Goal: Task Accomplishment & Management: Use online tool/utility

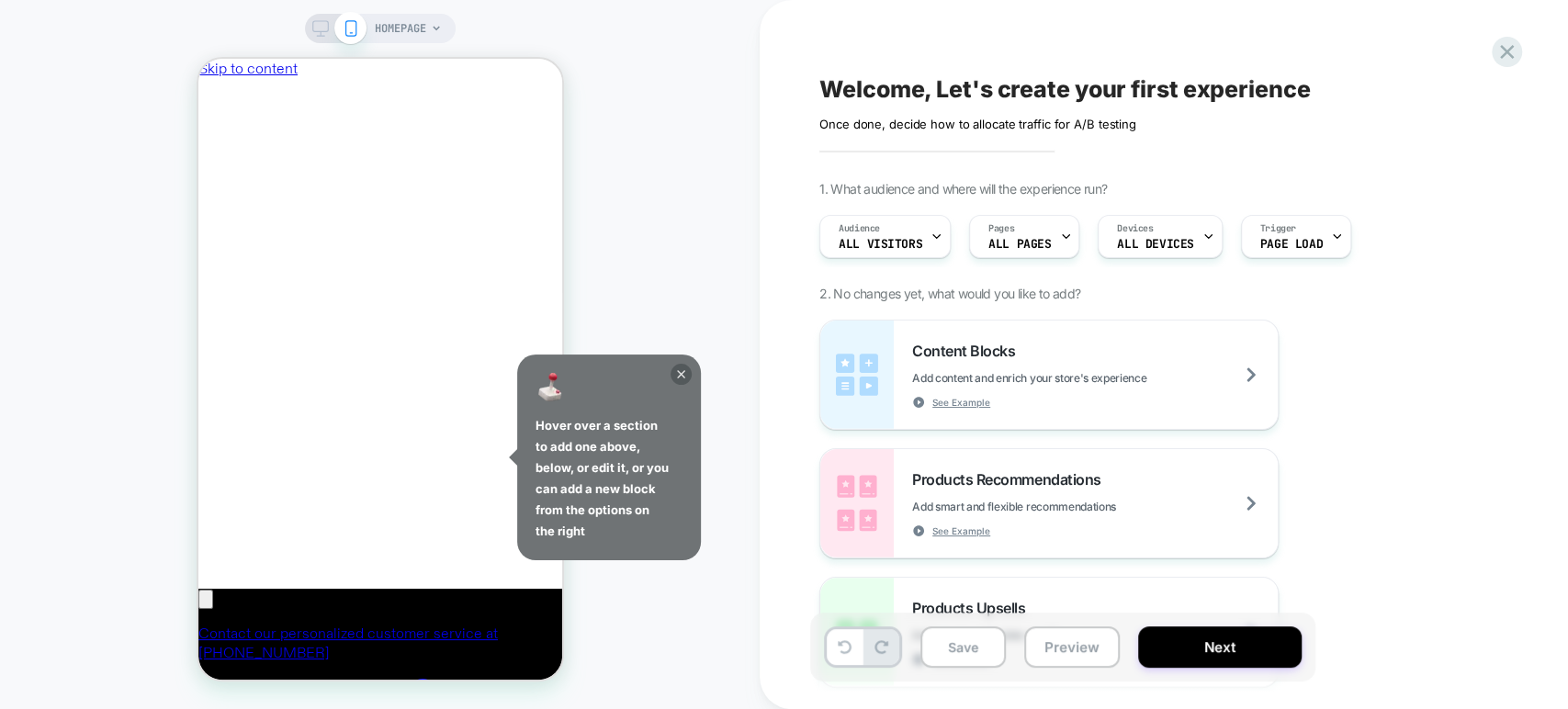
scroll to position [0, 728]
click at [684, 371] on icon at bounding box center [681, 373] width 21 height 21
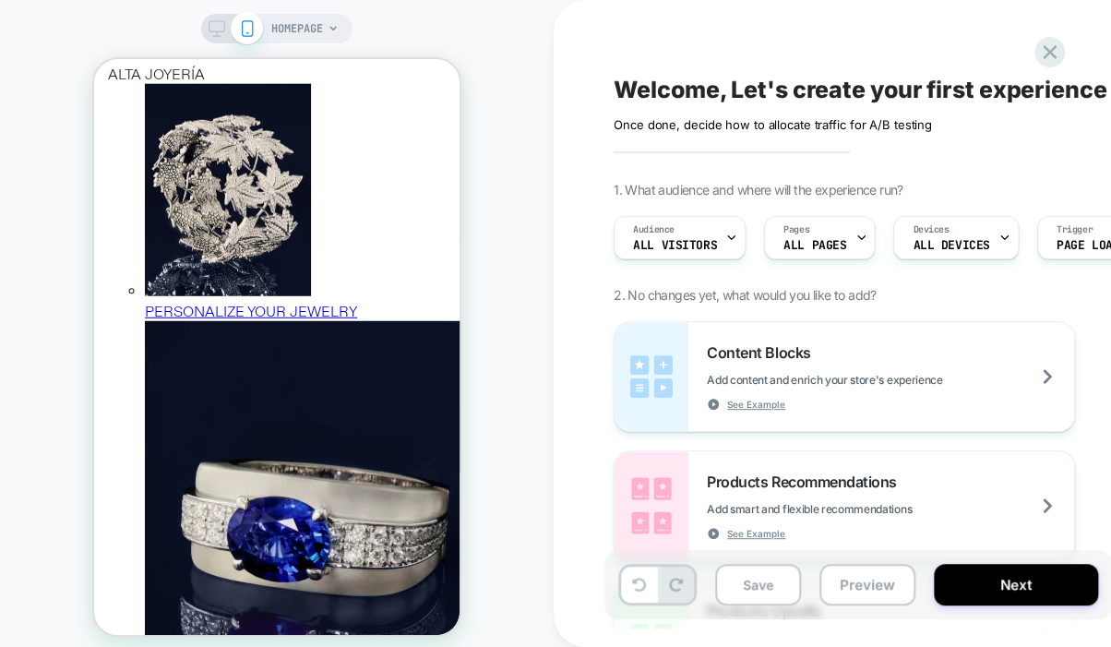
scroll to position [0, 731]
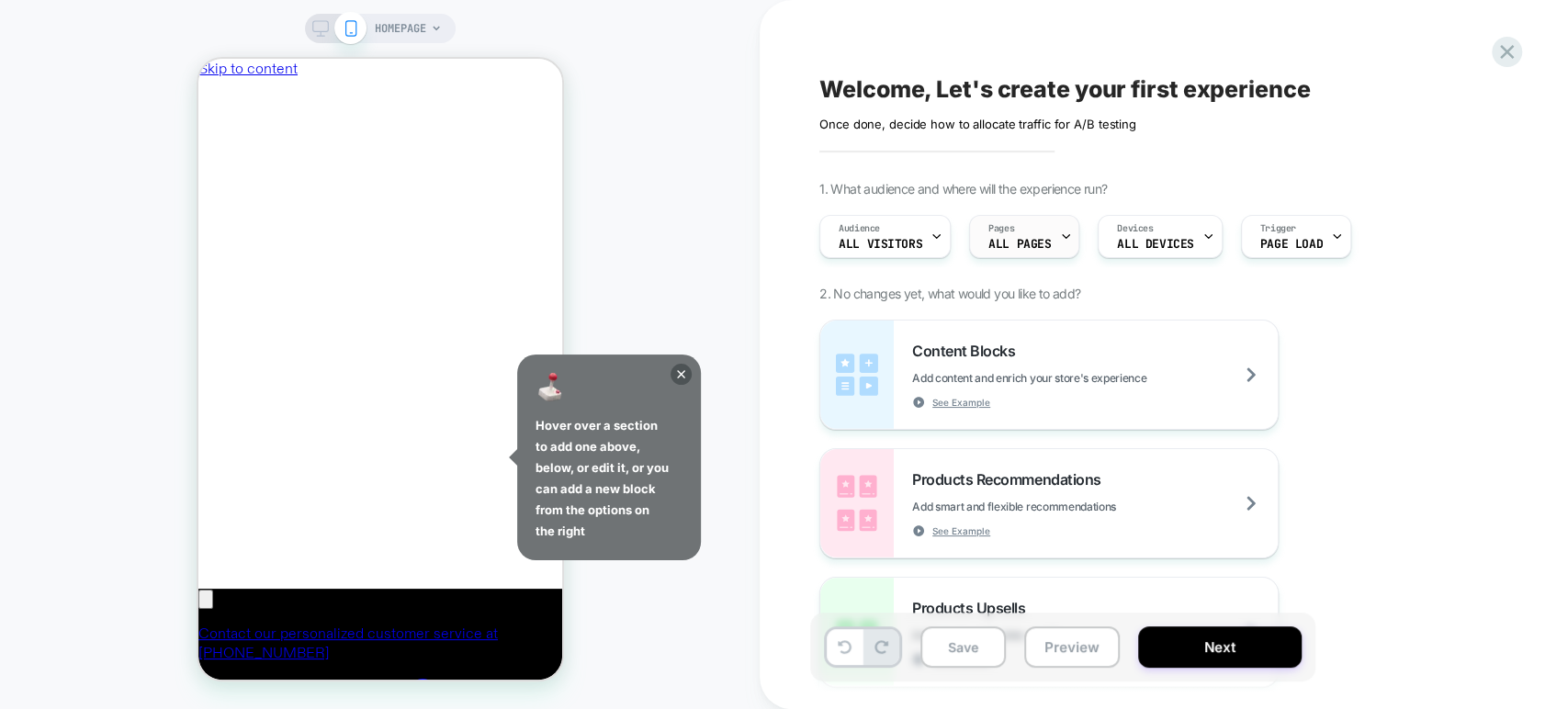
scroll to position [0, 728]
click at [1508, 37] on div at bounding box center [1507, 52] width 38 height 38
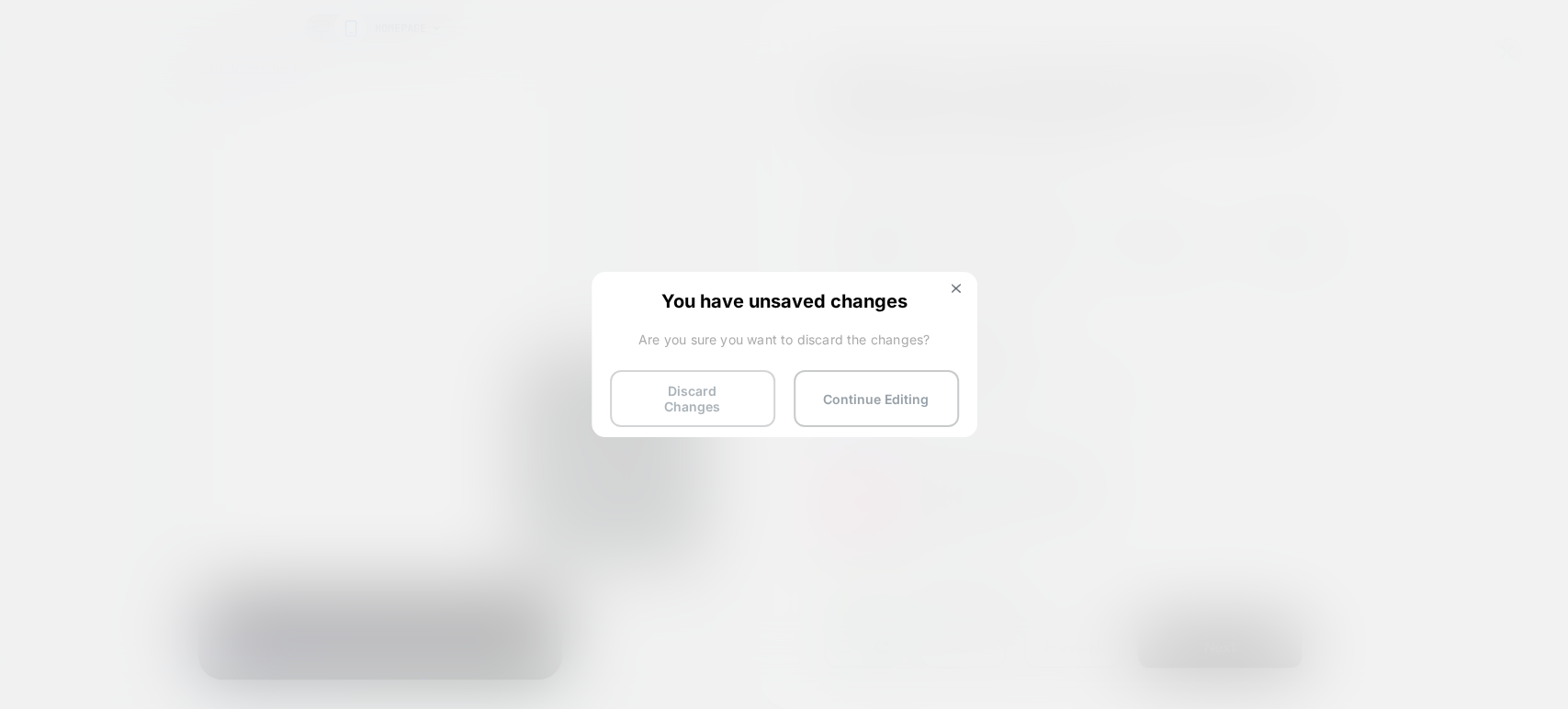
click at [715, 395] on button "Discard Changes" at bounding box center [693, 398] width 165 height 57
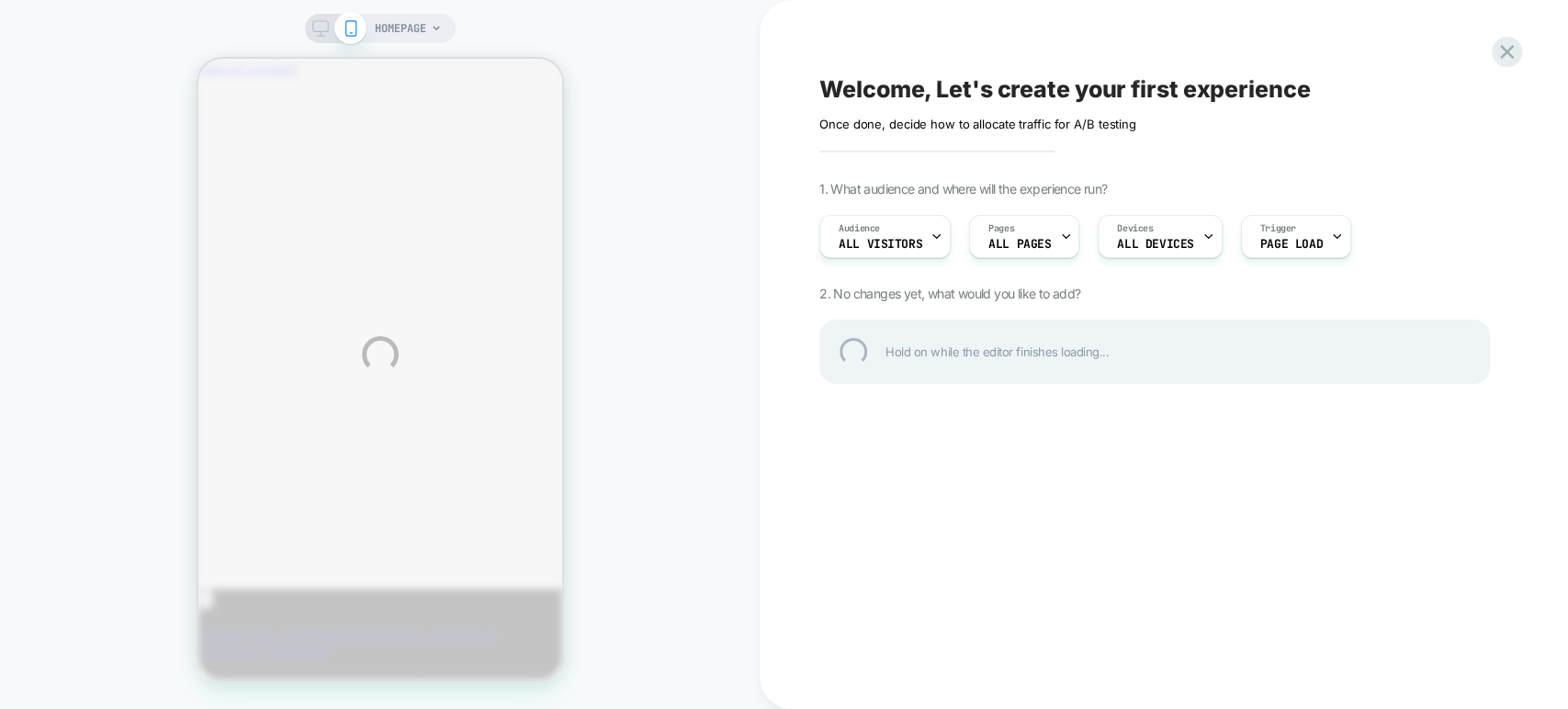
scroll to position [0, 868]
click at [1511, 51] on div at bounding box center [1507, 52] width 38 height 38
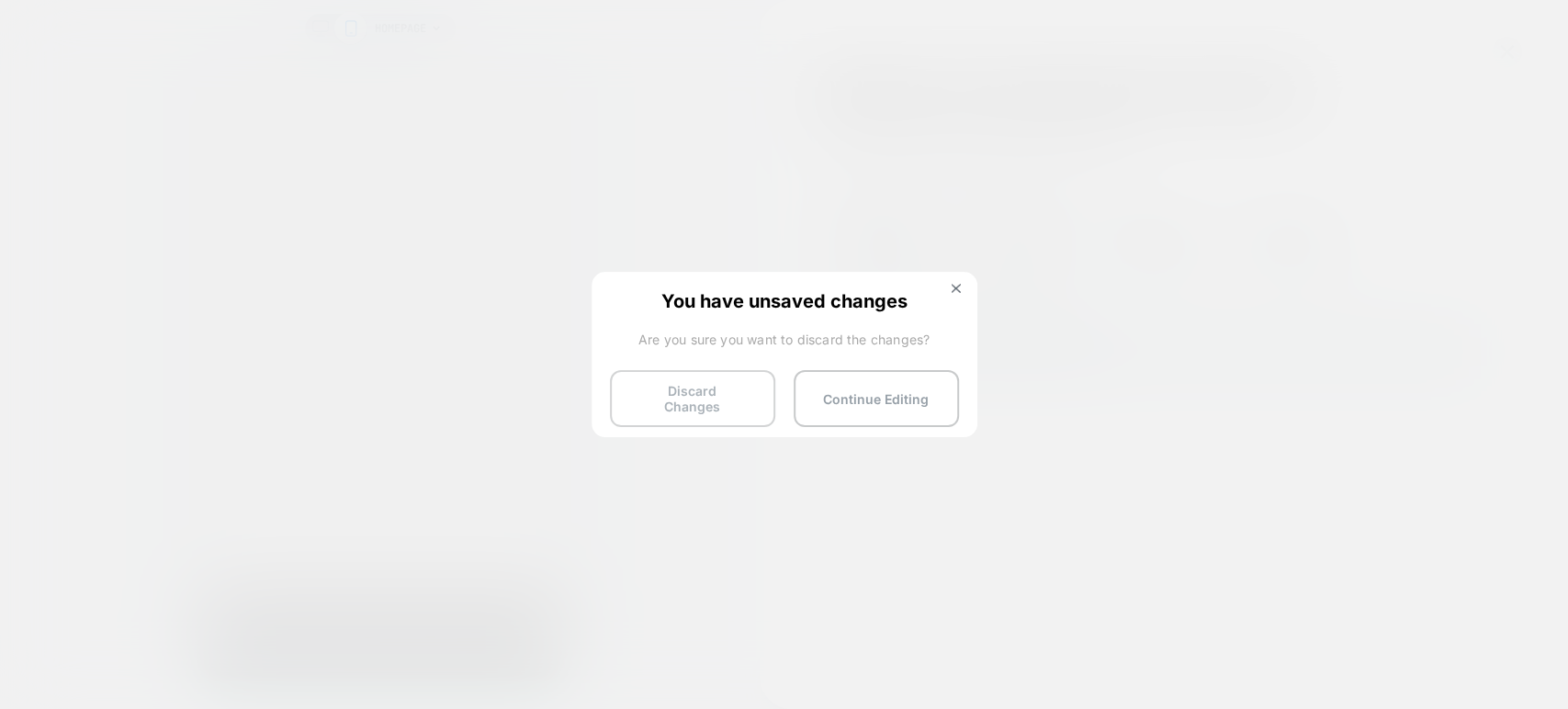
click at [703, 381] on button "Discard Changes" at bounding box center [693, 398] width 165 height 57
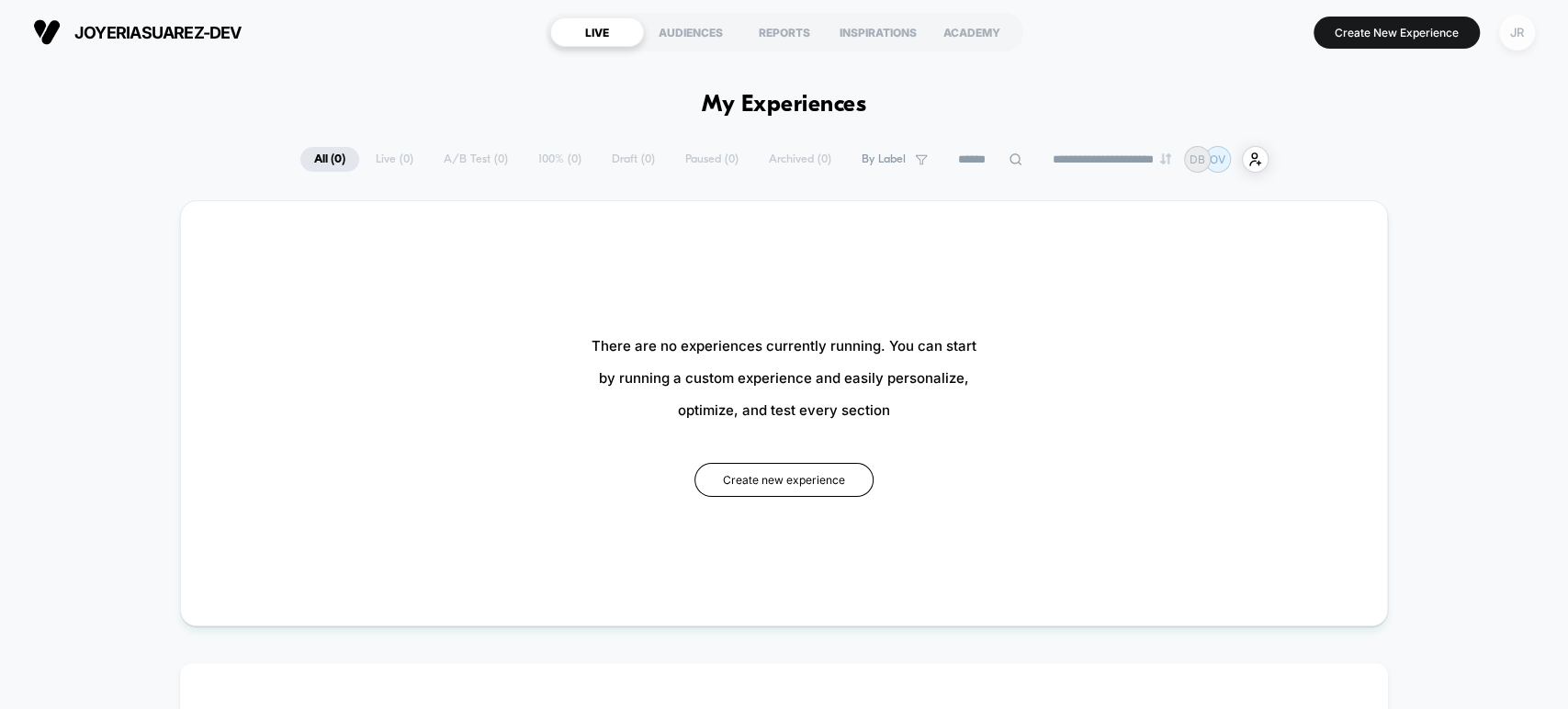
click at [1504, 30] on div "JR" at bounding box center [1517, 33] width 36 height 36
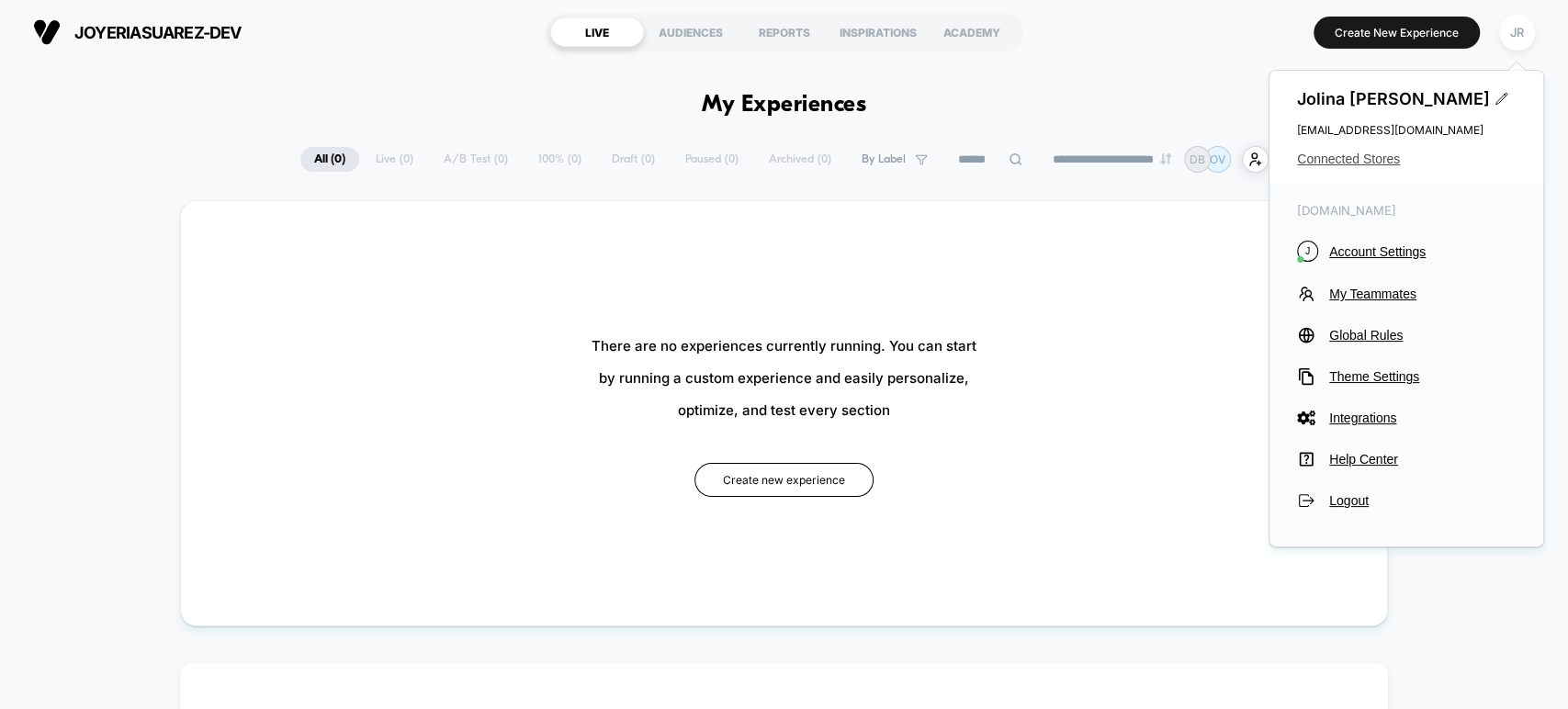
click at [1338, 160] on span "Connected Stores" at bounding box center [1407, 158] width 219 height 15
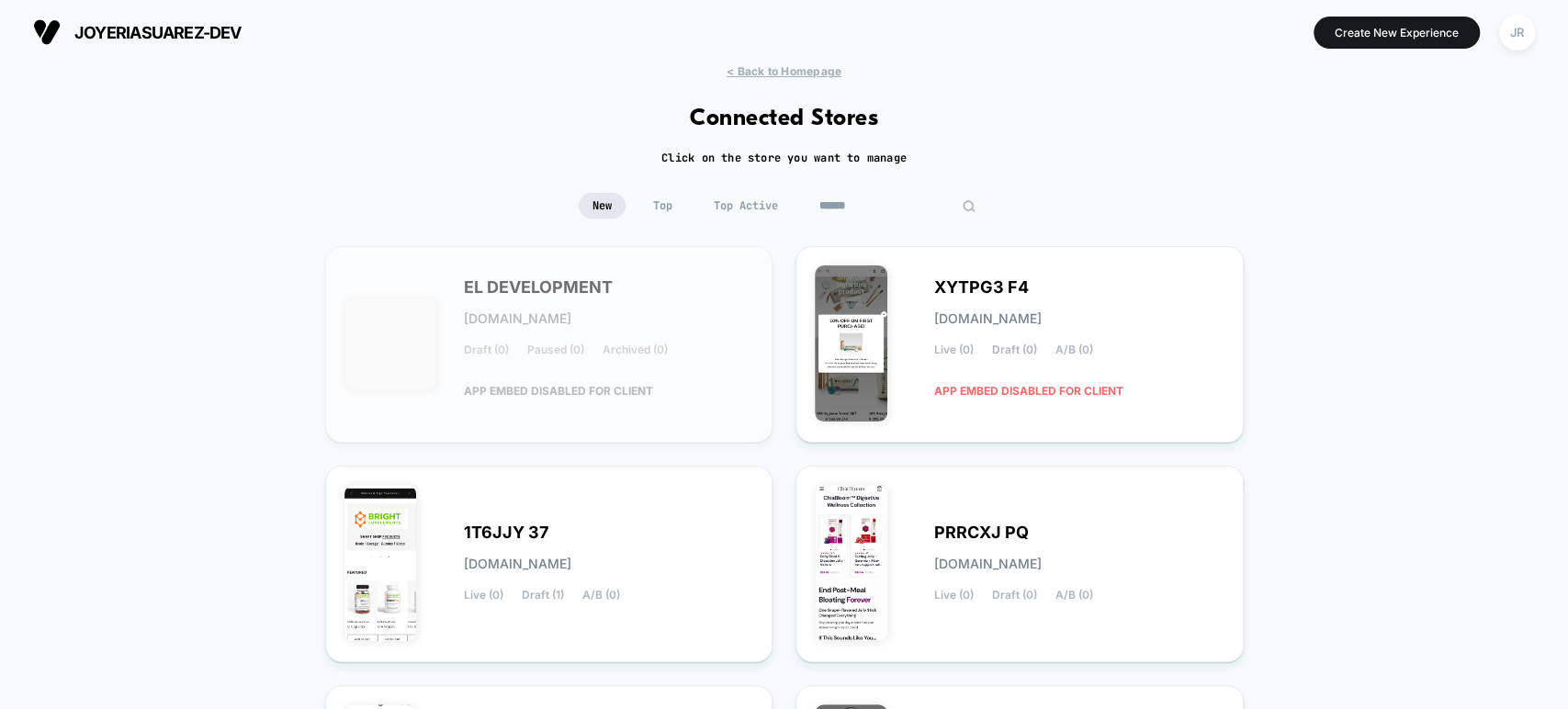
click at [888, 212] on input at bounding box center [897, 206] width 184 height 26
paste input "**********"
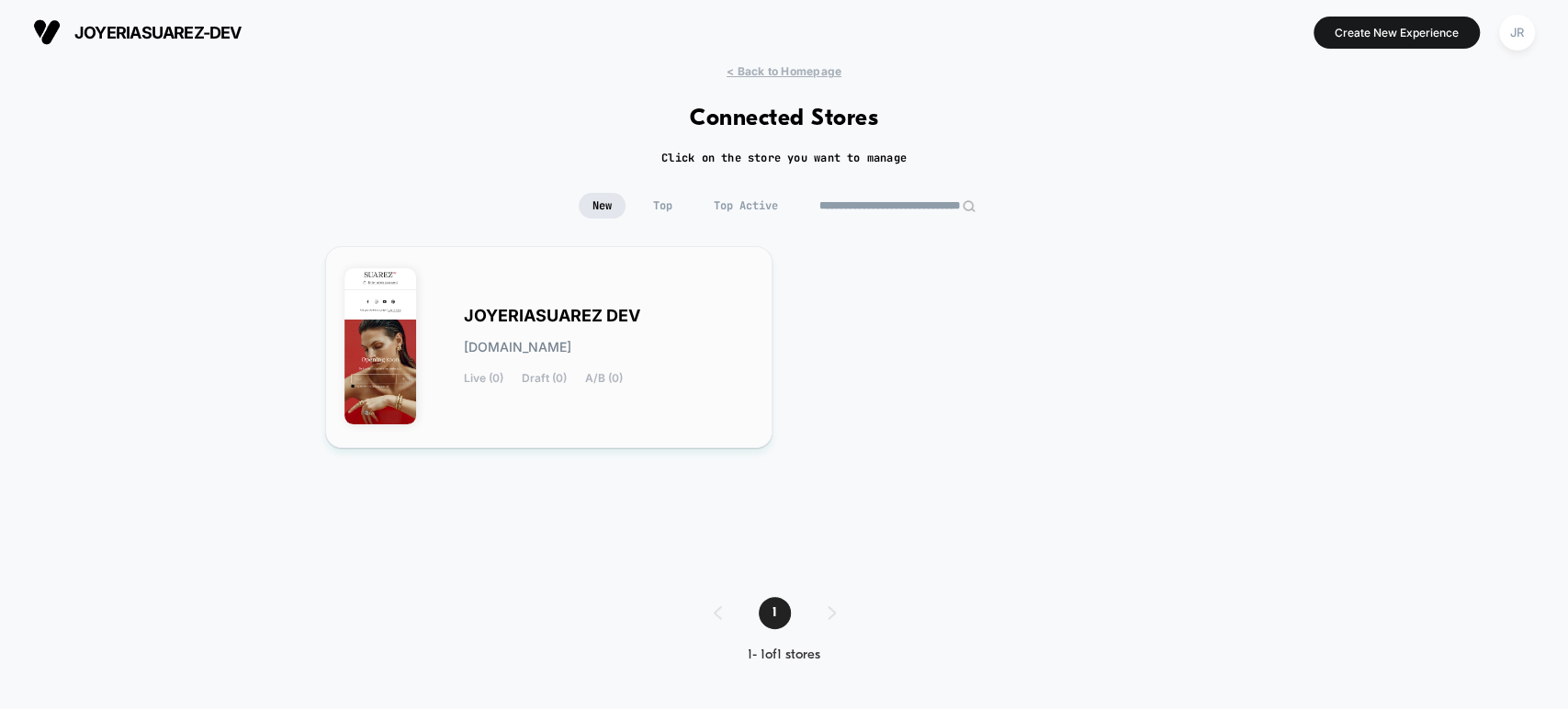
type input "**********"
click at [736, 356] on div "JOYERIASUAREZ DEV joyeriasuarez-dev.myshopify.com Live (0) Draft (0) A/B (0)" at bounding box center [609, 348] width 291 height 76
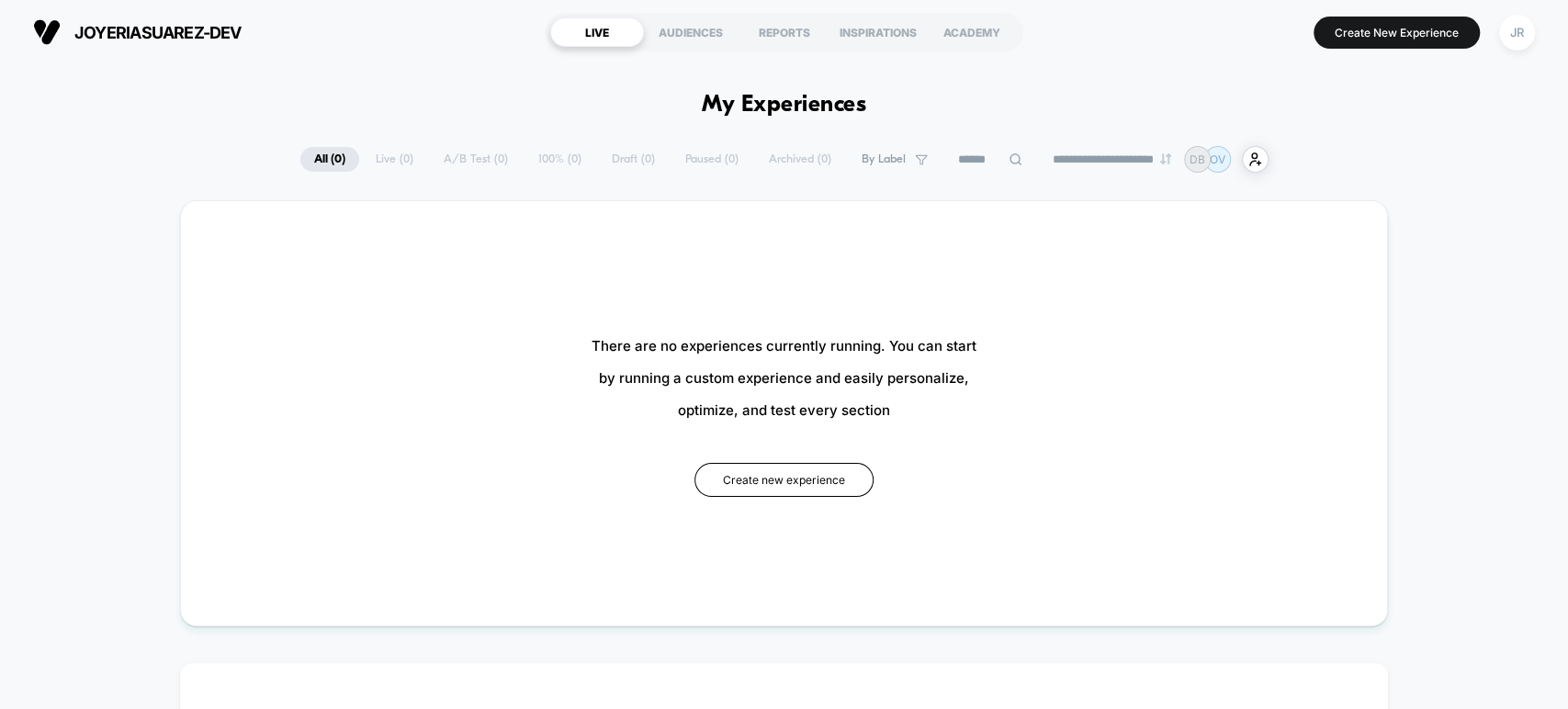
type input "***"
click at [1381, 25] on button "Create New Experience" at bounding box center [1397, 33] width 166 height 32
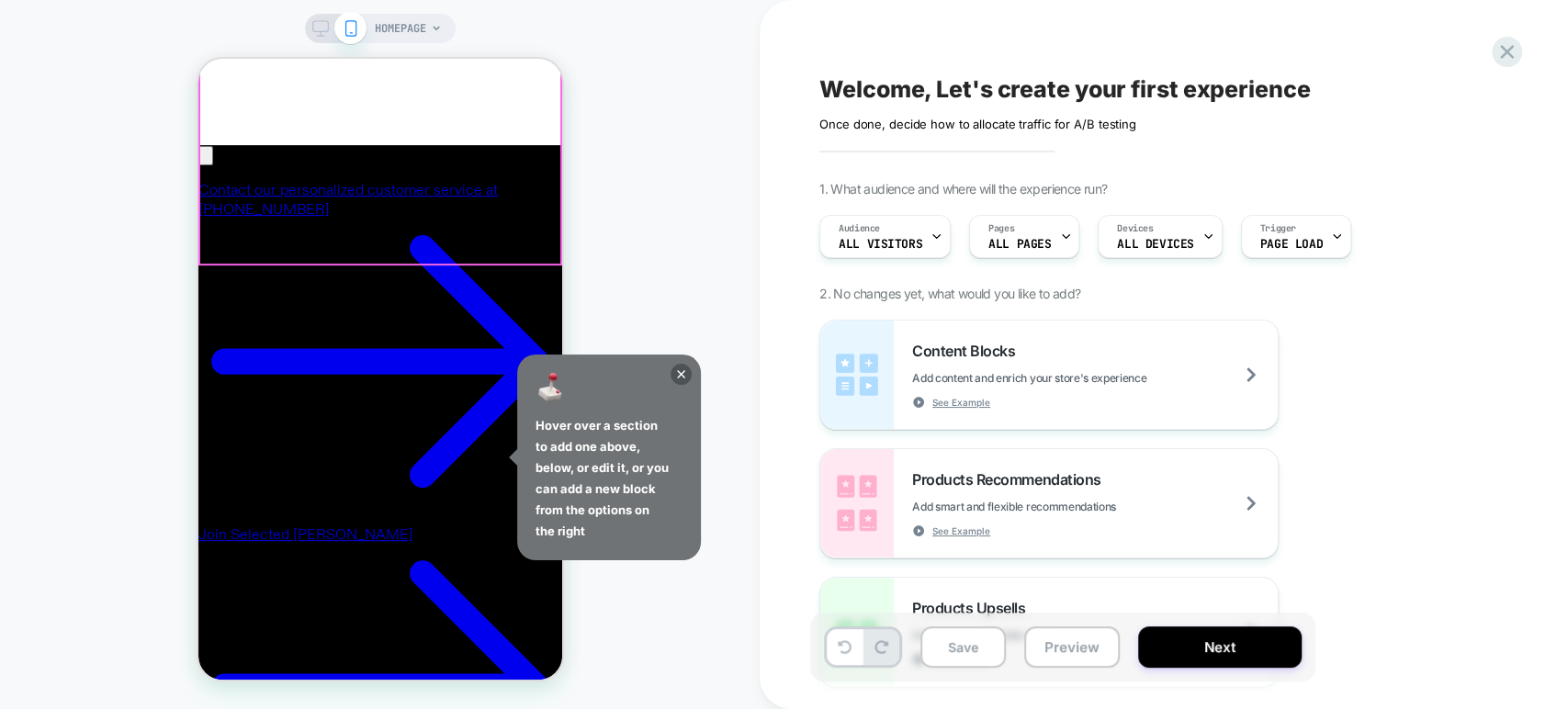
scroll to position [0, 728]
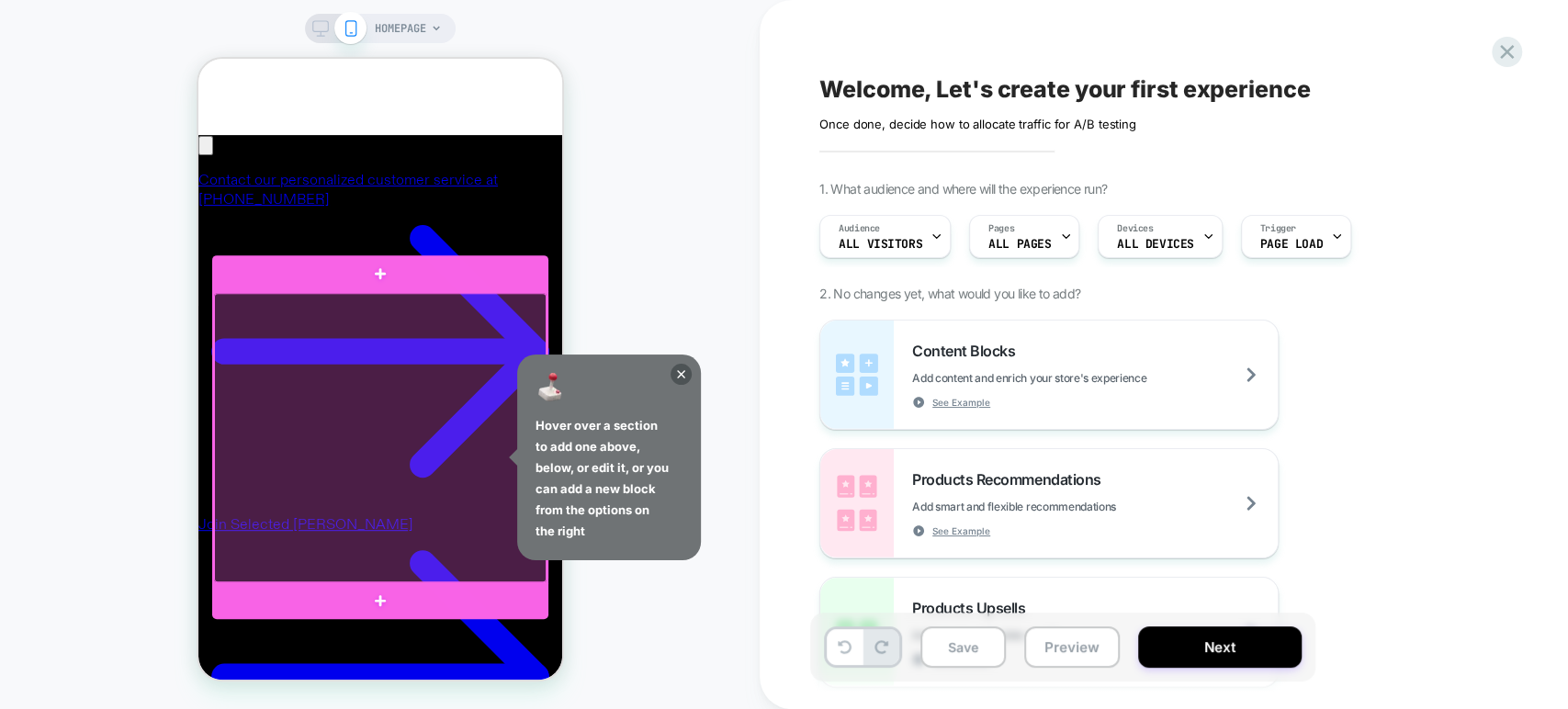
click at [271, 358] on div at bounding box center [379, 437] width 333 height 290
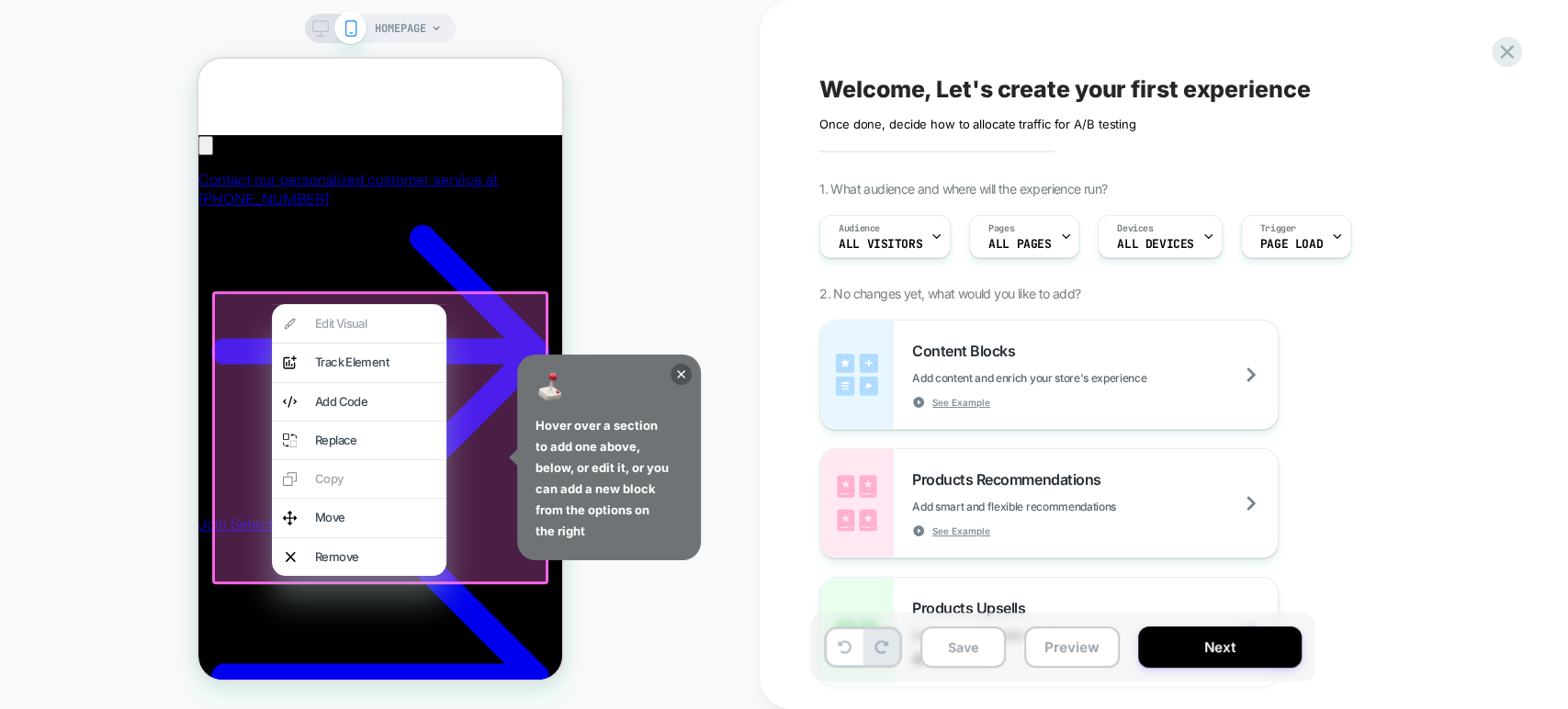
scroll to position [0, 1092]
click at [242, 384] on div at bounding box center [379, 438] width 336 height 293
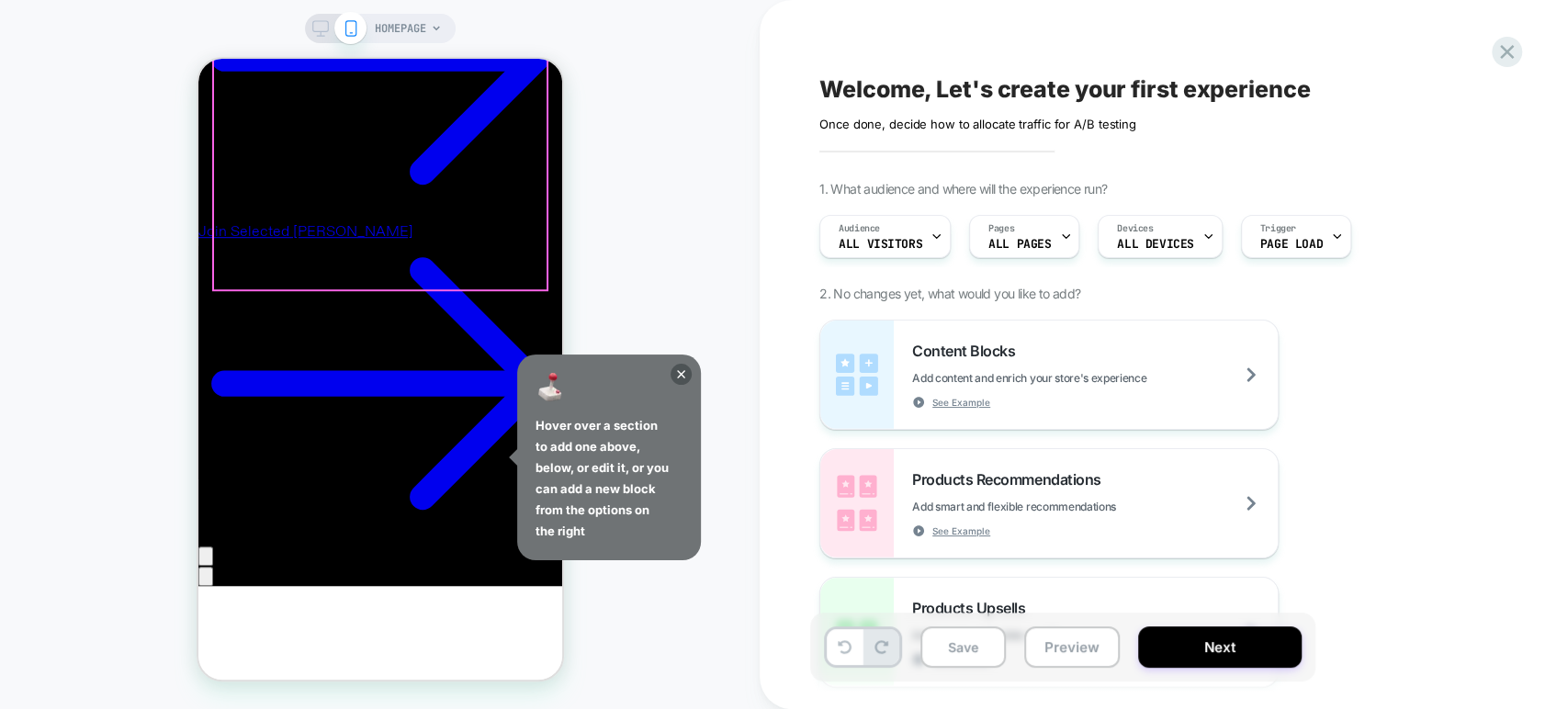
scroll to position [752, 0]
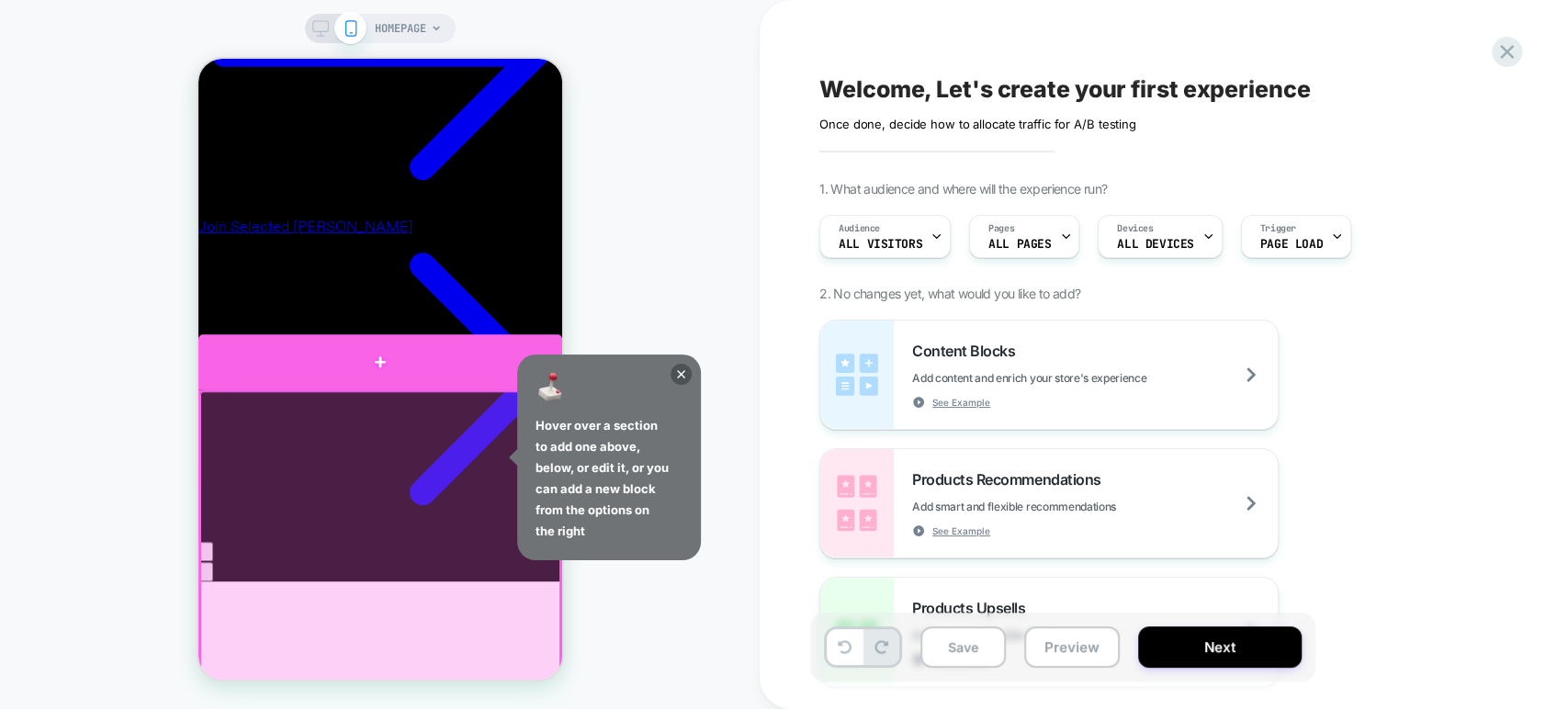
click at [379, 363] on div at bounding box center [378, 361] width 363 height 55
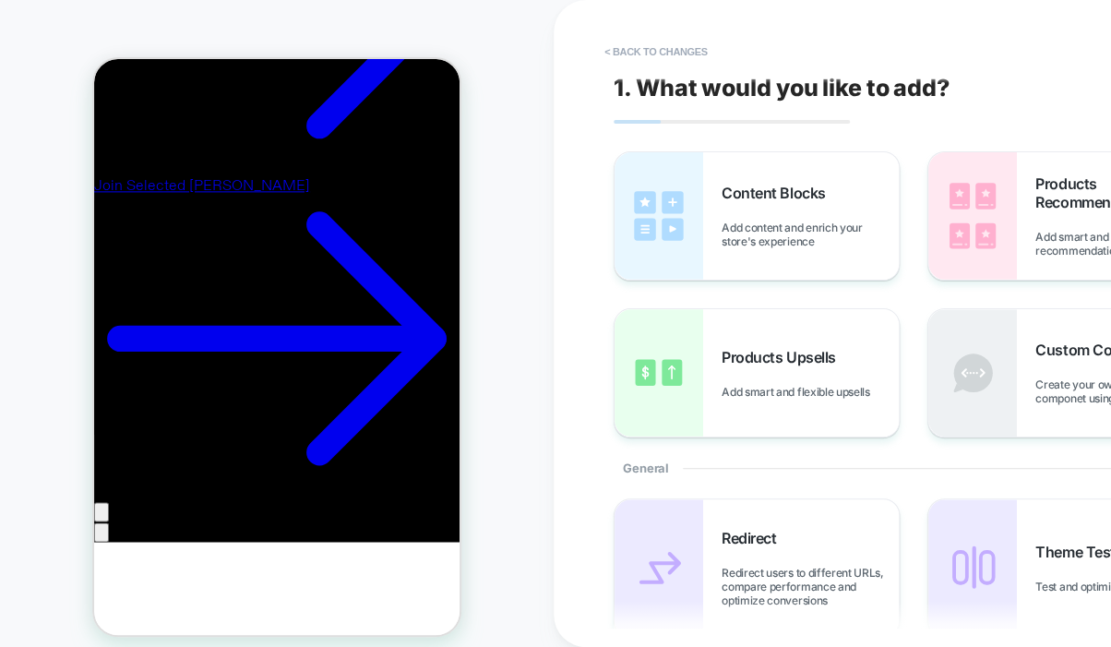
scroll to position [0, 1097]
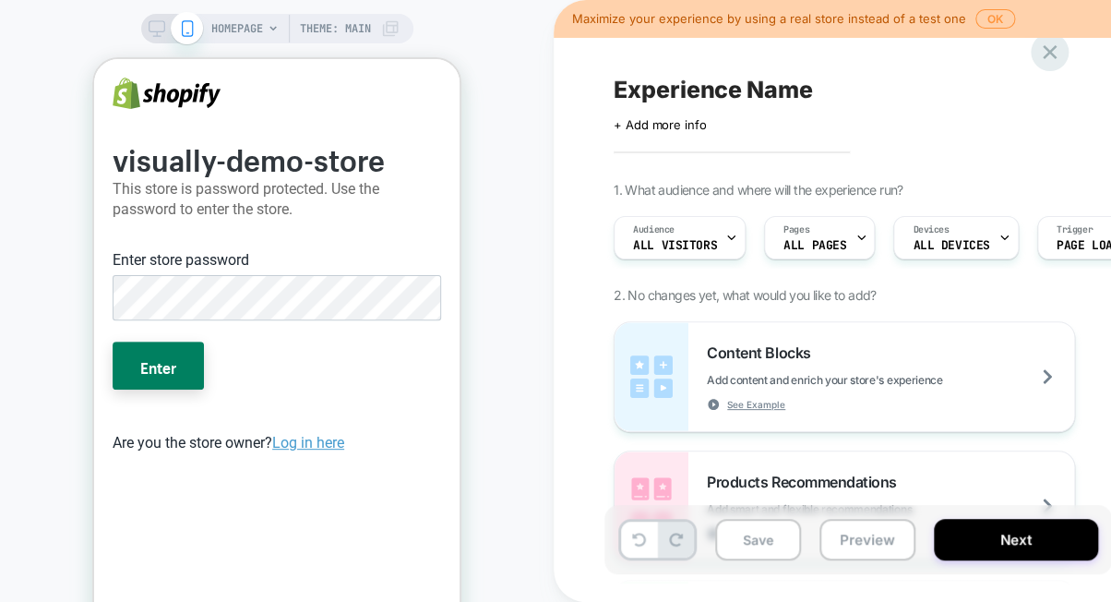
click at [1059, 56] on icon at bounding box center [1049, 52] width 25 height 25
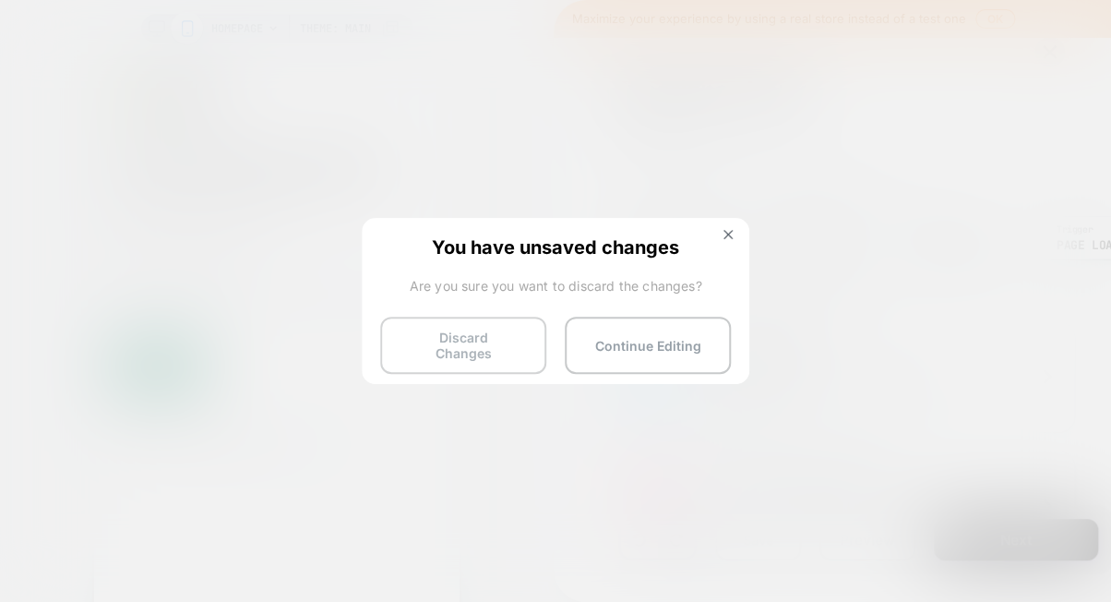
click at [489, 334] on button "Discard Changes" at bounding box center [463, 345] width 166 height 57
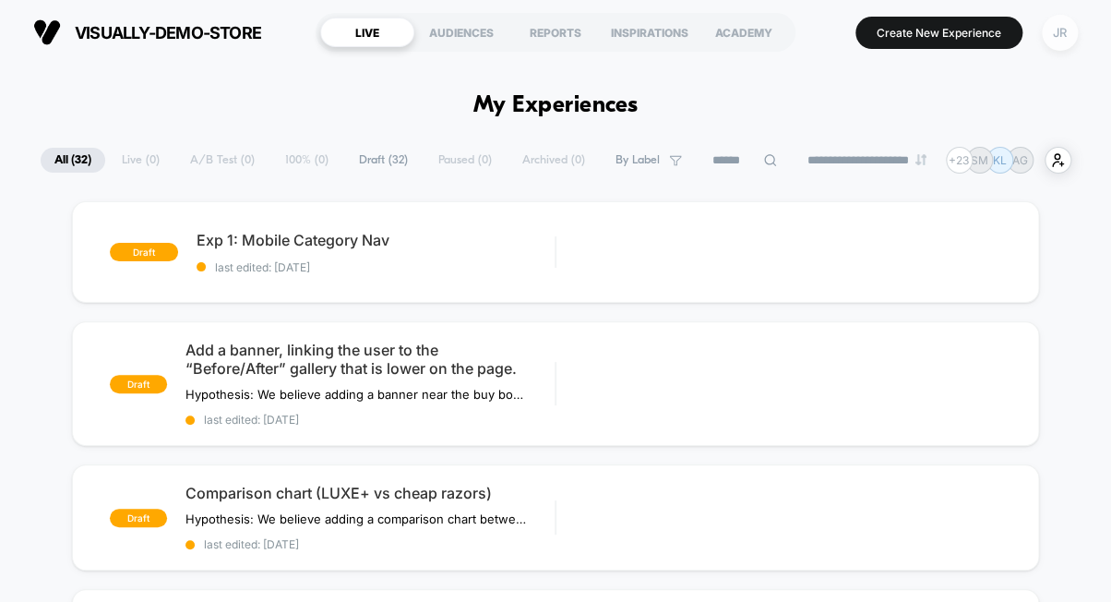
click at [1060, 28] on div "JR" at bounding box center [1060, 33] width 36 height 36
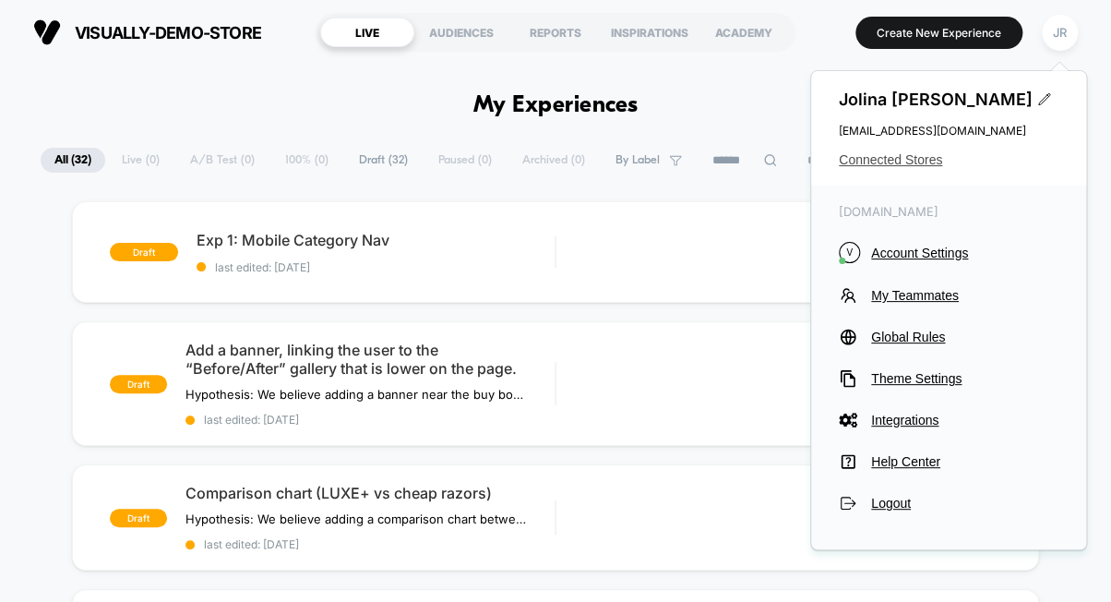
click at [897, 153] on span "Connected Stores" at bounding box center [949, 159] width 220 height 15
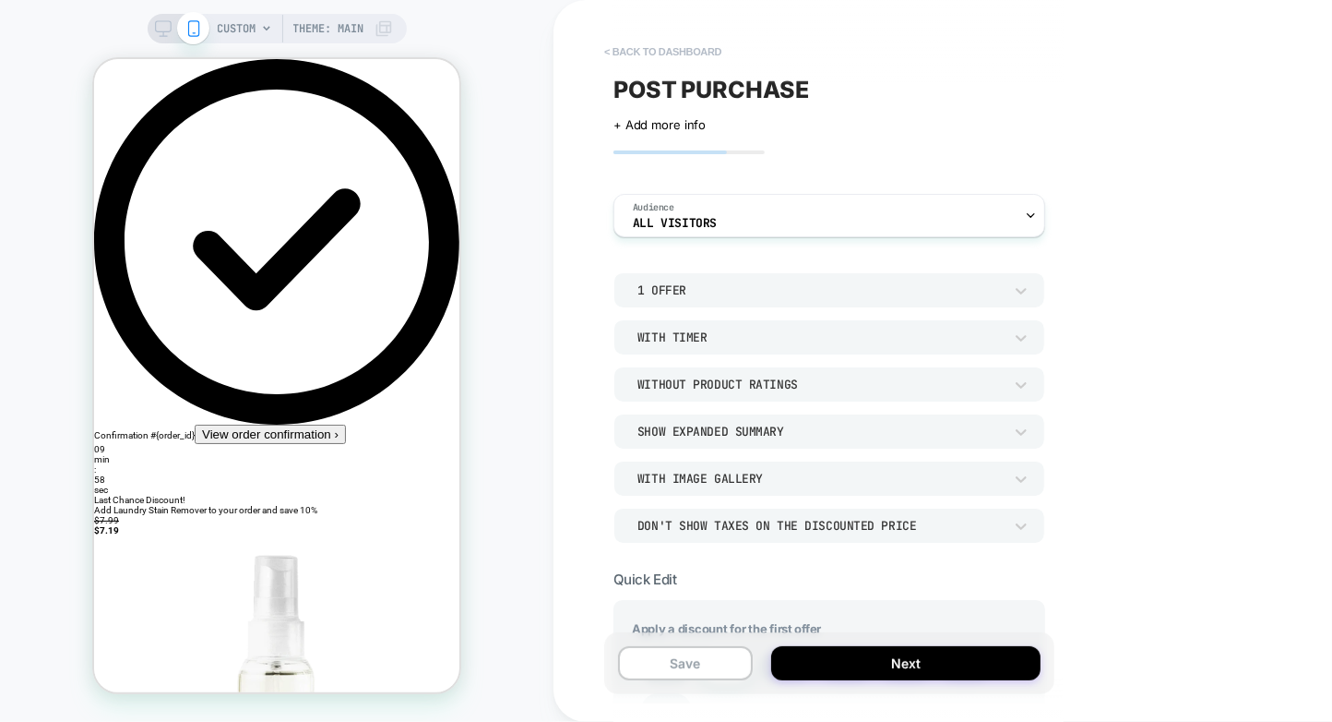
click at [639, 45] on button "< back to dashboard" at bounding box center [663, 52] width 136 height 30
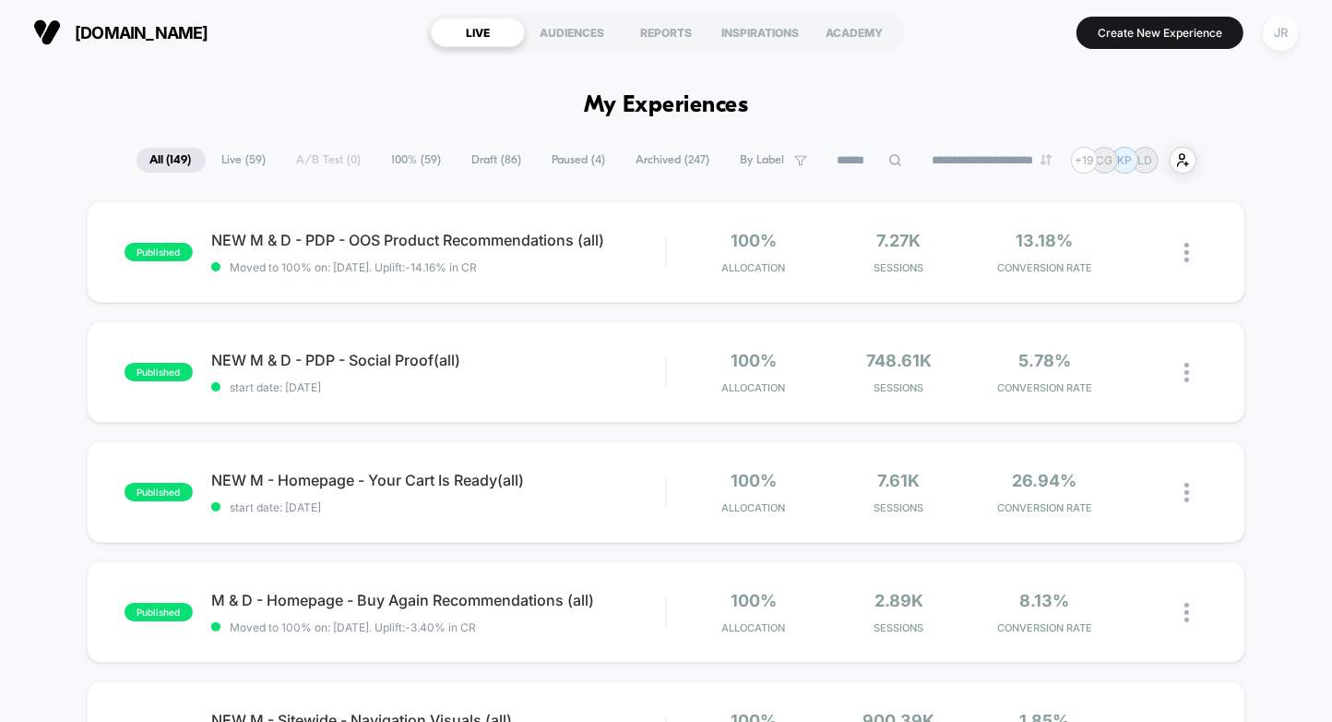
click at [1280, 33] on div "JR" at bounding box center [1281, 33] width 36 height 36
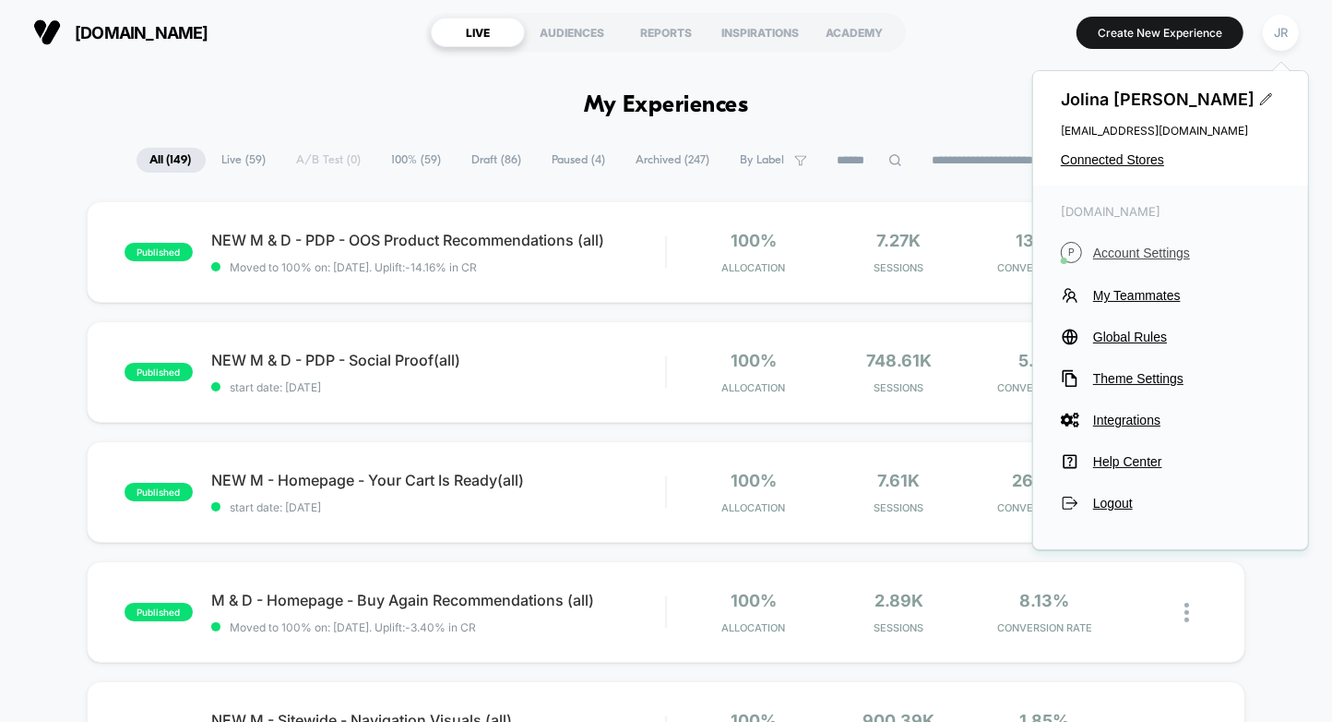
click at [1135, 250] on span "Account Settings" at bounding box center [1186, 252] width 187 height 15
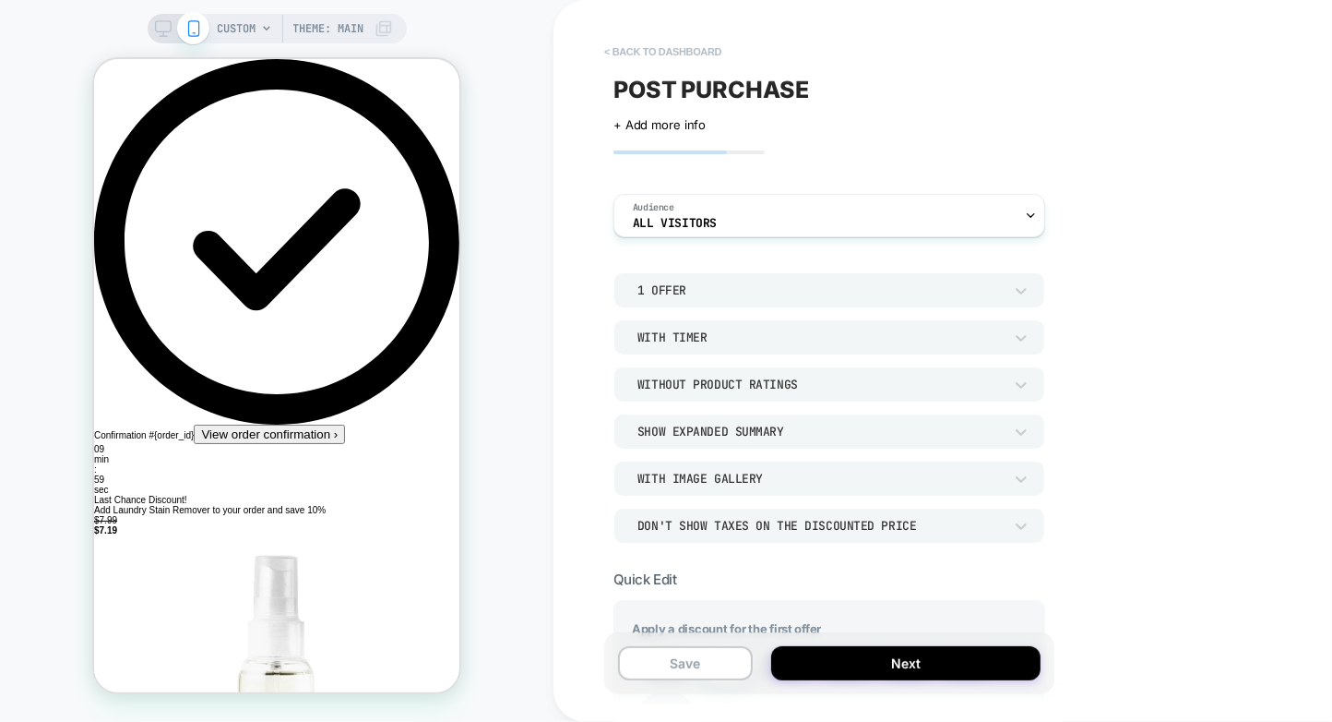
click at [628, 42] on div "CUSTOM Theme: MAIN < back to dashboard POST PURCHASE Click to edit experience d…" at bounding box center [666, 361] width 1332 height 722
click at [628, 42] on button "< back to dashboard" at bounding box center [663, 52] width 136 height 30
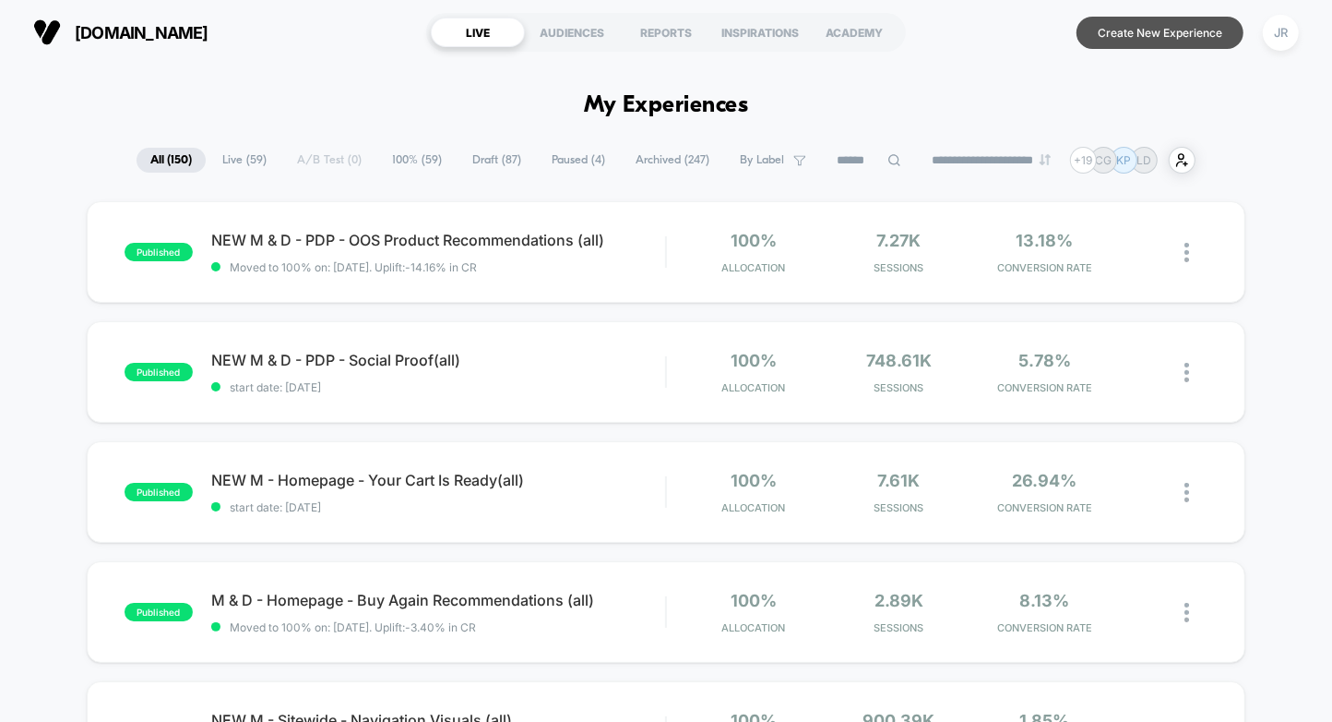
click at [1190, 42] on button "Create New Experience" at bounding box center [1160, 33] width 167 height 32
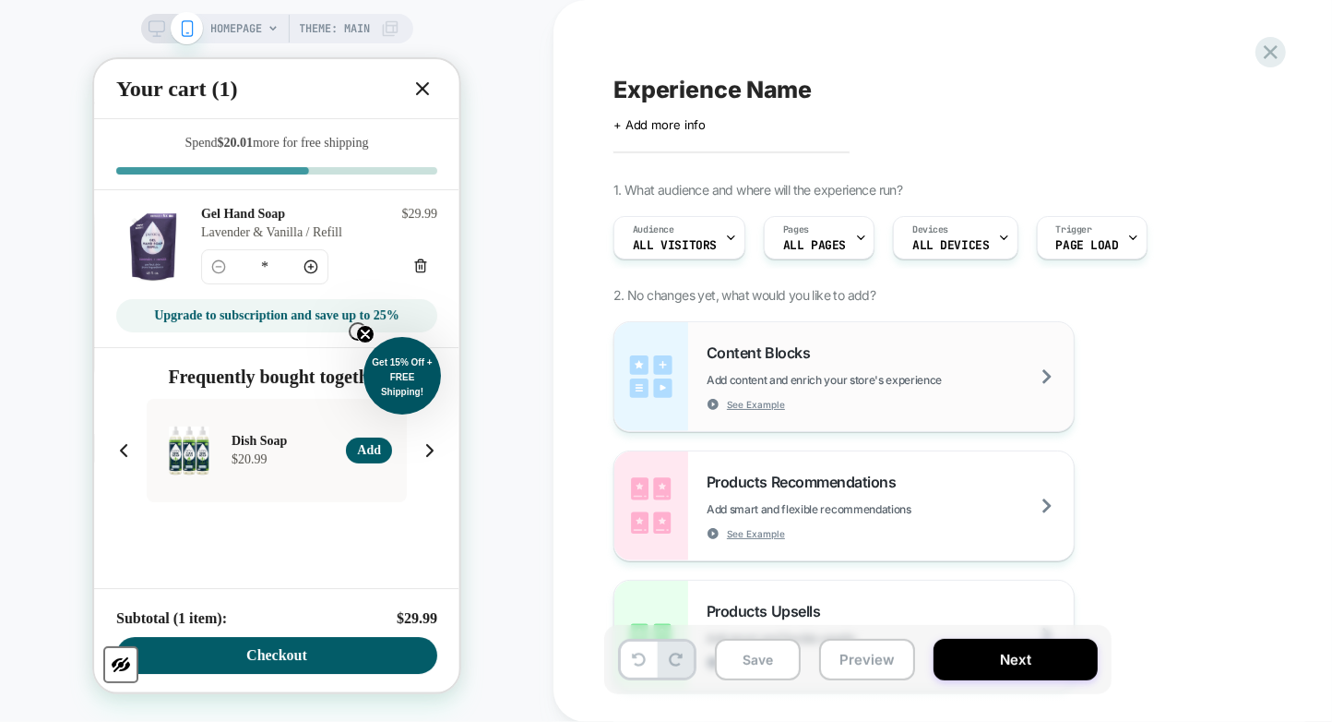
click at [938, 404] on div "Content Blocks Add content and enrich your store's experience See Example" at bounding box center [890, 376] width 367 height 67
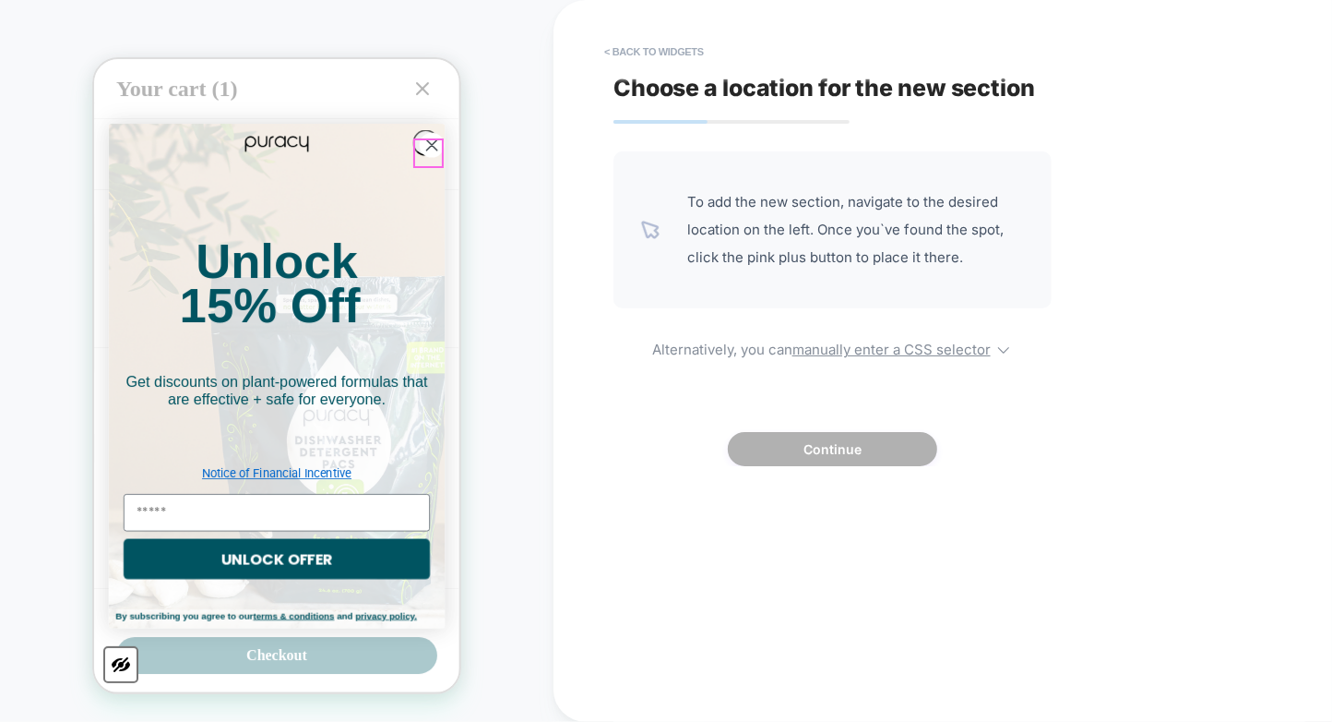
click at [427, 132] on circle "Close dialog" at bounding box center [431, 143] width 25 height 25
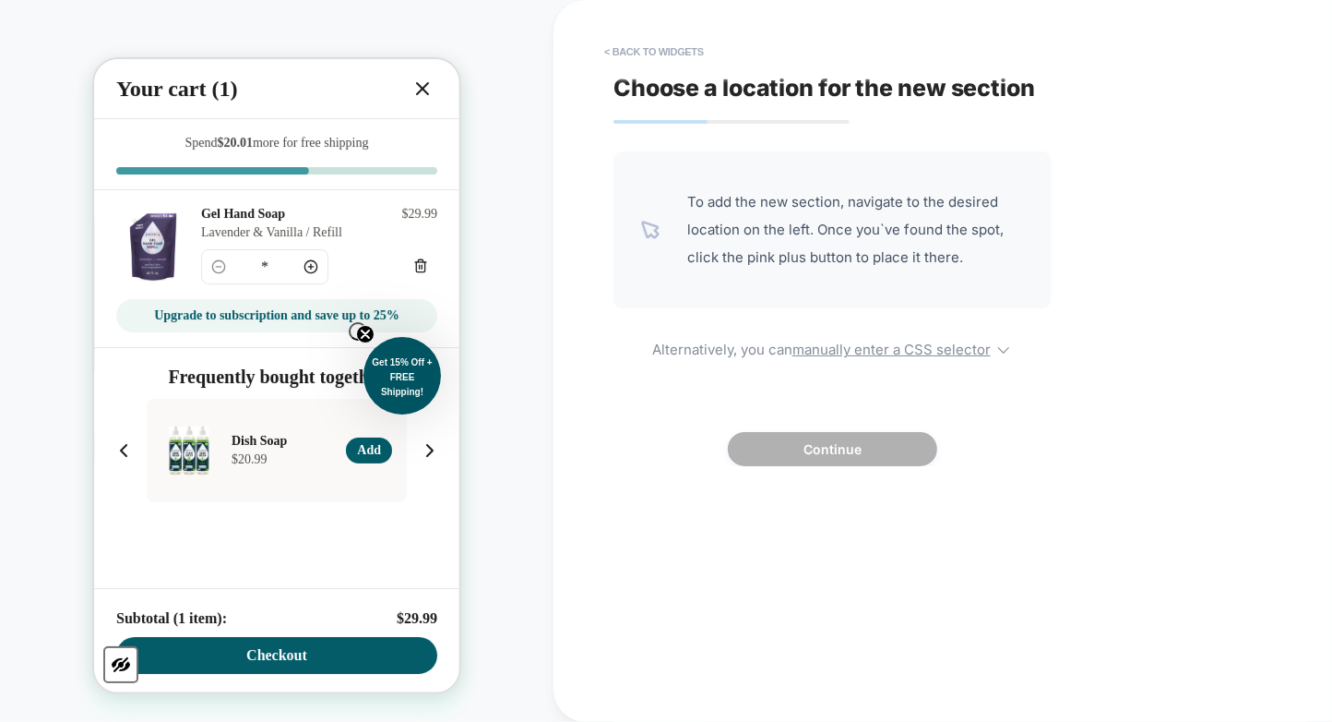
click at [417, 97] on icon at bounding box center [422, 88] width 22 height 22
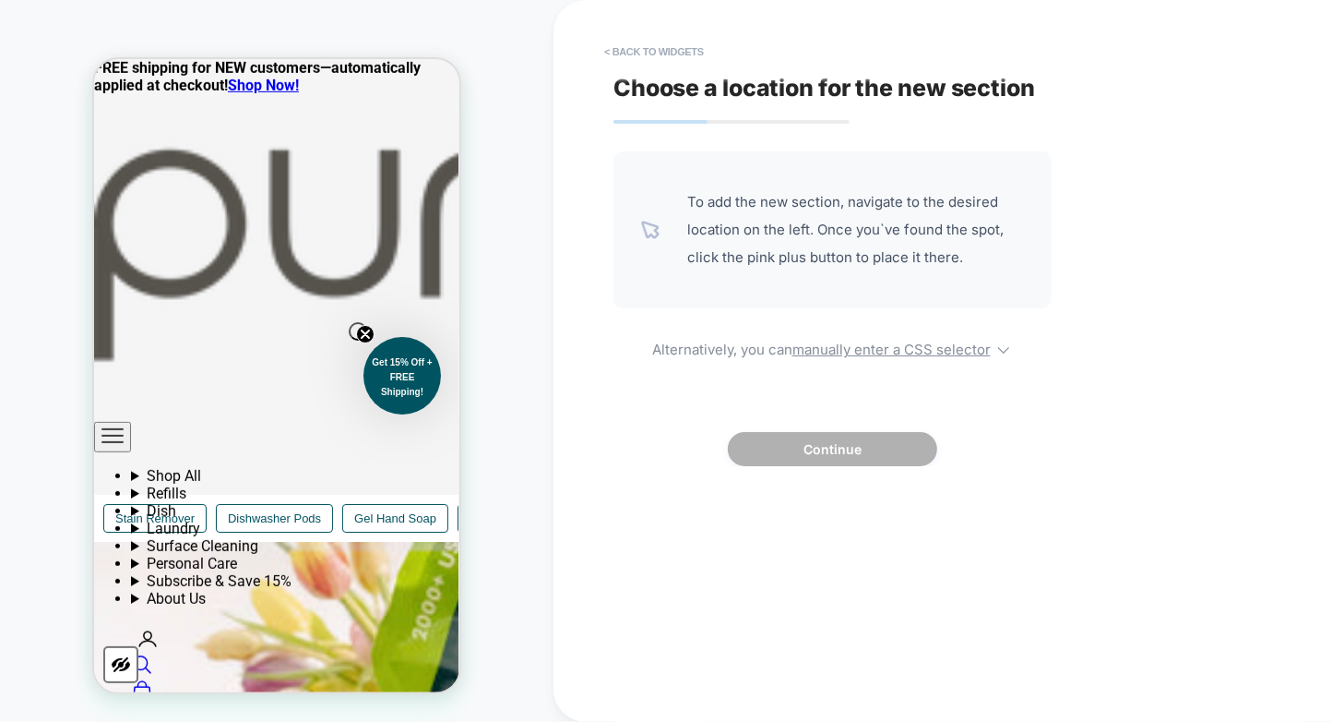
scroll to position [703, 0]
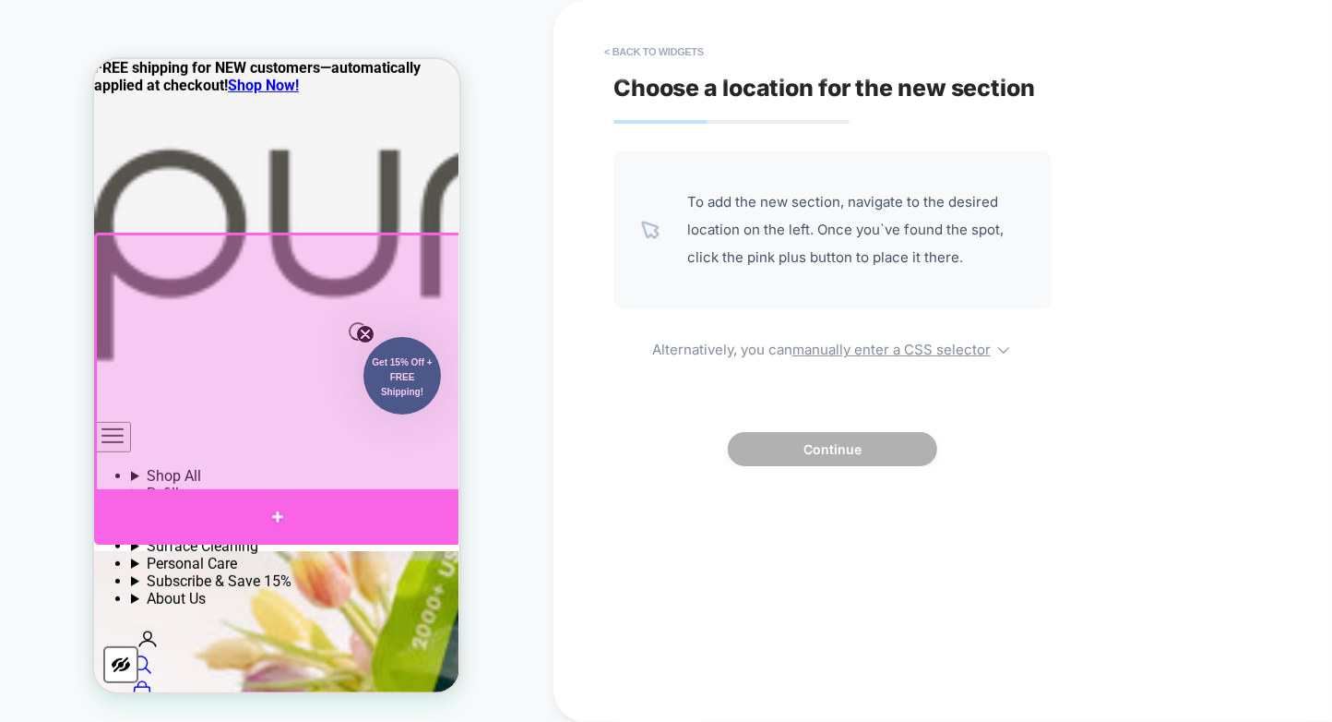
click at [279, 507] on div at bounding box center [276, 515] width 367 height 55
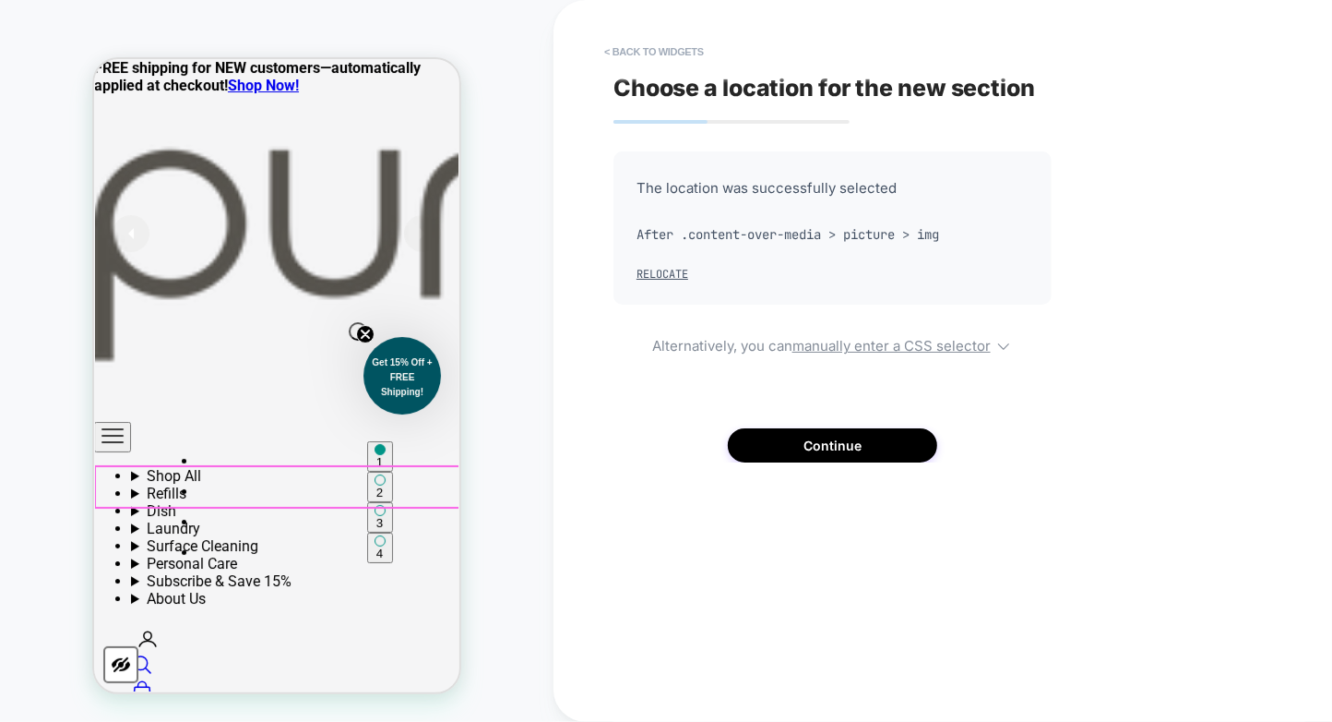
scroll to position [140, 0]
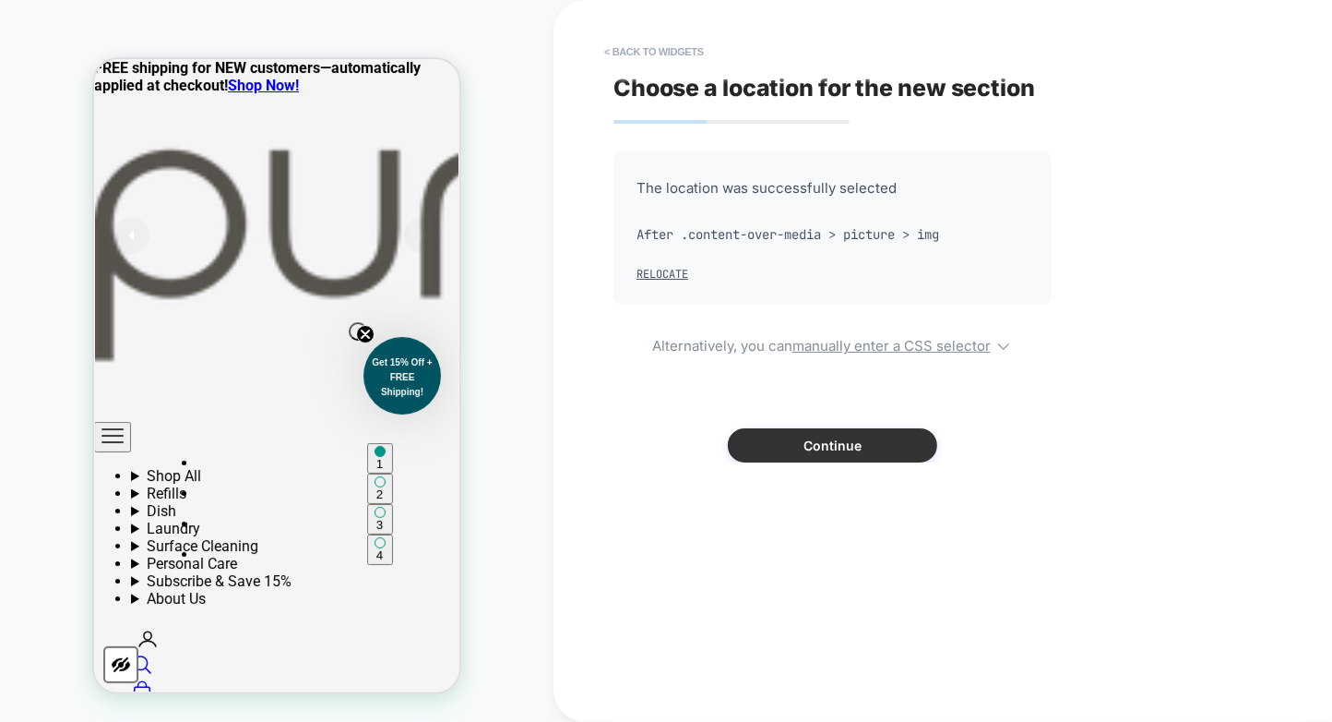
click at [790, 455] on button "Continue" at bounding box center [832, 445] width 209 height 34
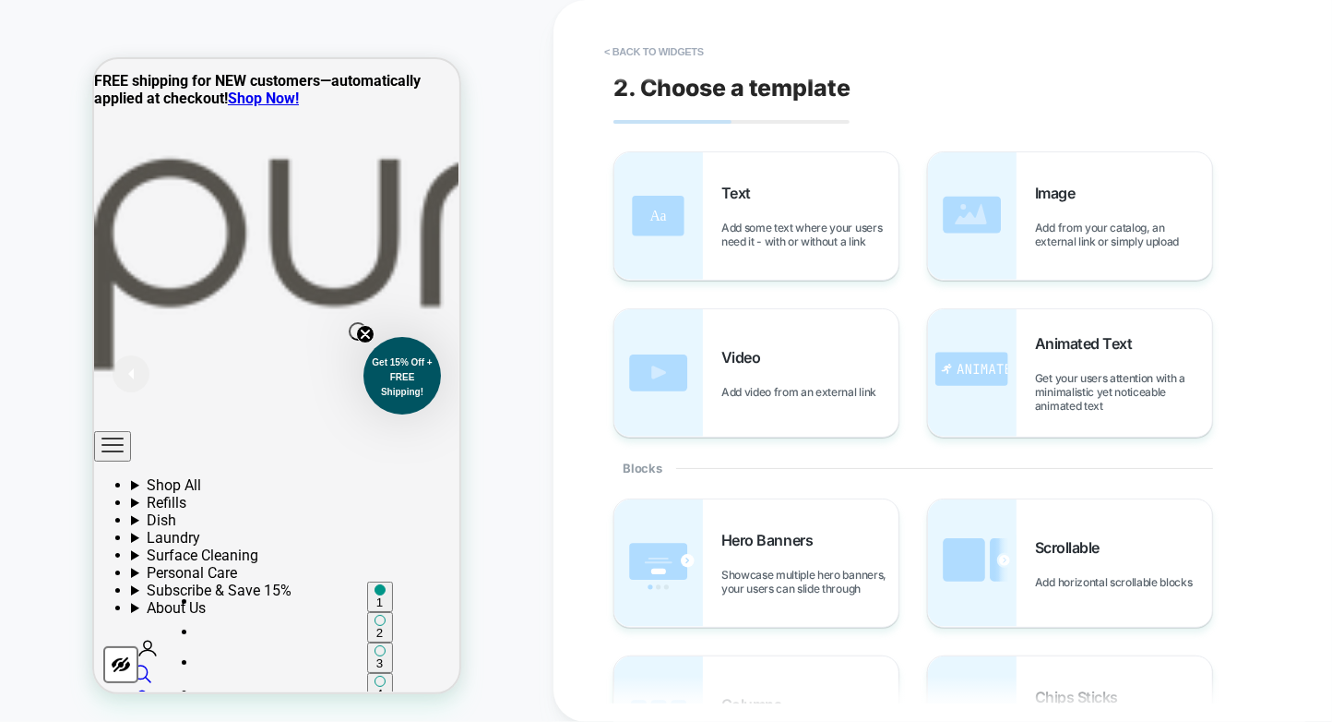
scroll to position [0, 0]
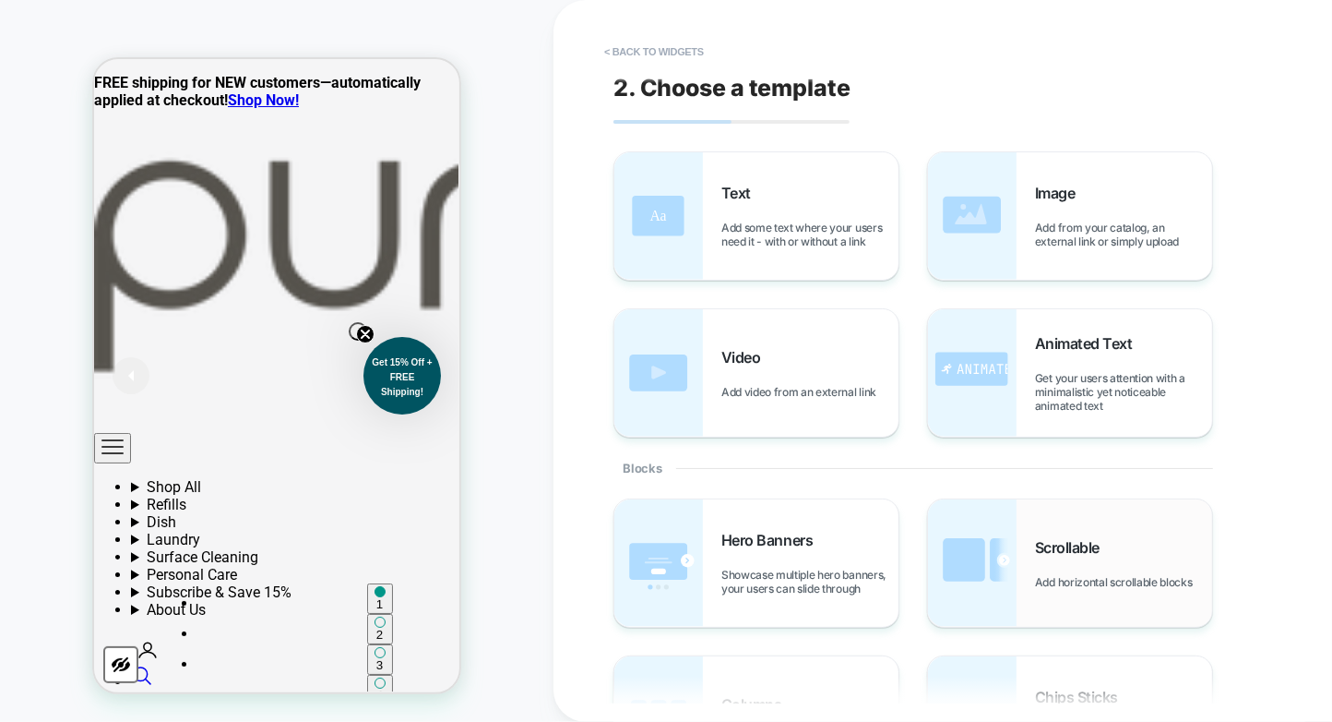
click at [1021, 530] on div "Scrollable Add horizontal scrollable blocks" at bounding box center [1070, 562] width 284 height 127
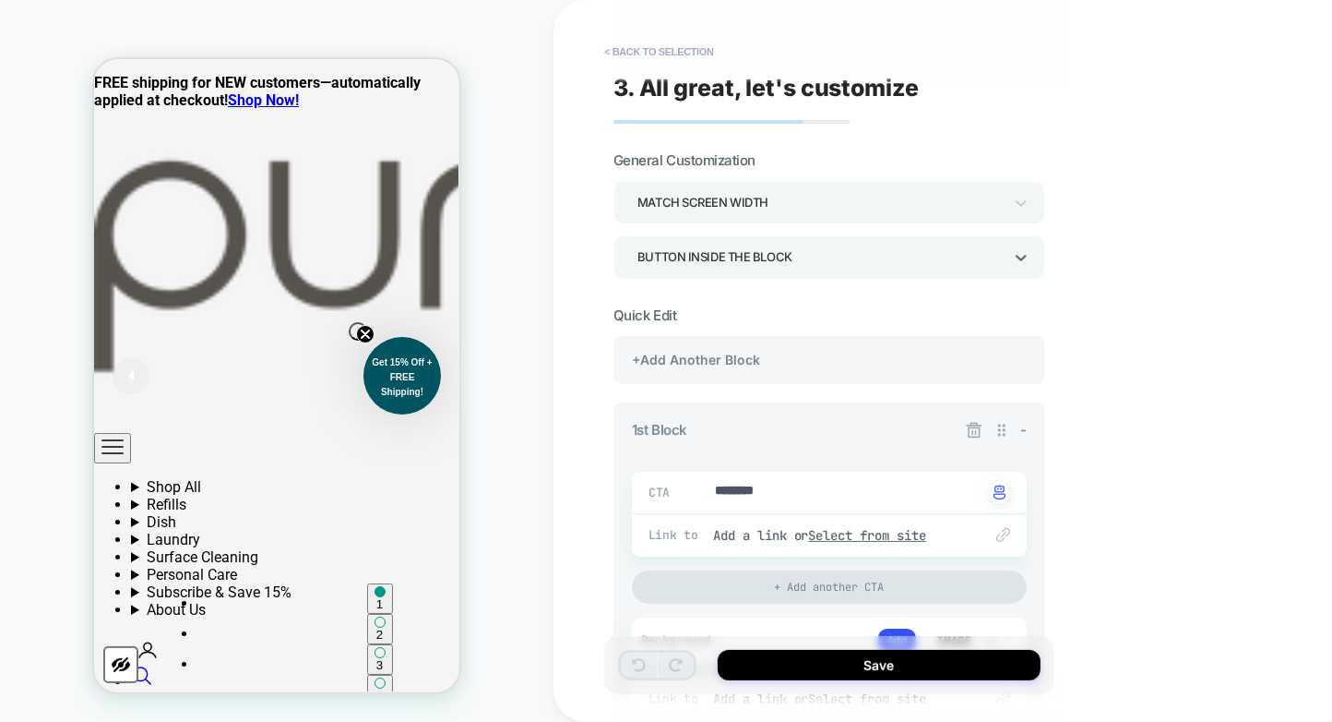
click at [825, 248] on div "Button inside the block" at bounding box center [820, 257] width 365 height 25
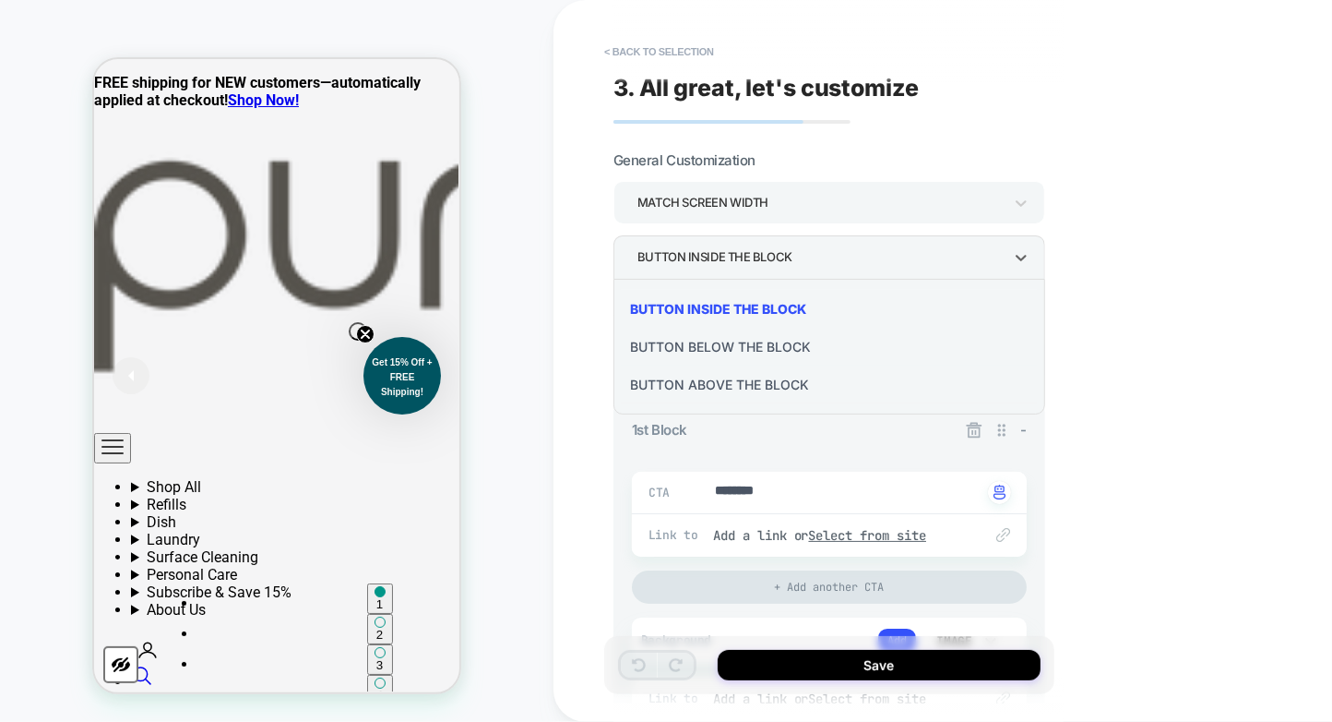
click at [780, 343] on div "Button below the block" at bounding box center [829, 347] width 417 height 38
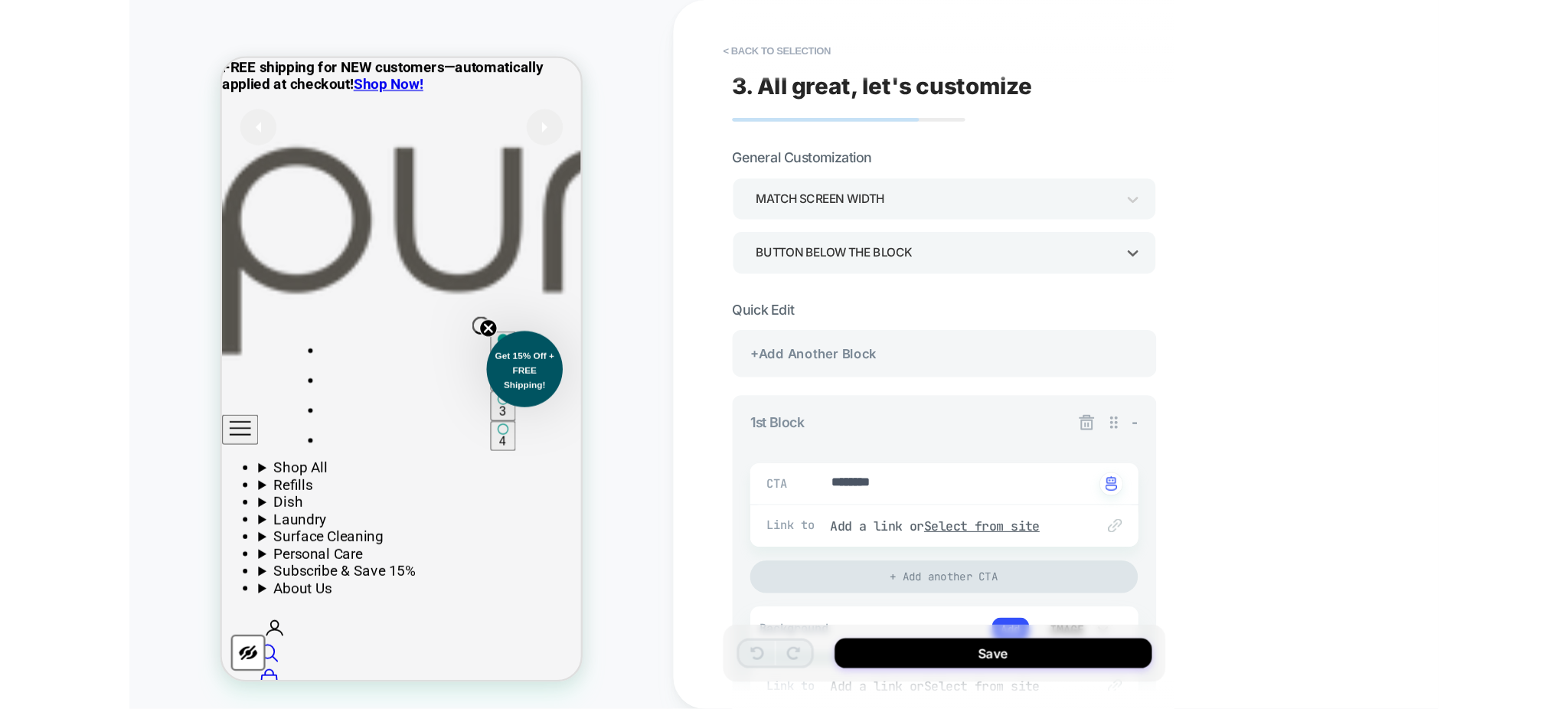
scroll to position [178, 0]
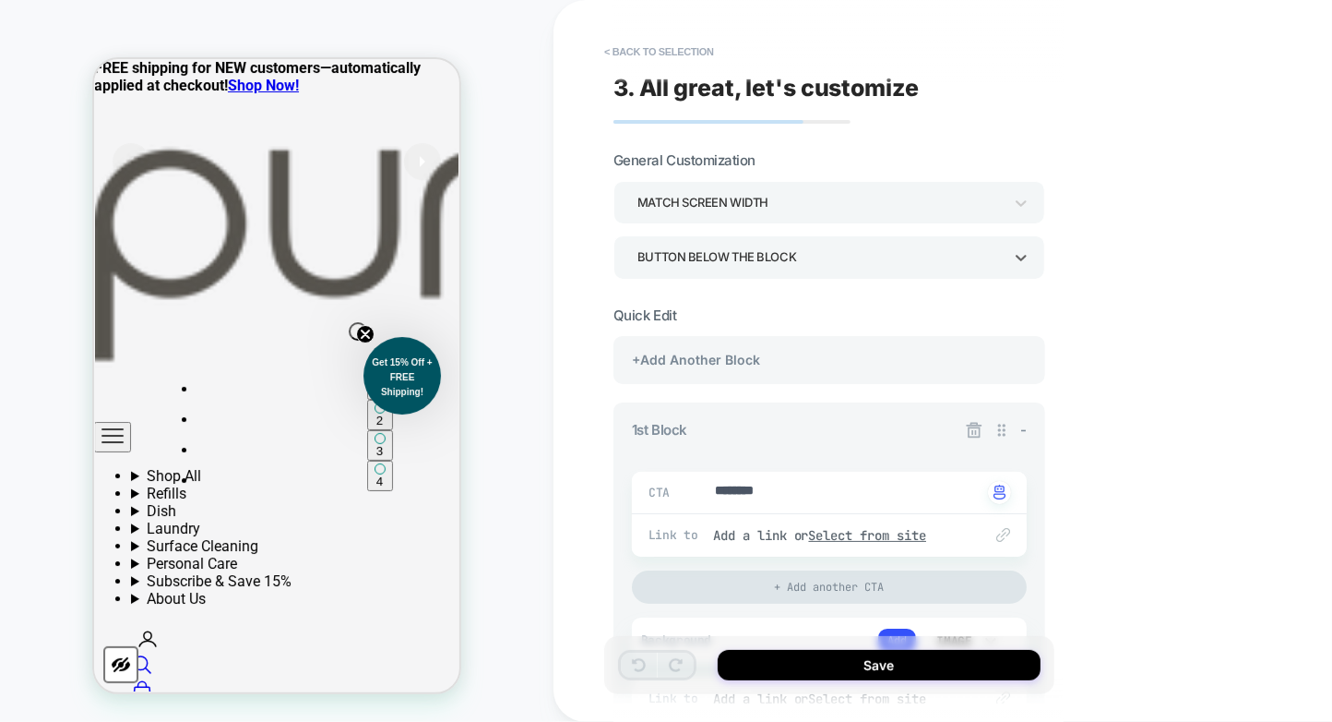
click at [745, 246] on div "Button below the block" at bounding box center [820, 257] width 365 height 25
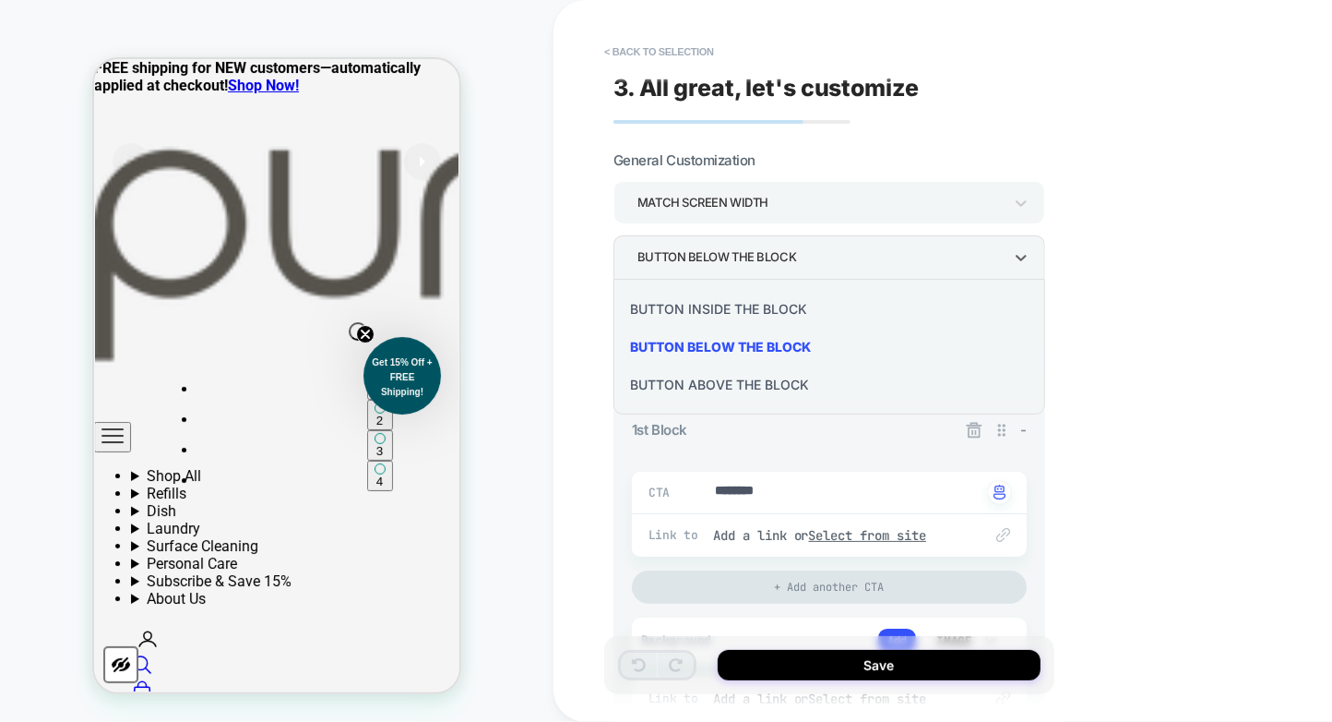
click at [729, 382] on div "Button above the block" at bounding box center [829, 384] width 417 height 38
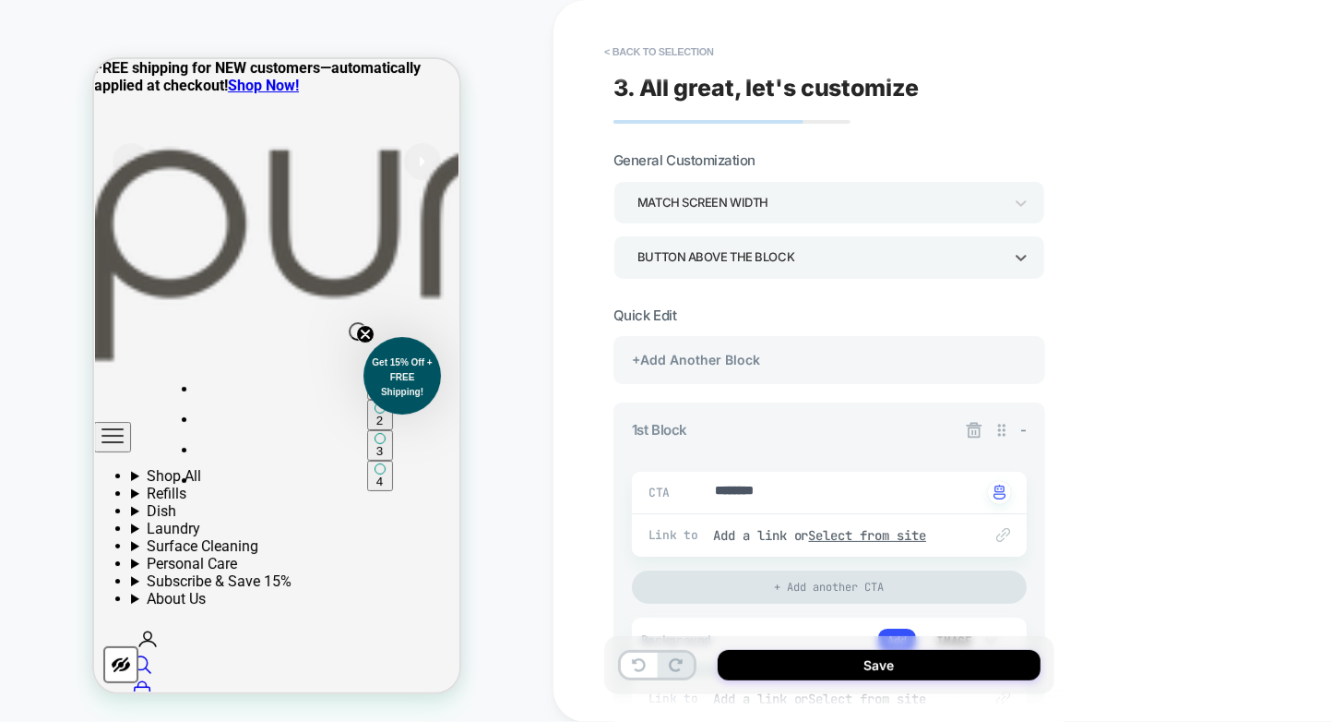
click at [745, 255] on div "Button above the block" at bounding box center [820, 257] width 365 height 25
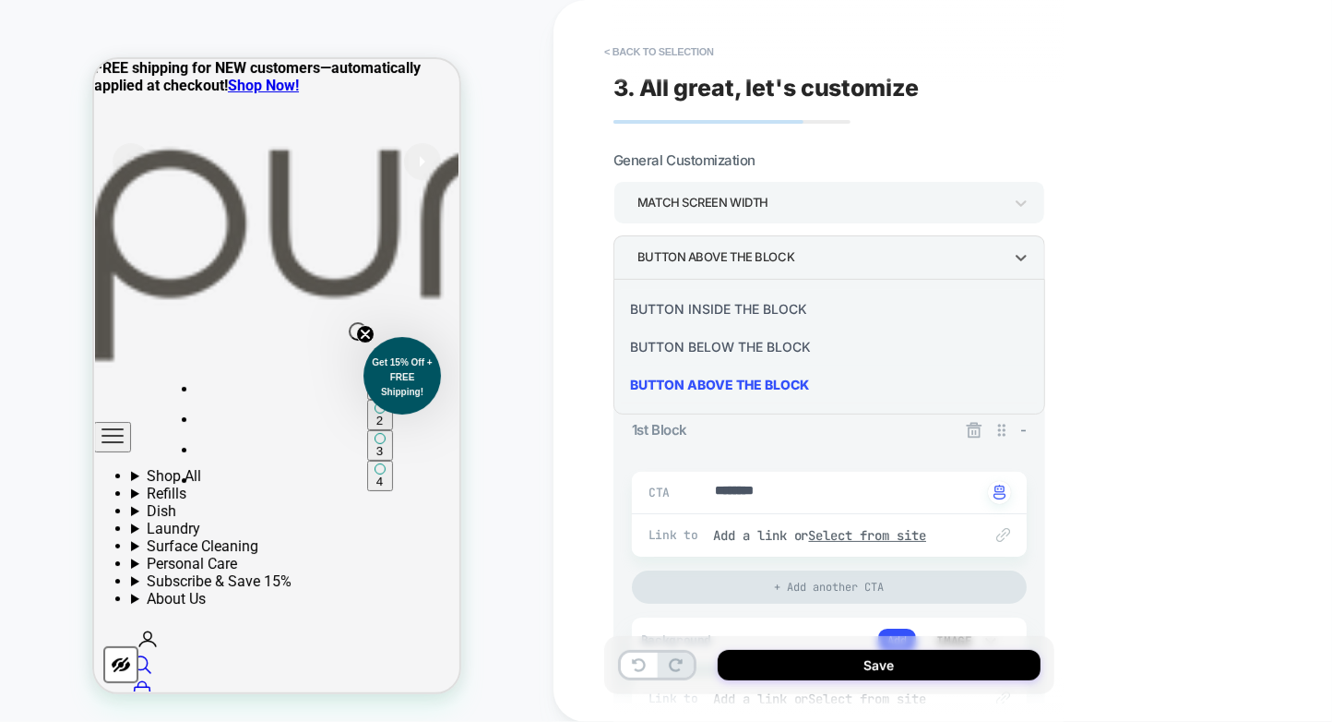
click at [742, 301] on div "Button inside the block" at bounding box center [829, 309] width 417 height 38
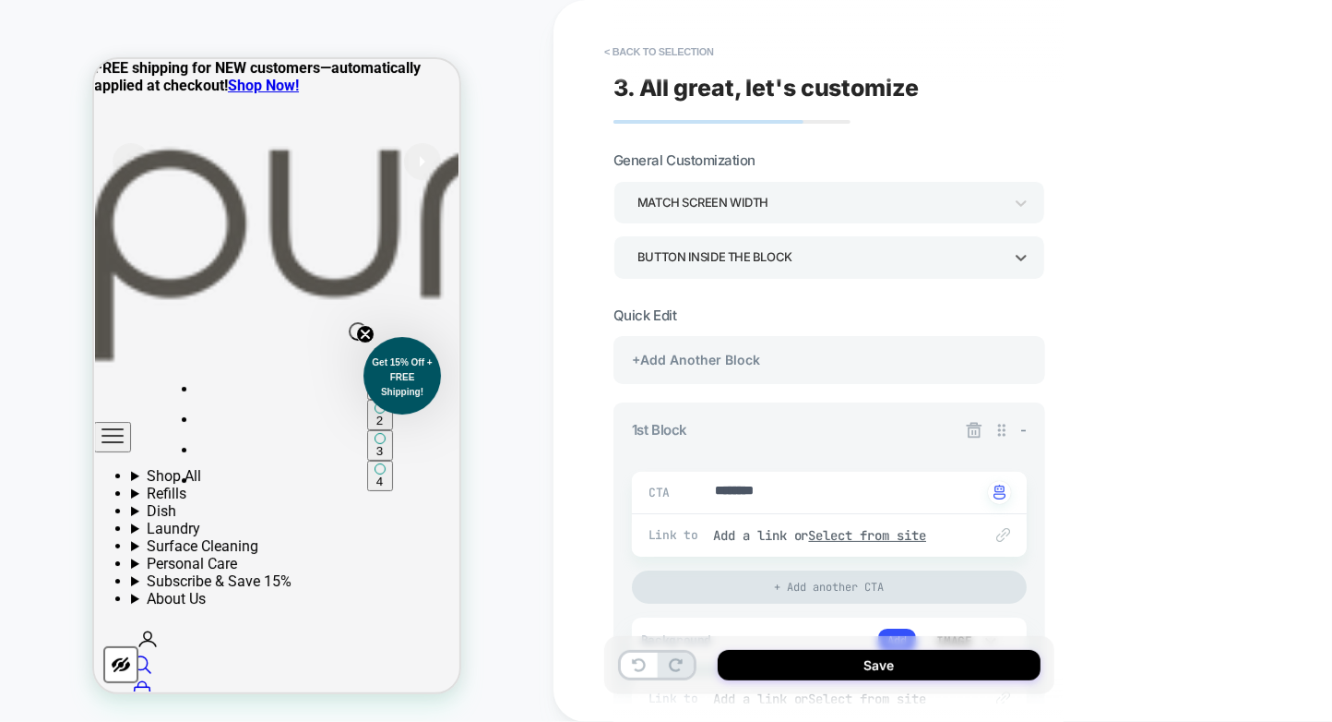
click at [827, 256] on div "Button inside the block" at bounding box center [820, 257] width 365 height 25
click at [696, 246] on div "Button inside the block" at bounding box center [820, 257] width 365 height 25
type textarea "*"
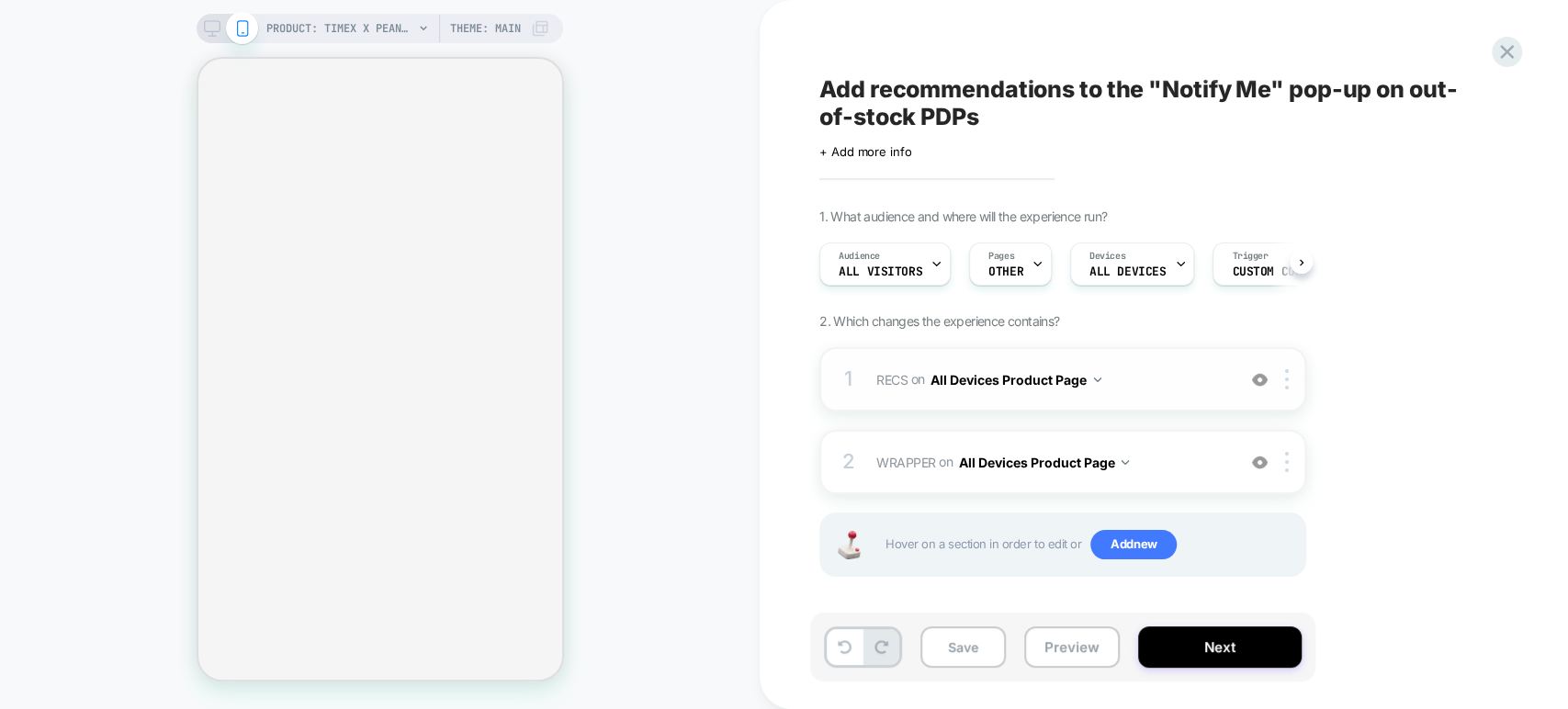
click at [1154, 371] on span "RECS Replacing Mini Collection WITH #_loomi_addon_1759838201472>div on All Devi…" at bounding box center [1051, 379] width 350 height 27
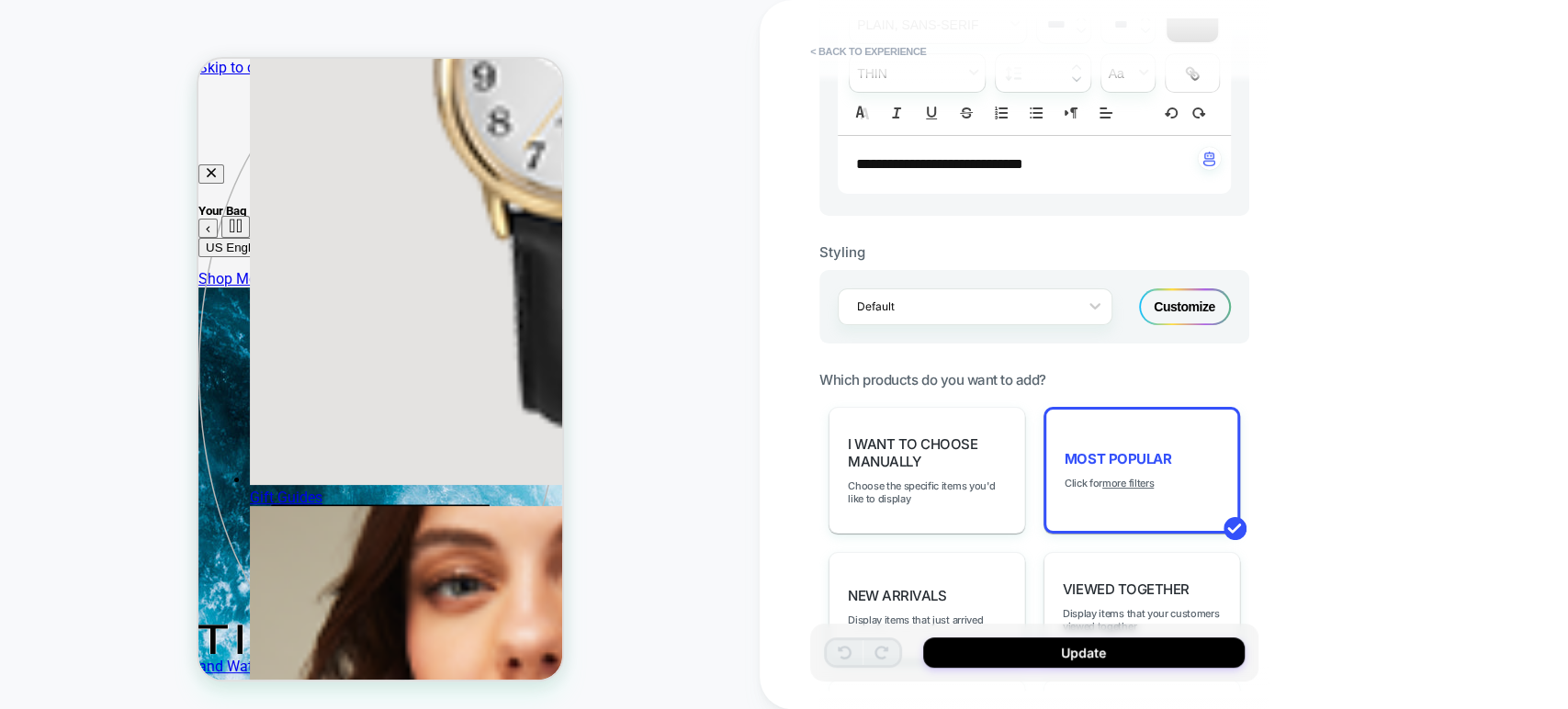
scroll to position [666, 0]
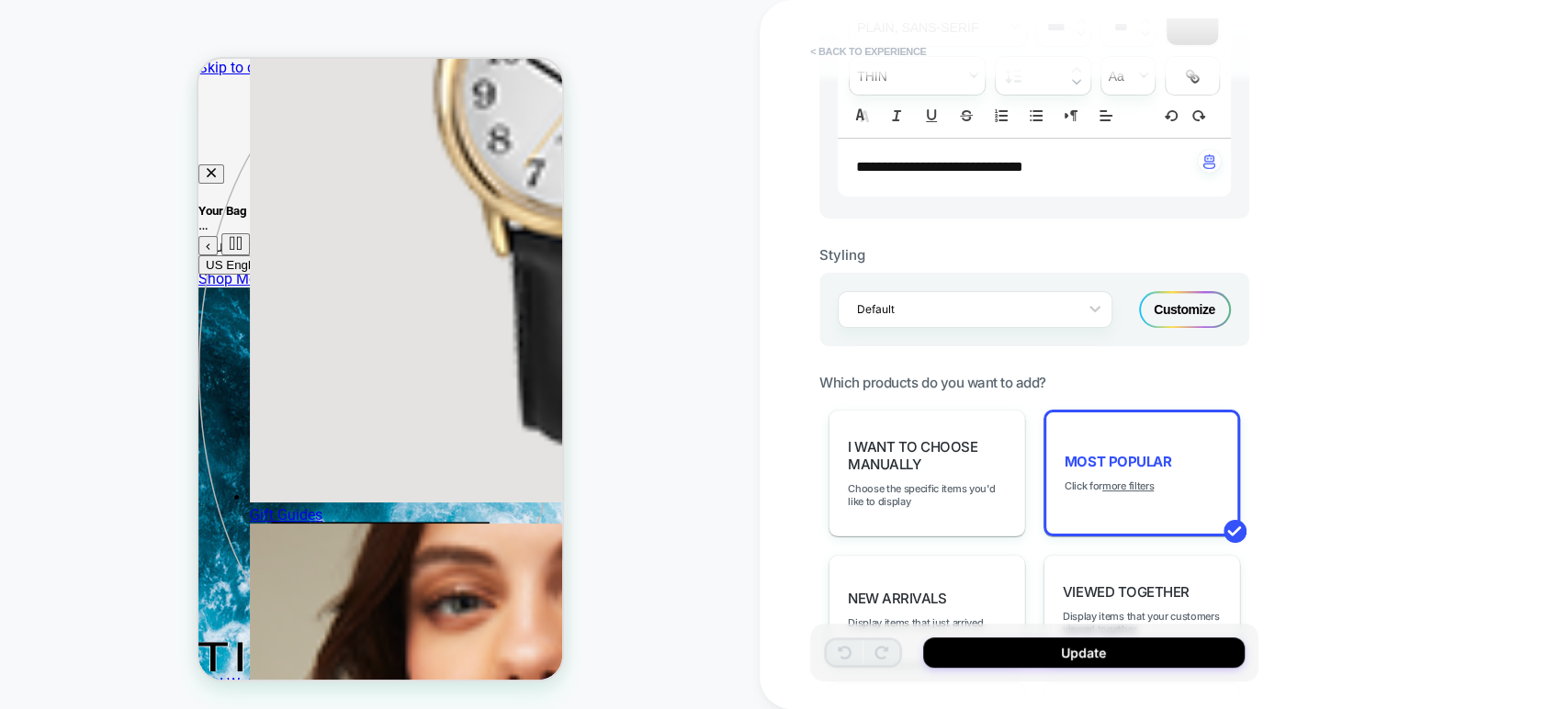
click at [815, 53] on button "< Back to experience" at bounding box center [868, 52] width 134 height 30
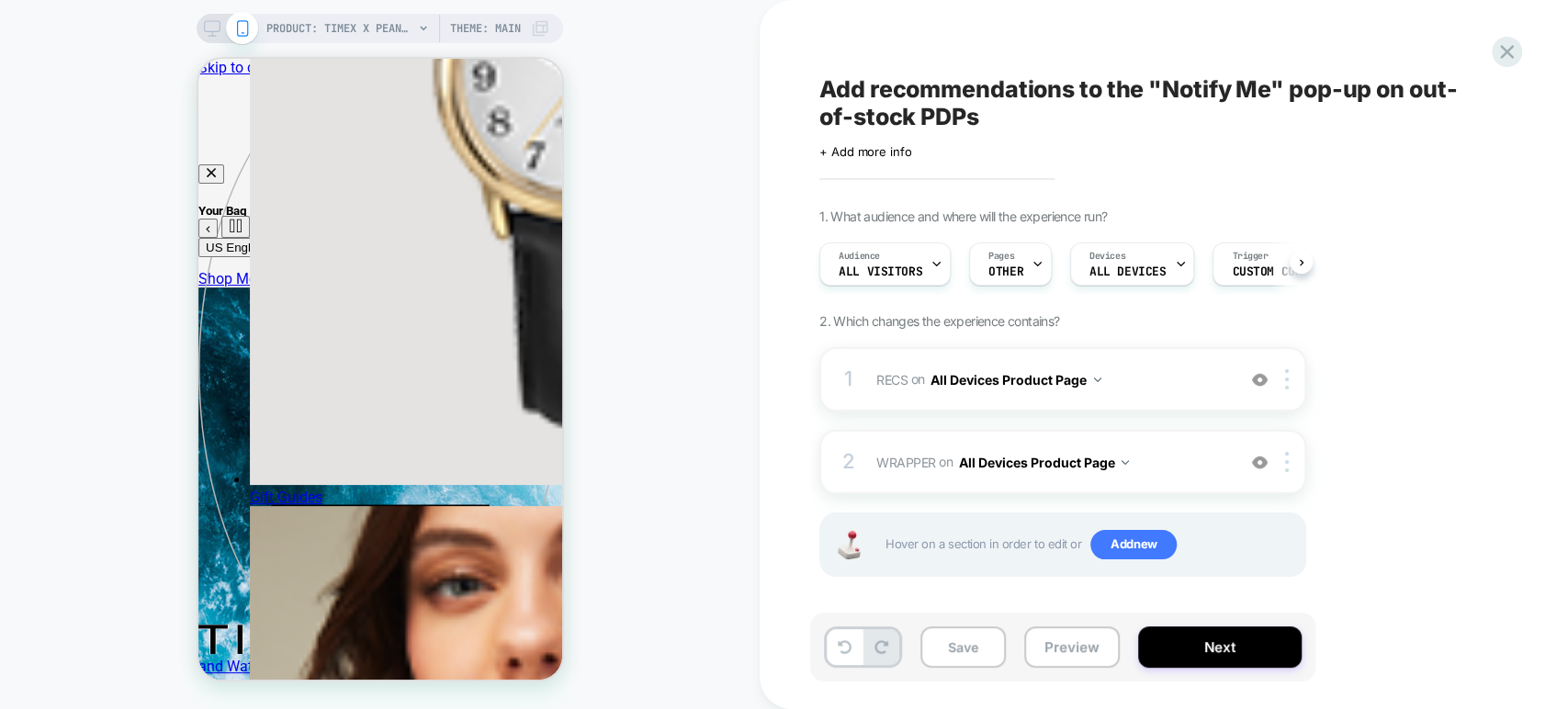
scroll to position [0, 0]
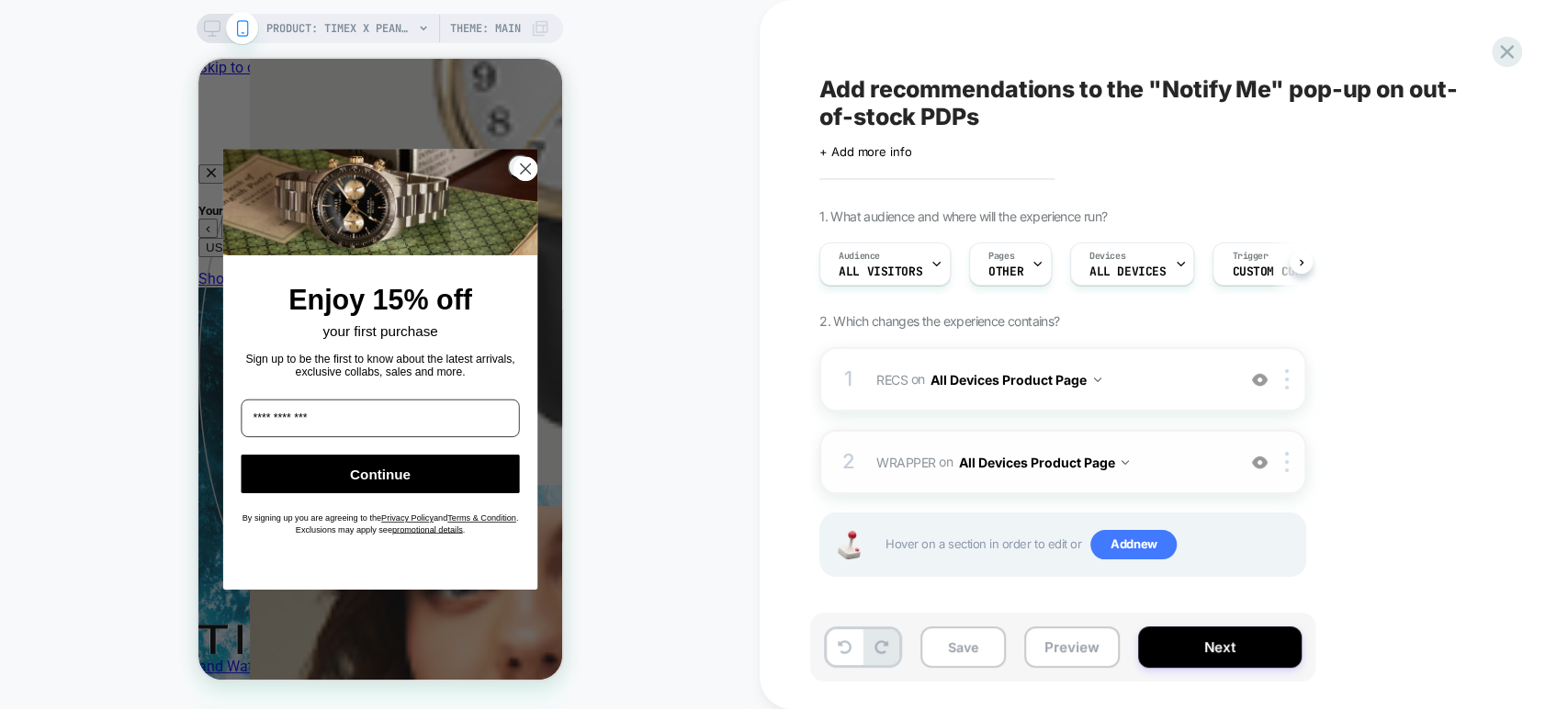
click at [1170, 458] on span "WRAPPER Adding Code Block BEFORE body>* on All Devices Product Page" at bounding box center [1051, 462] width 350 height 27
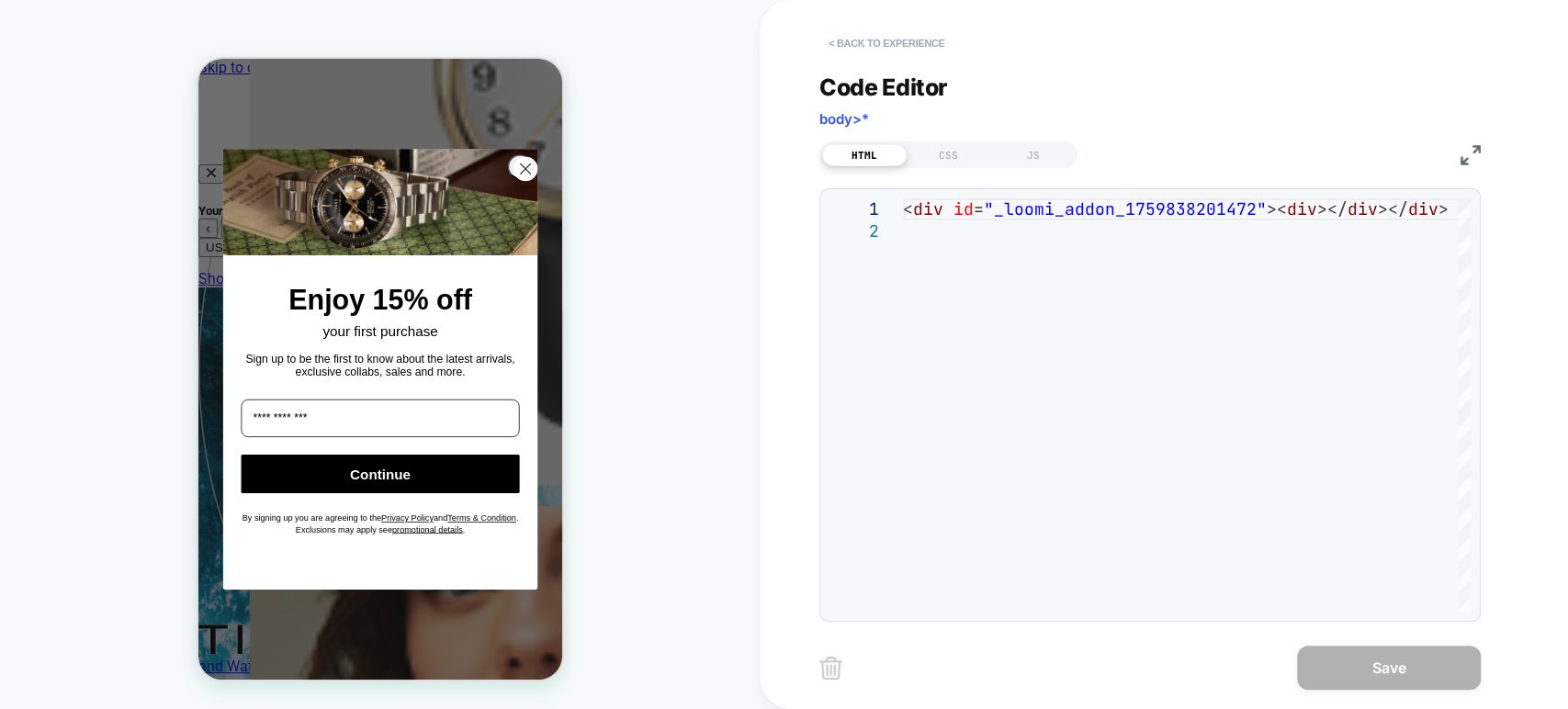
click at [846, 41] on button "< Back to experience" at bounding box center [886, 44] width 134 height 30
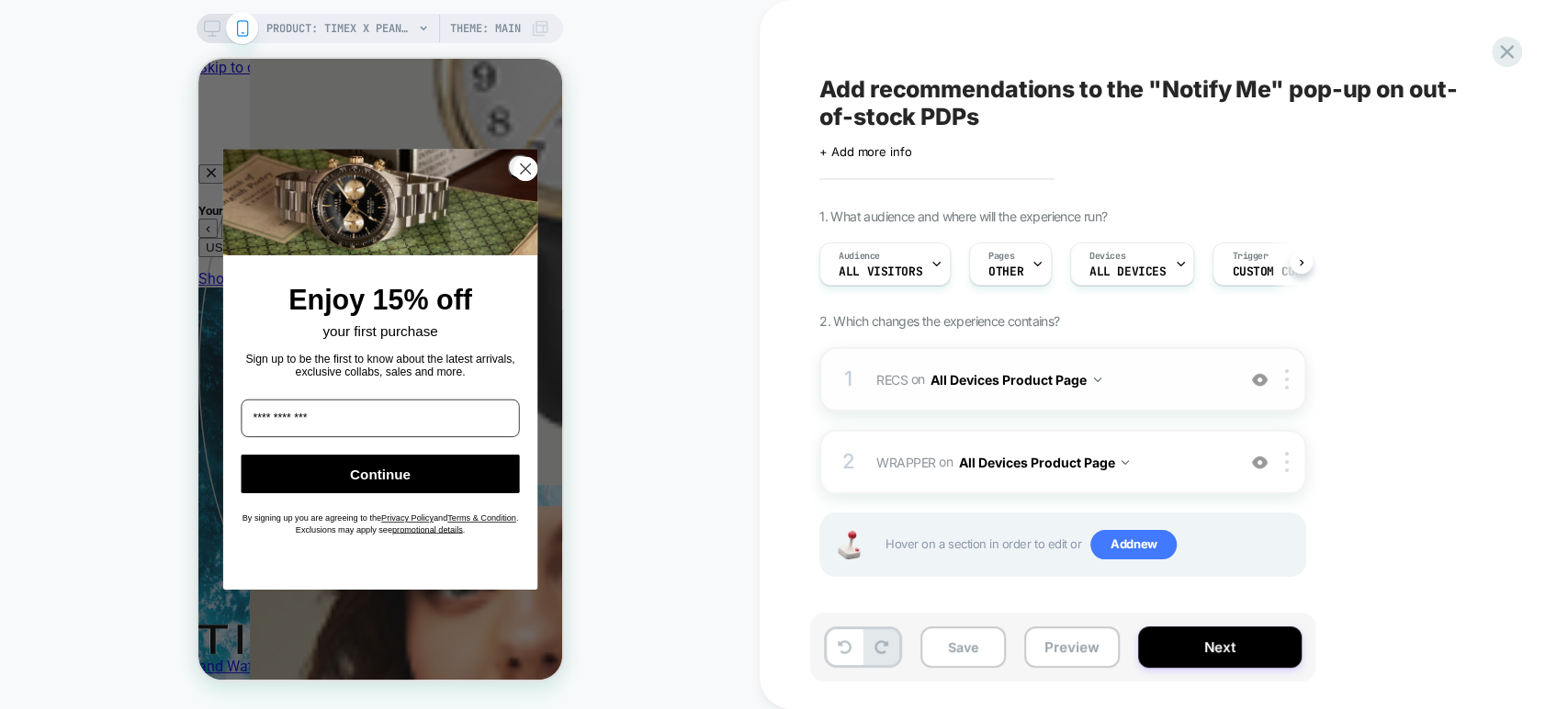
click at [1141, 387] on span "RECS Replacing Mini Collection WITH #_loomi_addon_1759838201472>div on All Devi…" at bounding box center [1051, 379] width 350 height 27
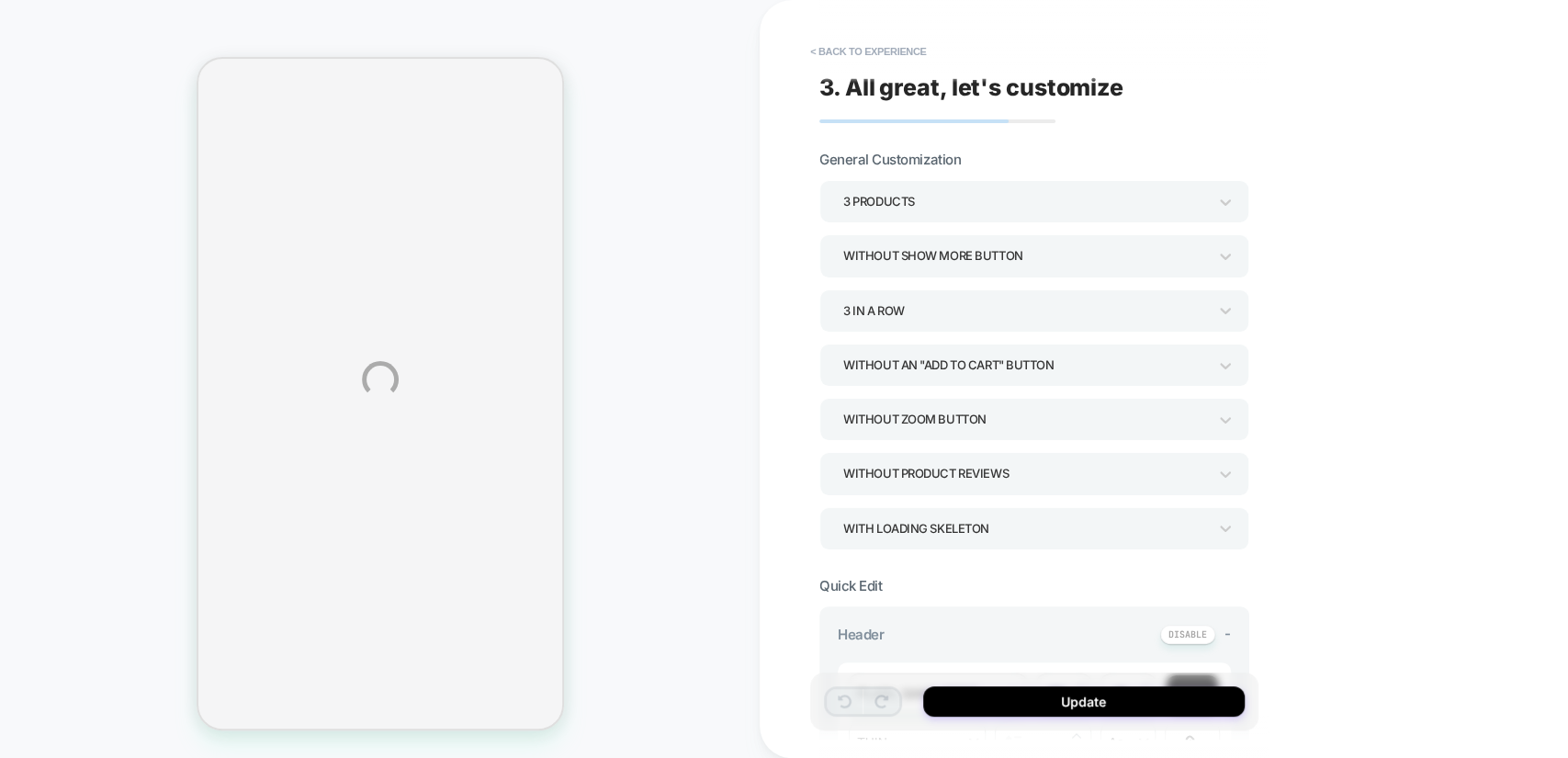
click at [843, 57] on div "**********" at bounding box center [784, 379] width 1568 height 758
click at [839, 45] on button "< Back to experience" at bounding box center [868, 52] width 134 height 30
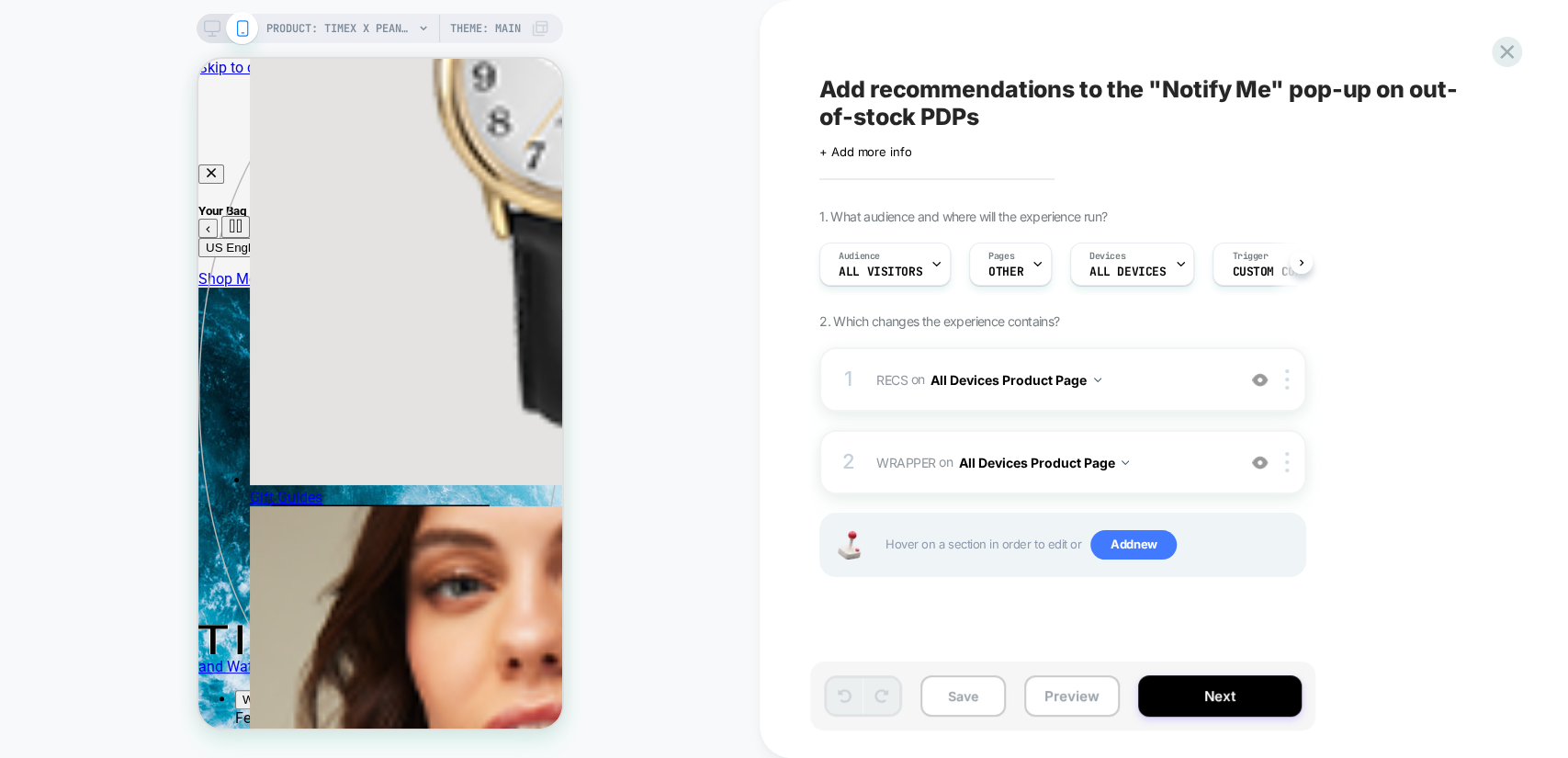
click at [905, 119] on span "Add recommendations to the "Notify Me" pop-up on out-of-stock PDPs" at bounding box center [1155, 103] width 671 height 55
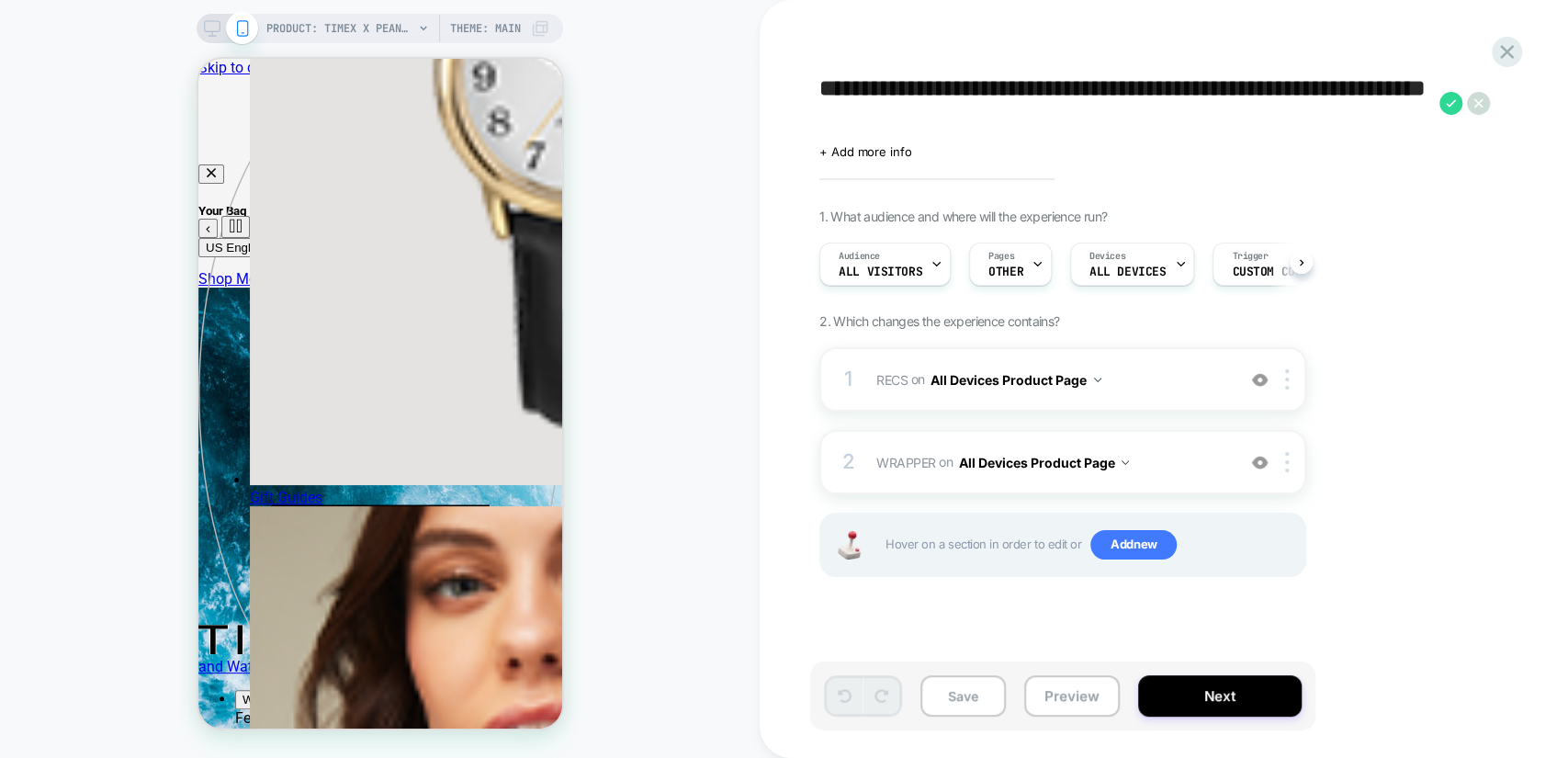
click at [905, 119] on textarea "**********" at bounding box center [1125, 103] width 611 height 55
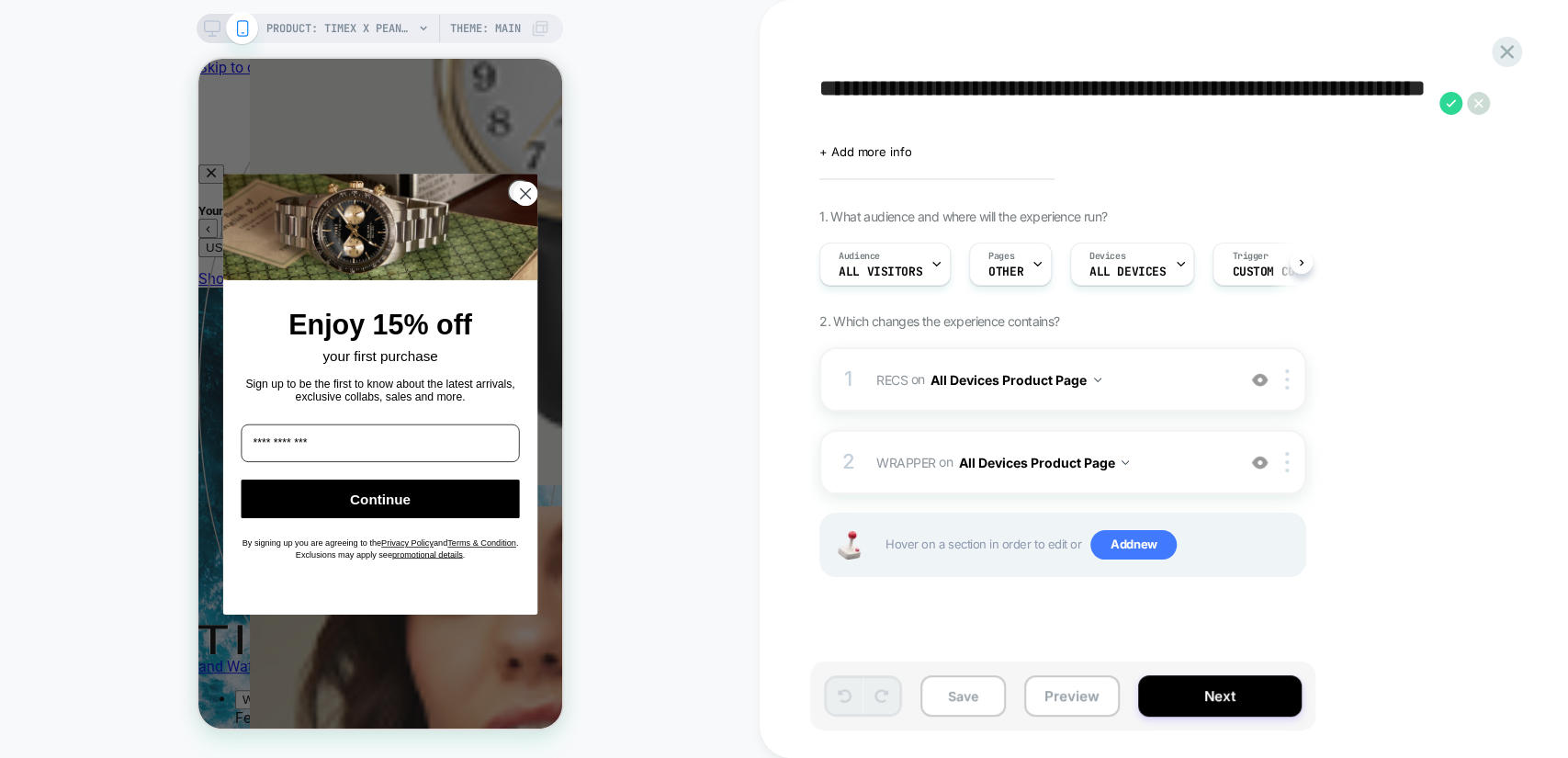
click at [898, 98] on textarea "**********" at bounding box center [1125, 103] width 611 height 55
click at [1065, 692] on button "Preview" at bounding box center [1072, 696] width 96 height 42
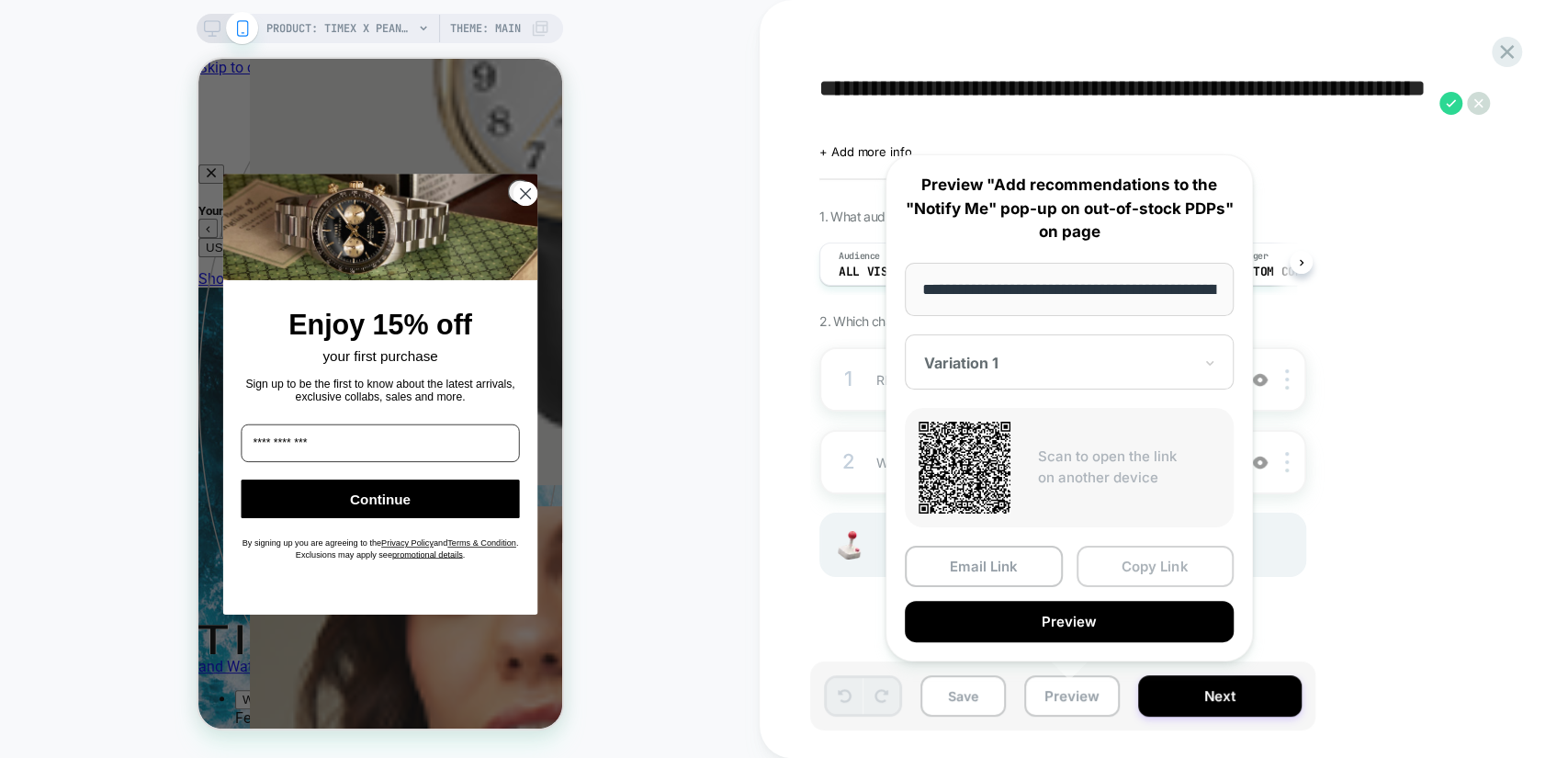
click at [1126, 565] on button "Copy Link" at bounding box center [1155, 567] width 158 height 42
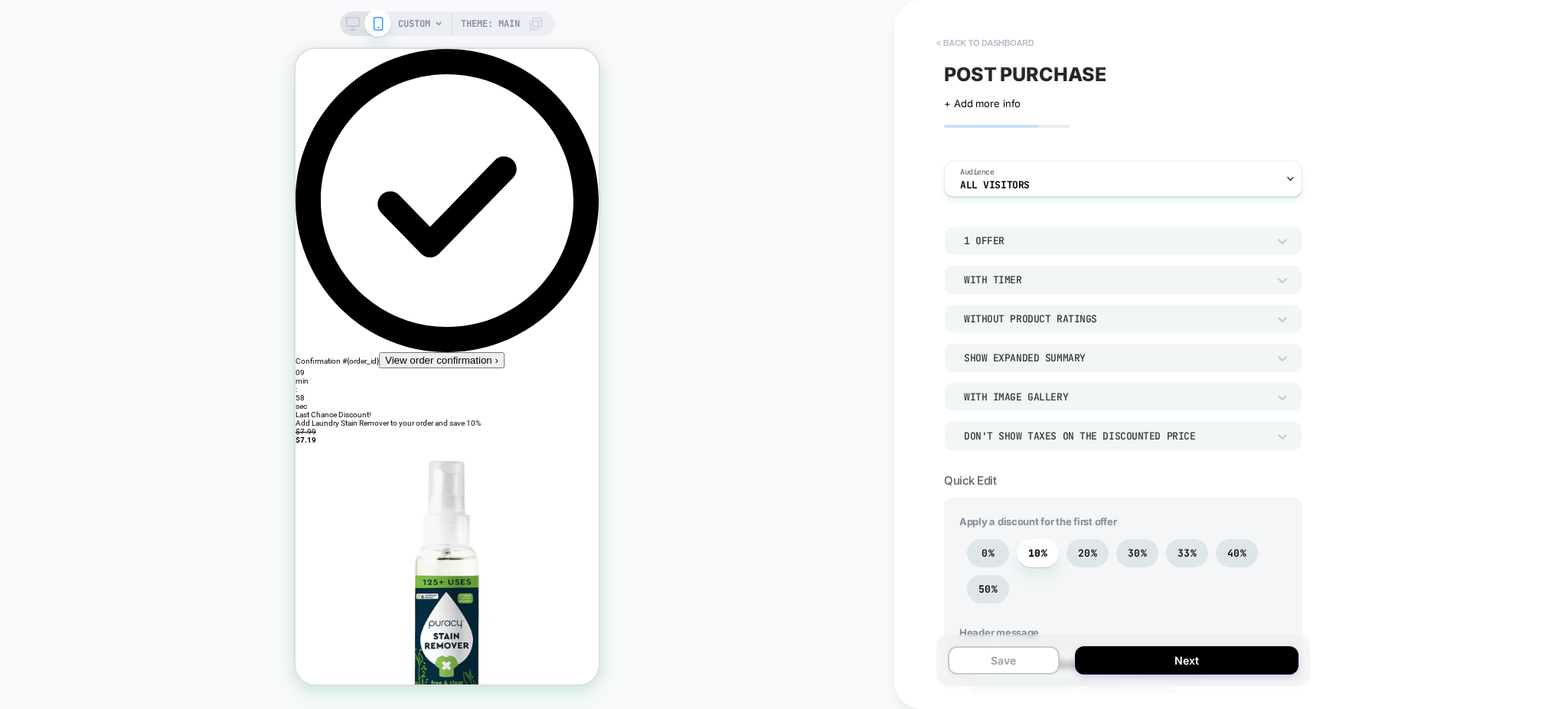
click at [967, 35] on button "< back to dashboard" at bounding box center [985, 43] width 113 height 25
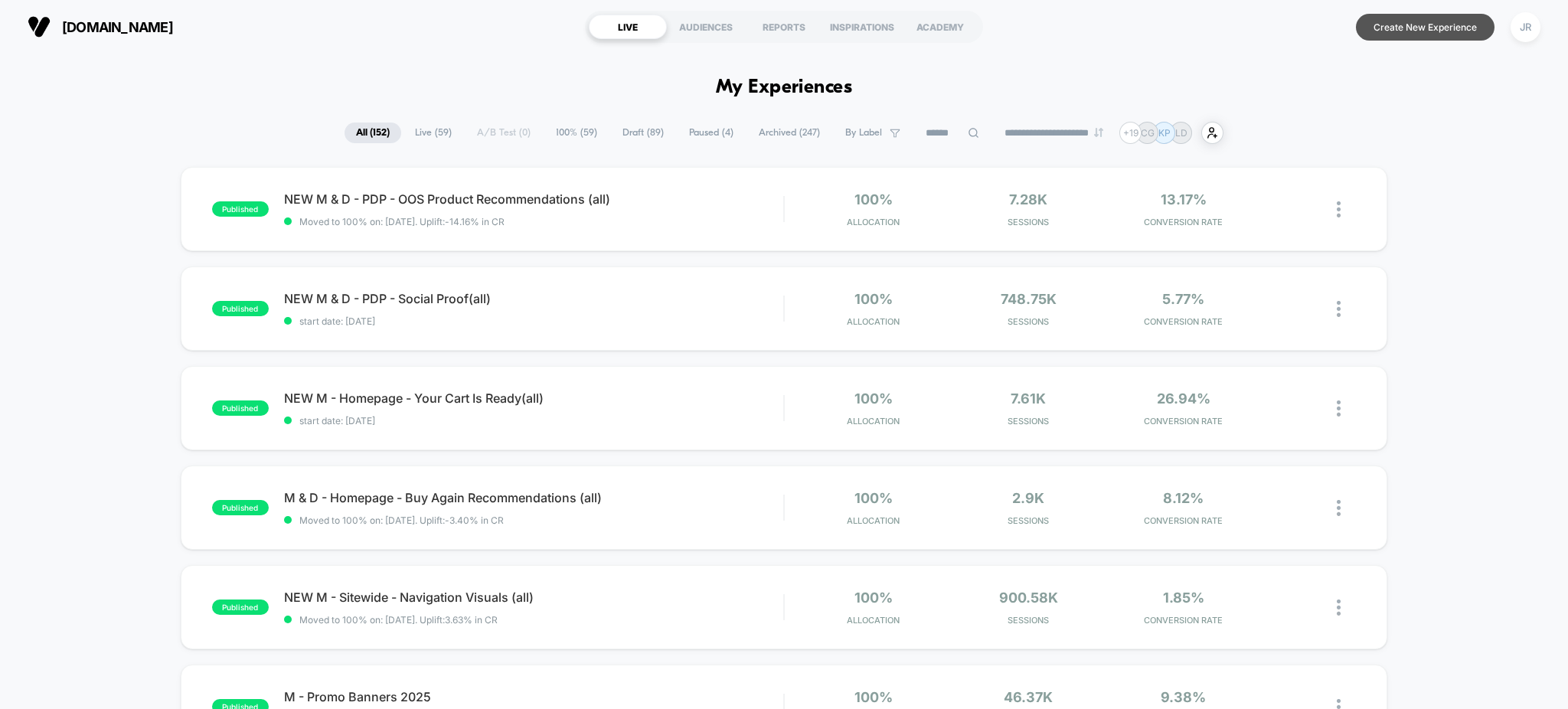
click at [1442, 35] on button "Create New Experience" at bounding box center [1424, 27] width 139 height 27
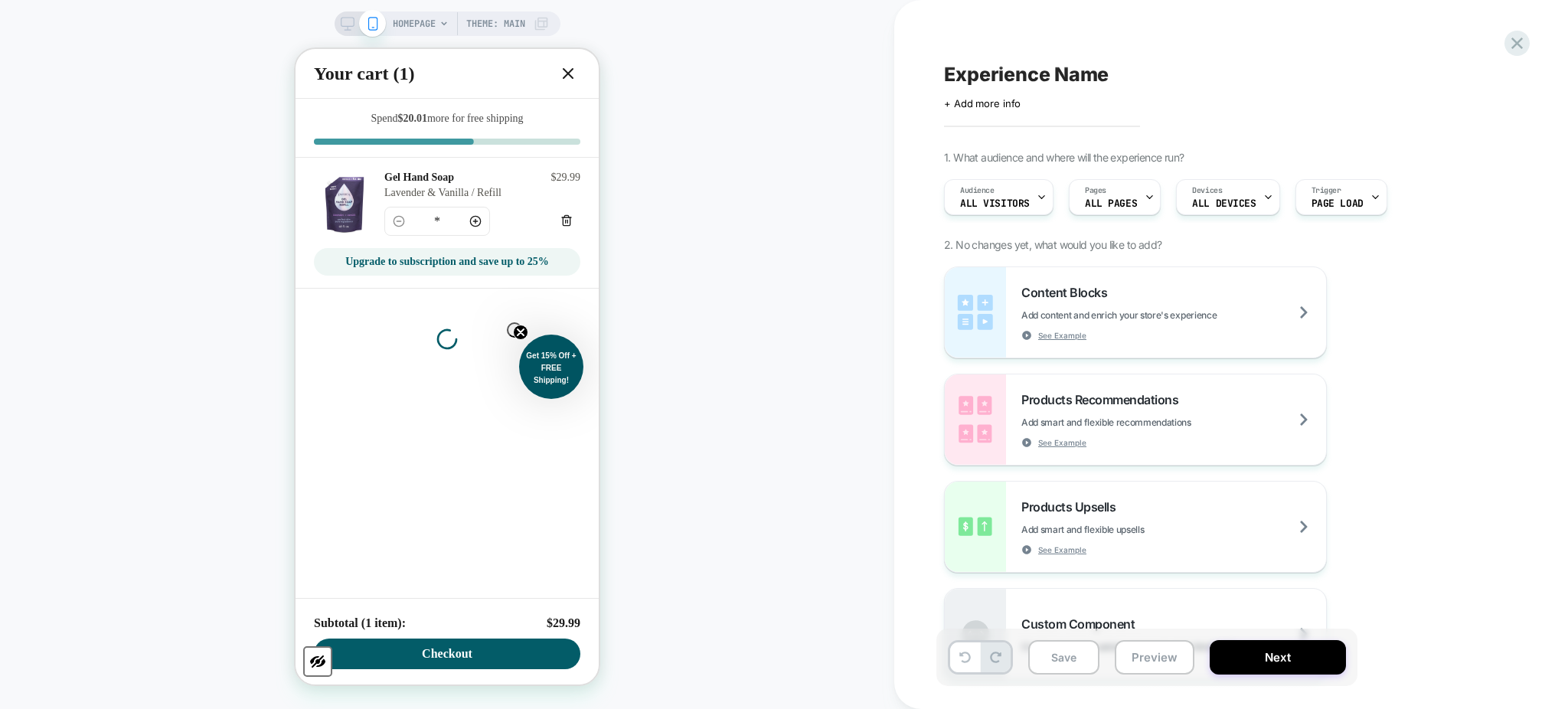
click at [574, 68] on icon at bounding box center [568, 74] width 18 height 18
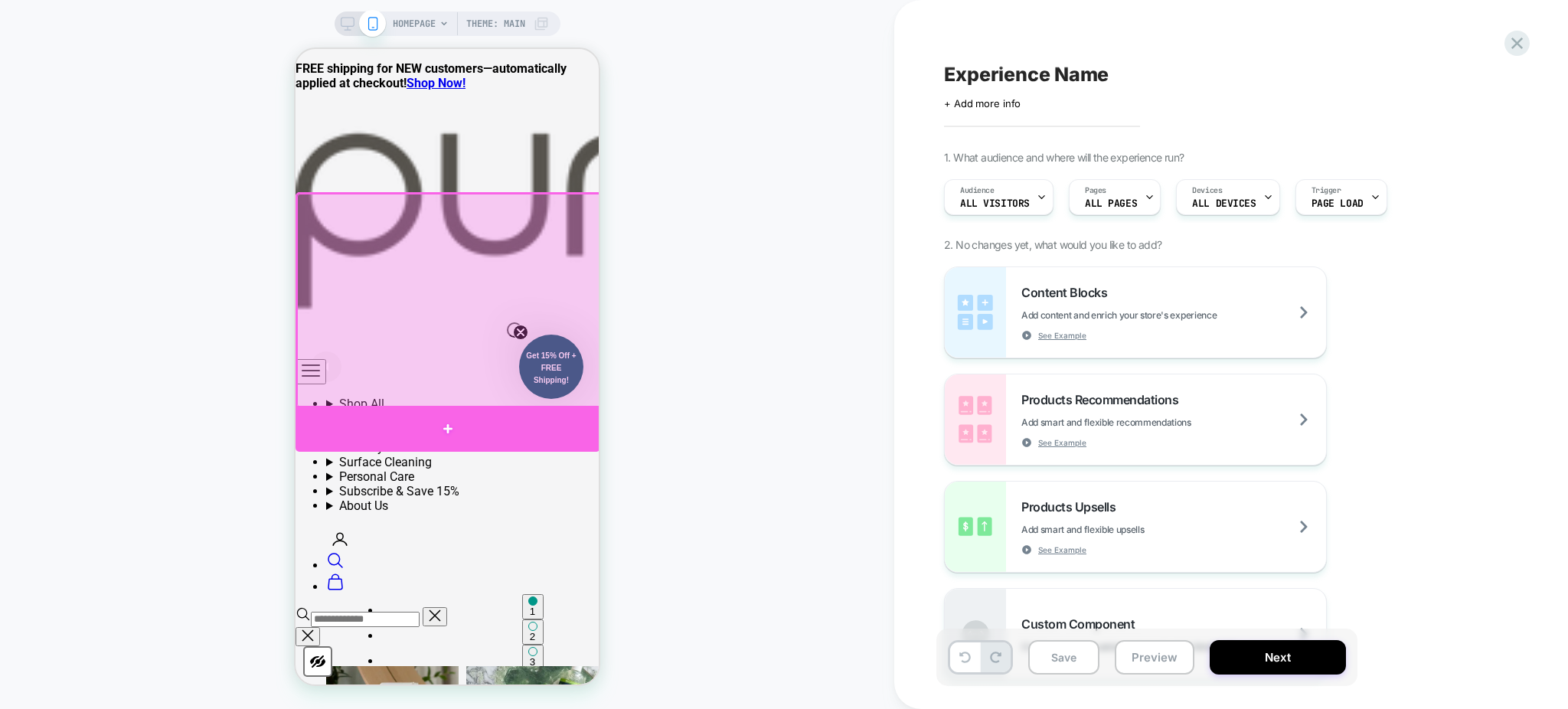
click at [456, 427] on div at bounding box center [447, 428] width 304 height 46
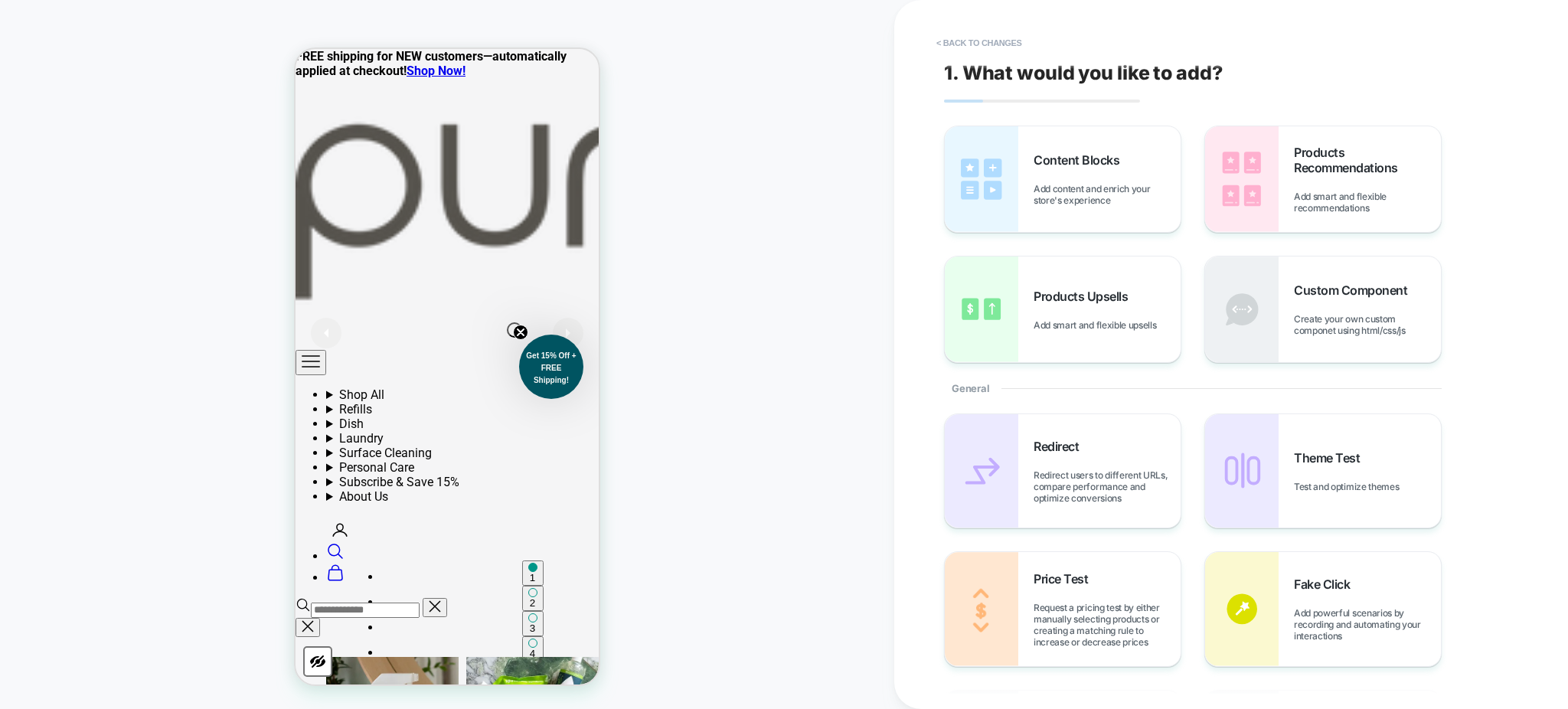
scroll to position [35, 0]
click at [1147, 190] on span "Add content and enrich your store's experience" at bounding box center [1107, 195] width 147 height 23
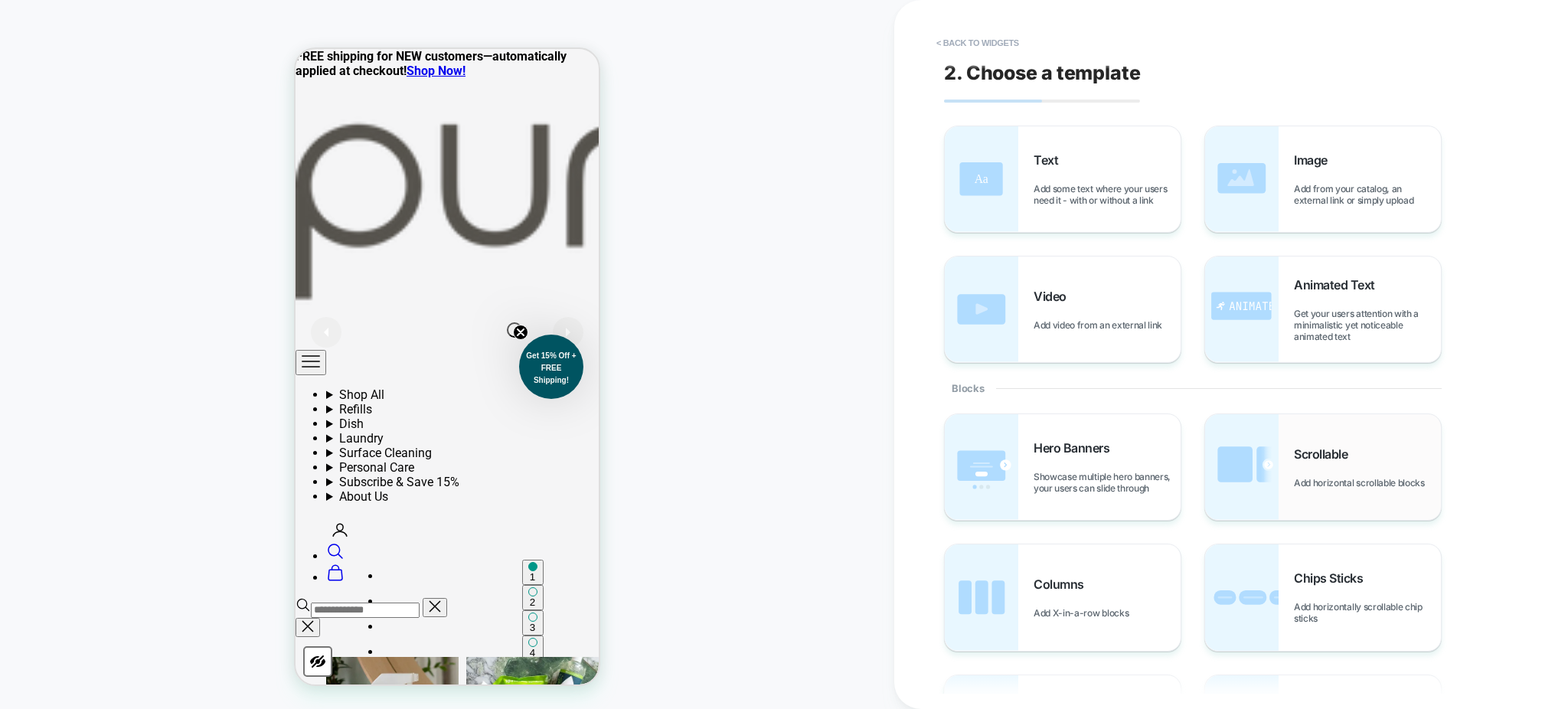
scroll to position [103, 0]
click at [1349, 458] on span "Scrollable" at bounding box center [1324, 454] width 61 height 15
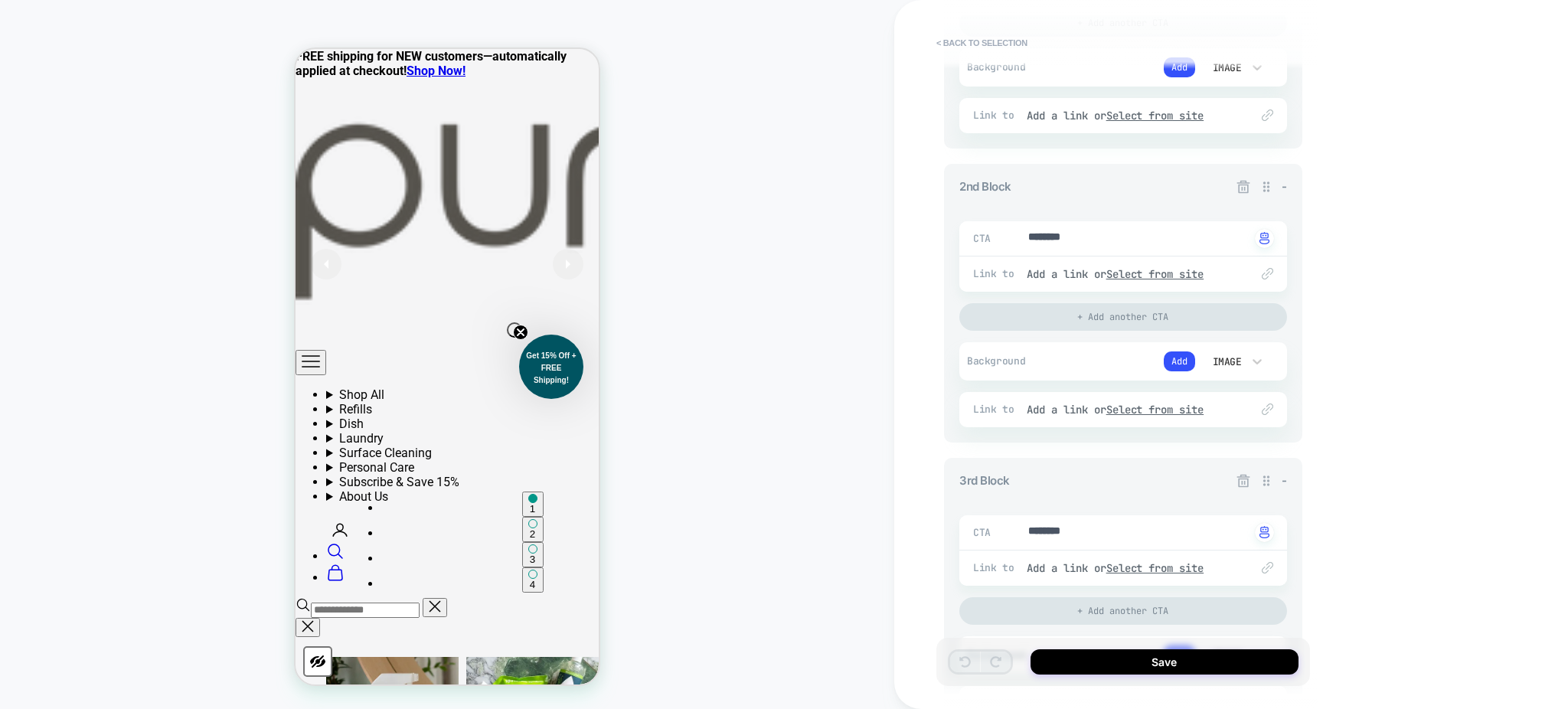
scroll to position [1058, 0]
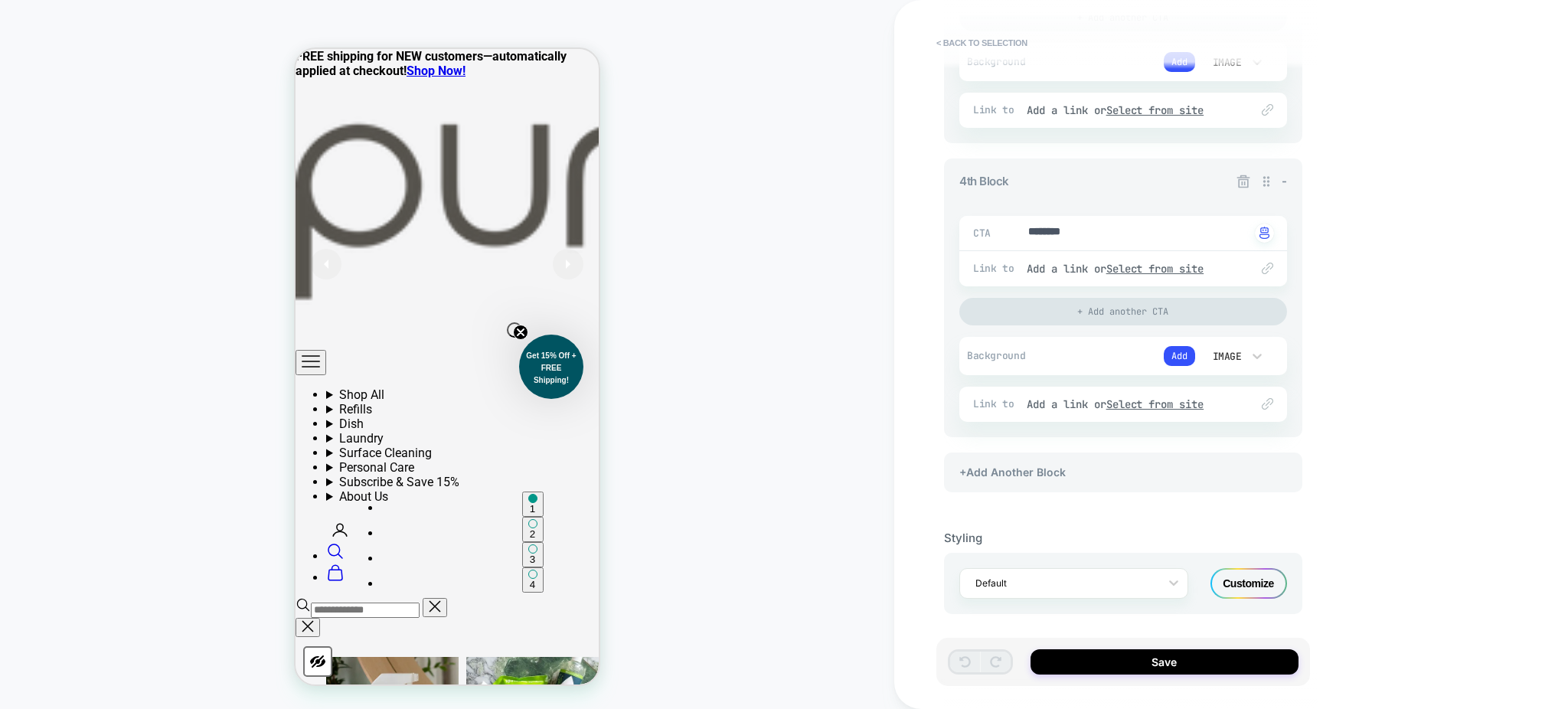
click at [1239, 580] on div "Customize" at bounding box center [1249, 584] width 76 height 31
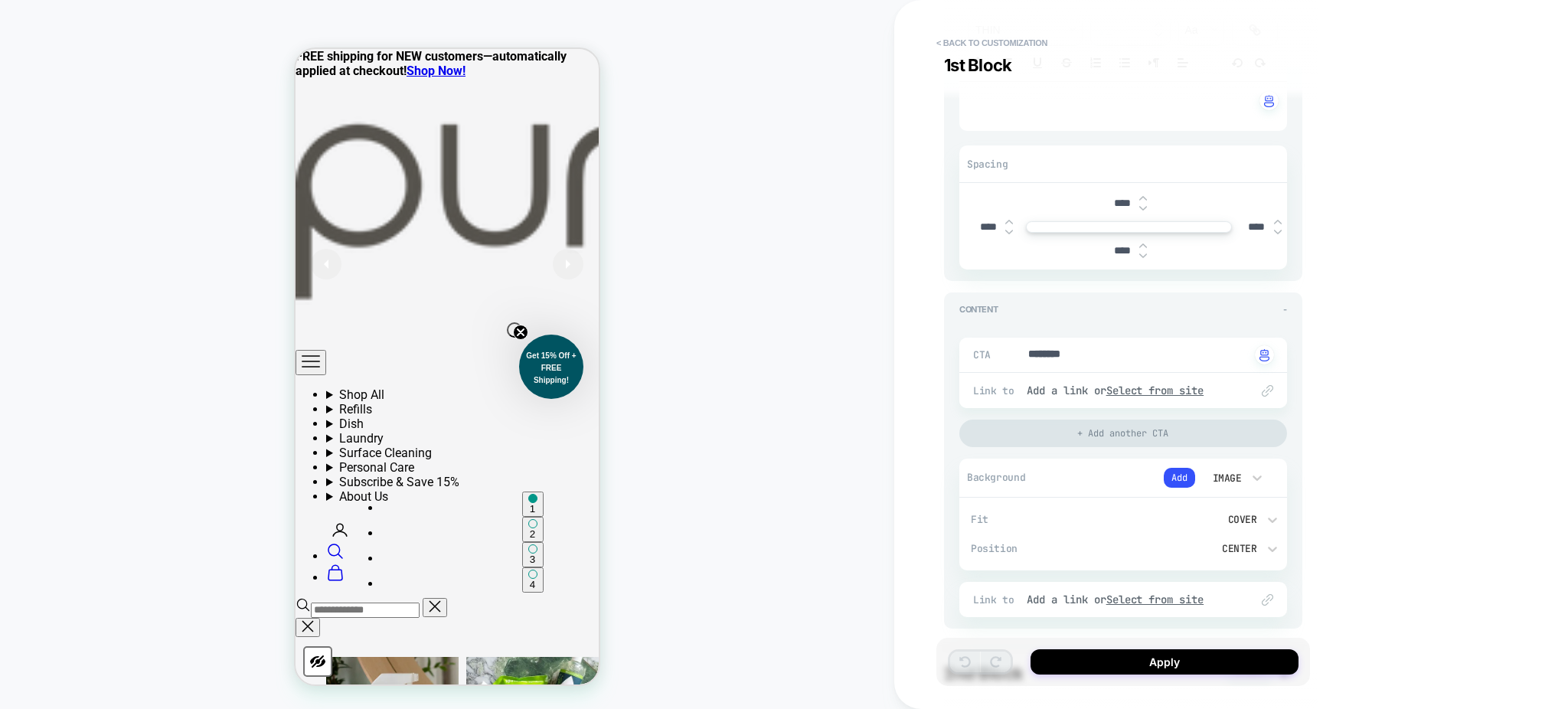
scroll to position [288, 0]
click at [957, 44] on button "< Back to customization" at bounding box center [991, 43] width 126 height 25
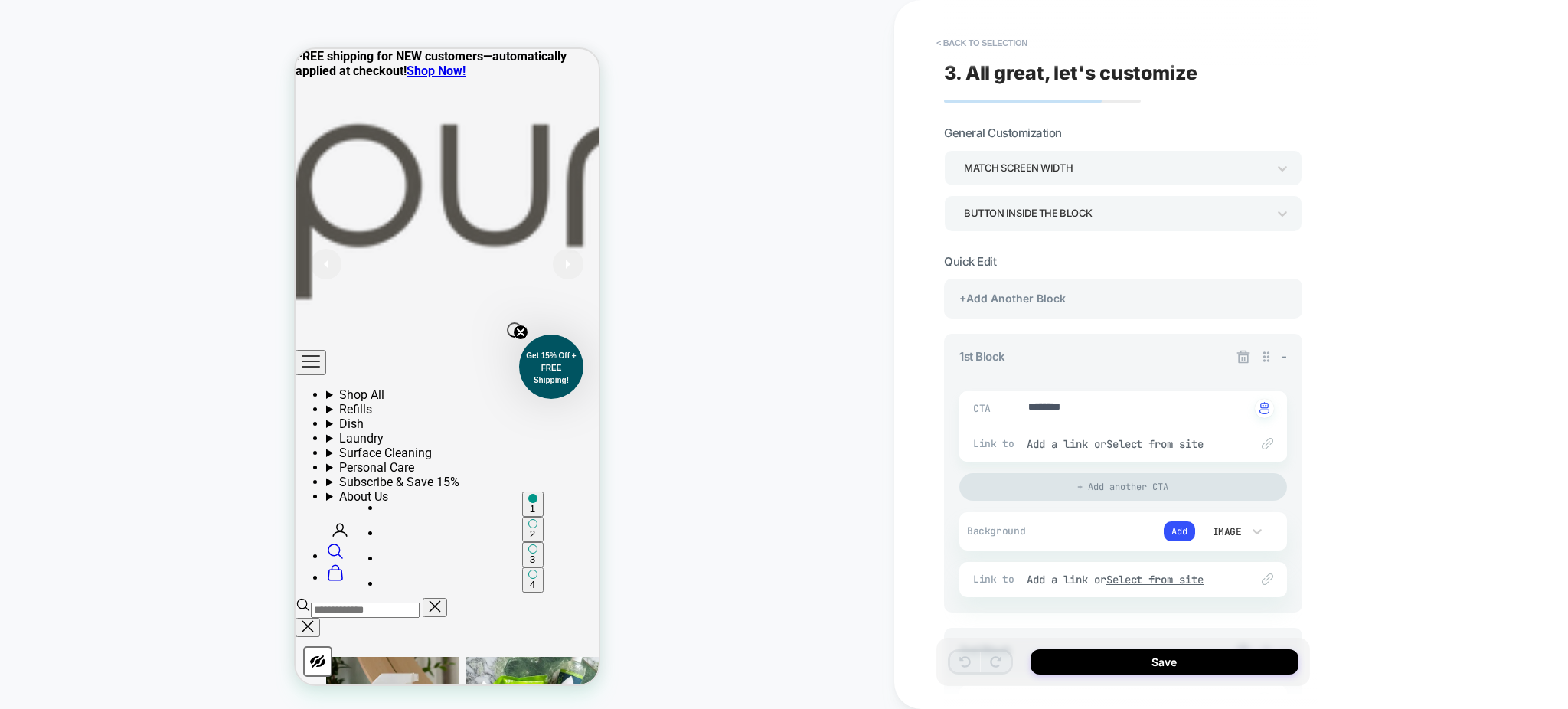
click at [957, 44] on button "< Back to selection" at bounding box center [981, 43] width 106 height 25
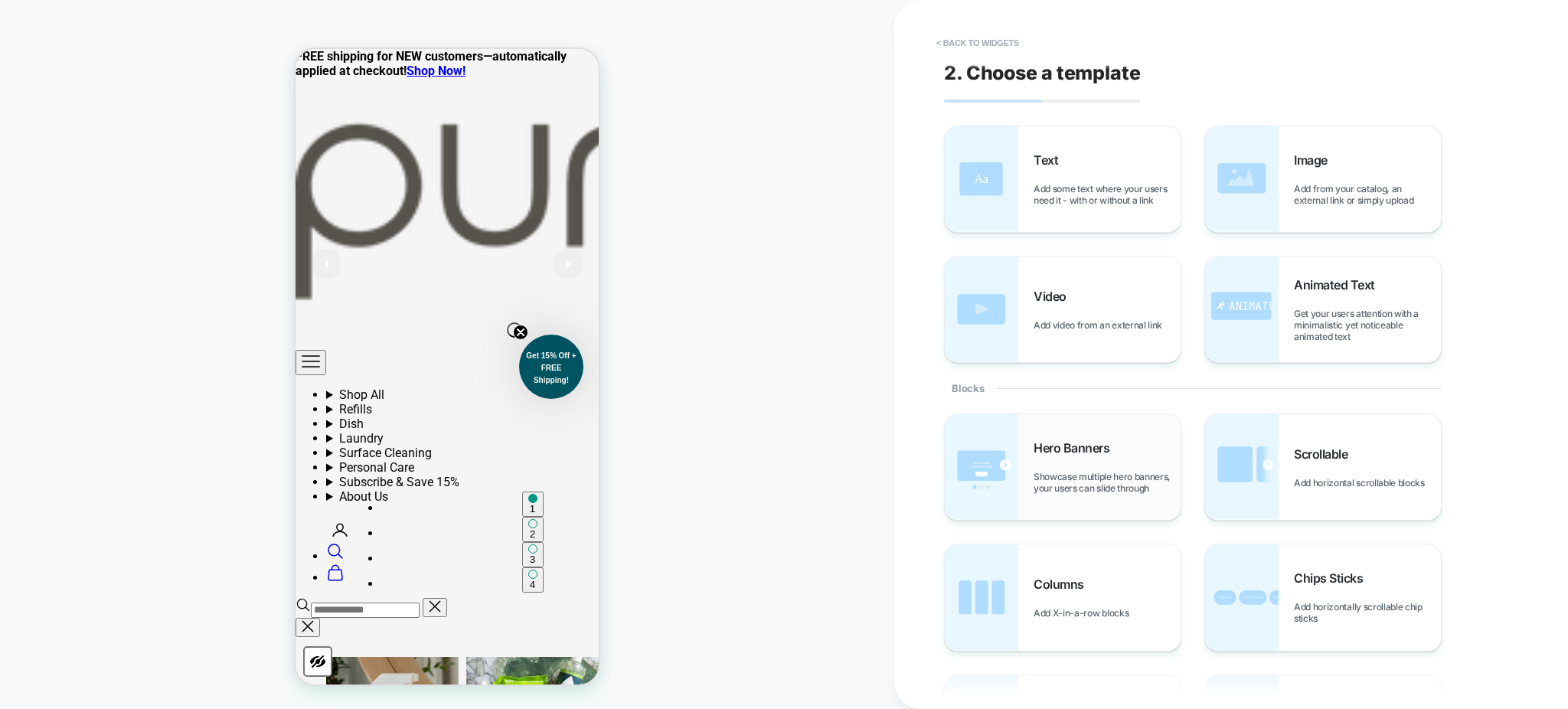
scroll to position [101, 0]
click at [1075, 434] on div "Hero Banners Showcase multiple hero banners, your users can slide through" at bounding box center [1063, 467] width 236 height 105
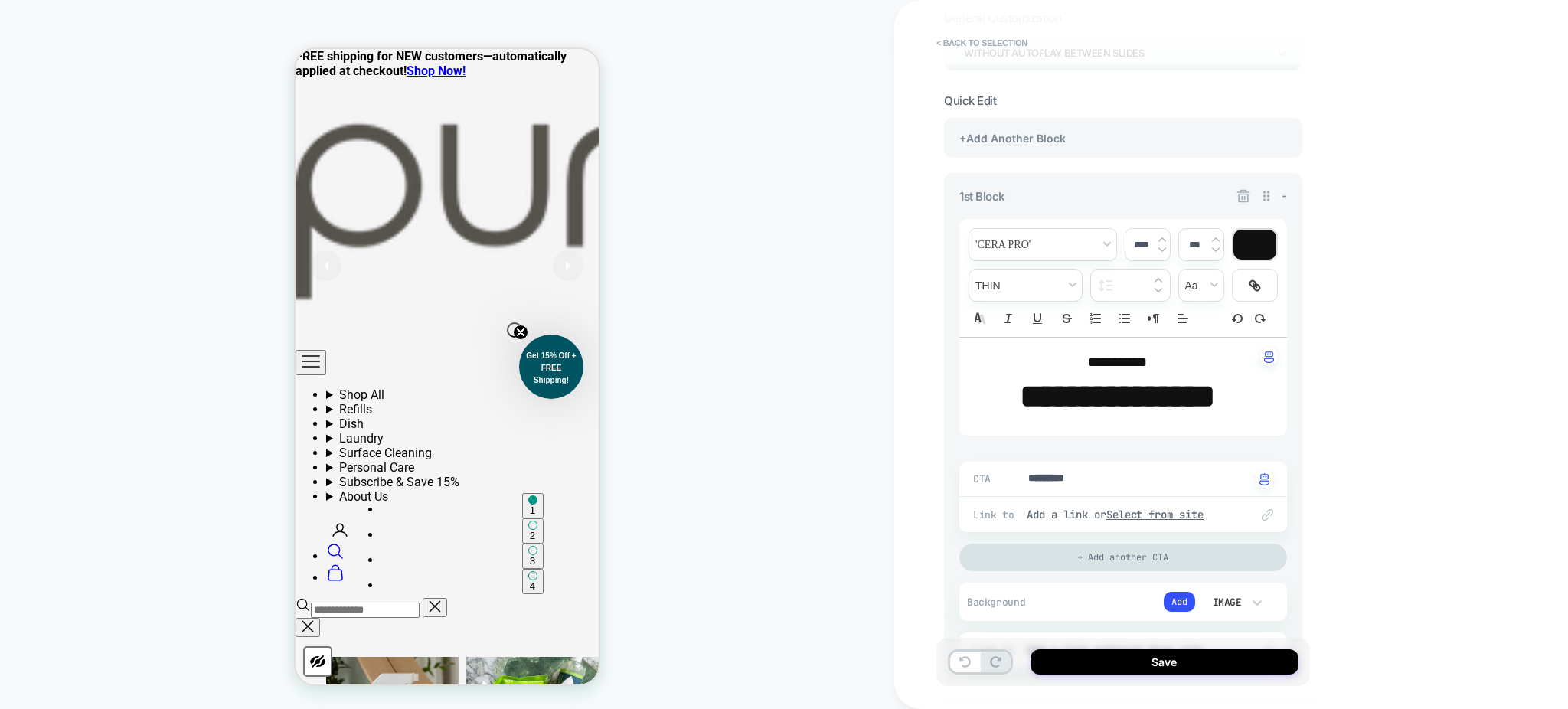
scroll to position [114, 0]
click at [969, 42] on button "< Back to selection" at bounding box center [981, 43] width 106 height 25
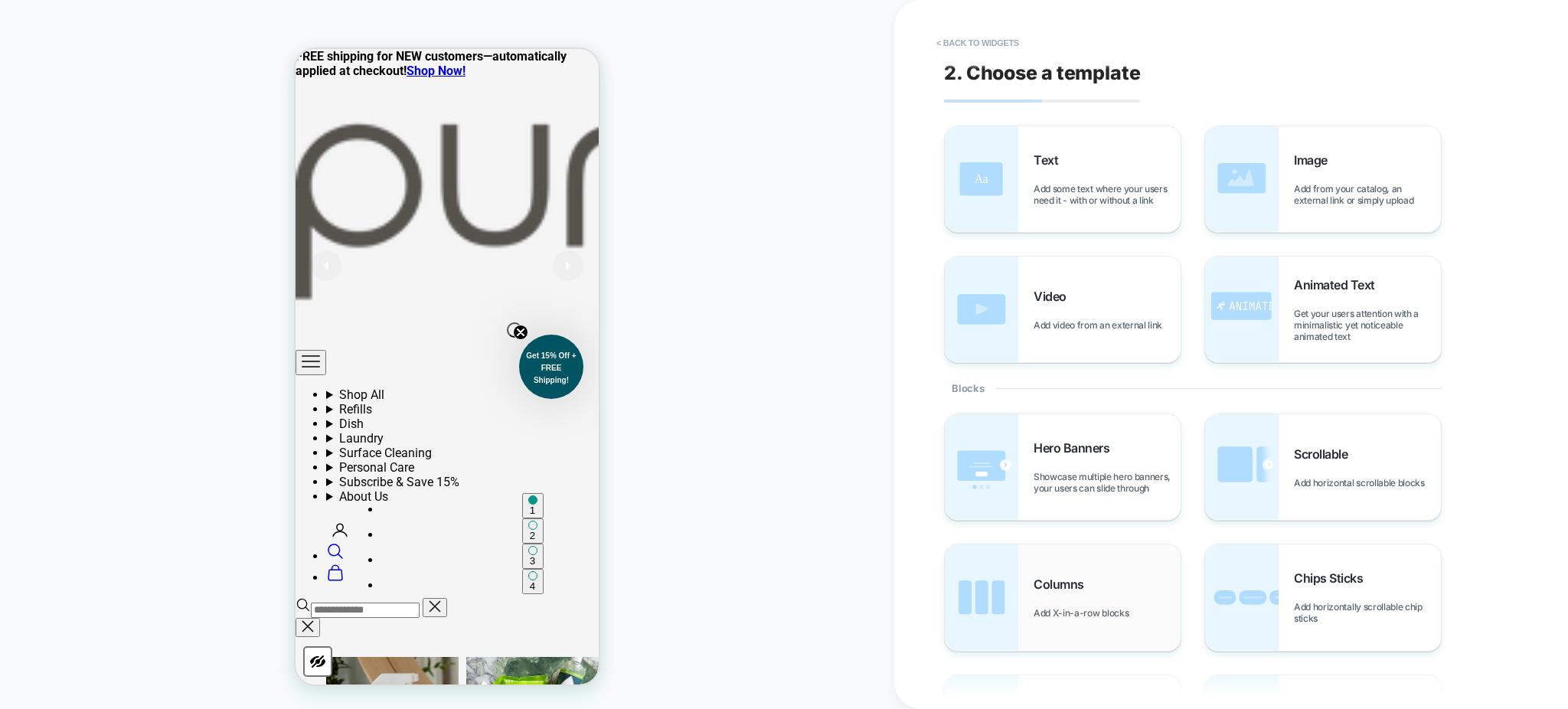
scroll to position [159, 0]
click at [1075, 552] on div "Columns Add X-in-a-row blocks" at bounding box center [1063, 597] width 236 height 105
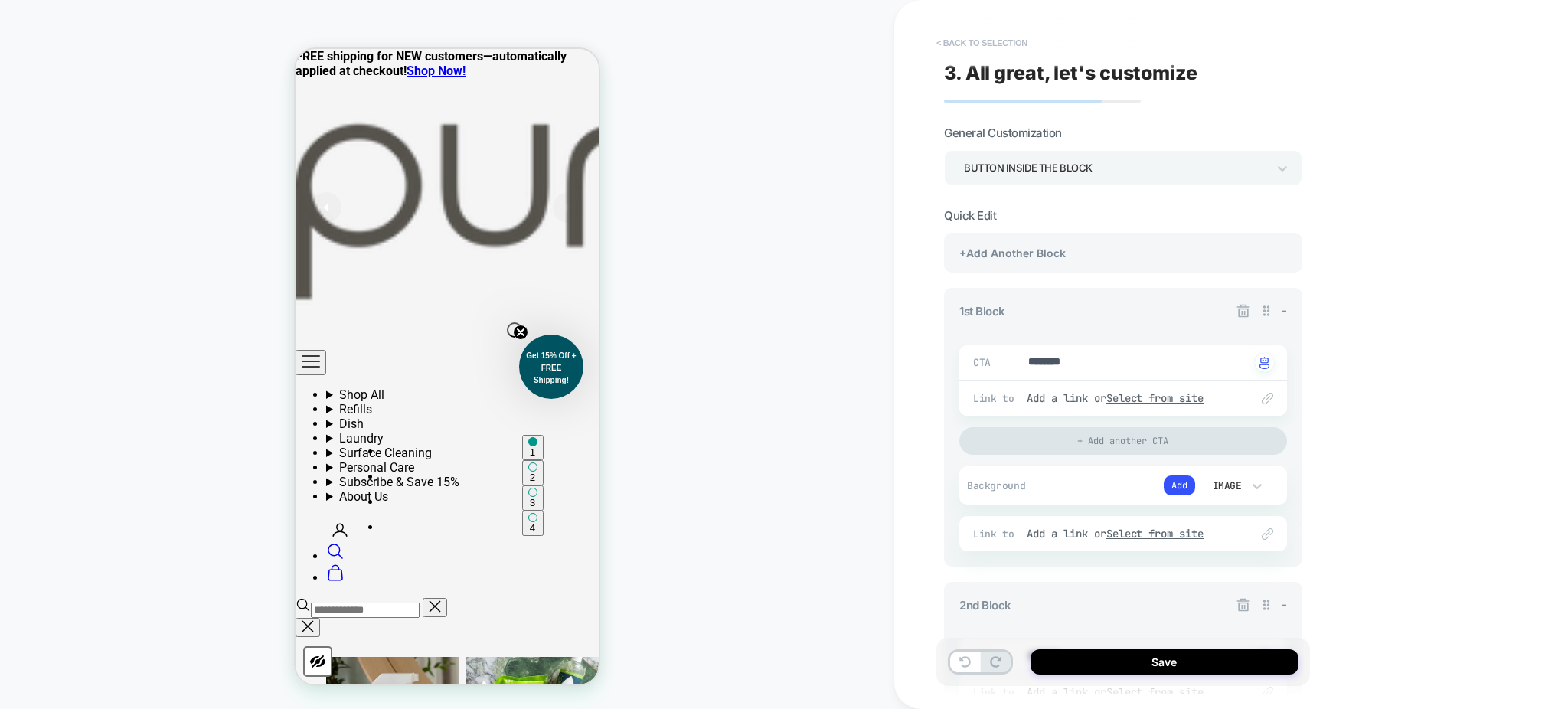
click at [973, 42] on button "< Back to selection" at bounding box center [981, 43] width 106 height 25
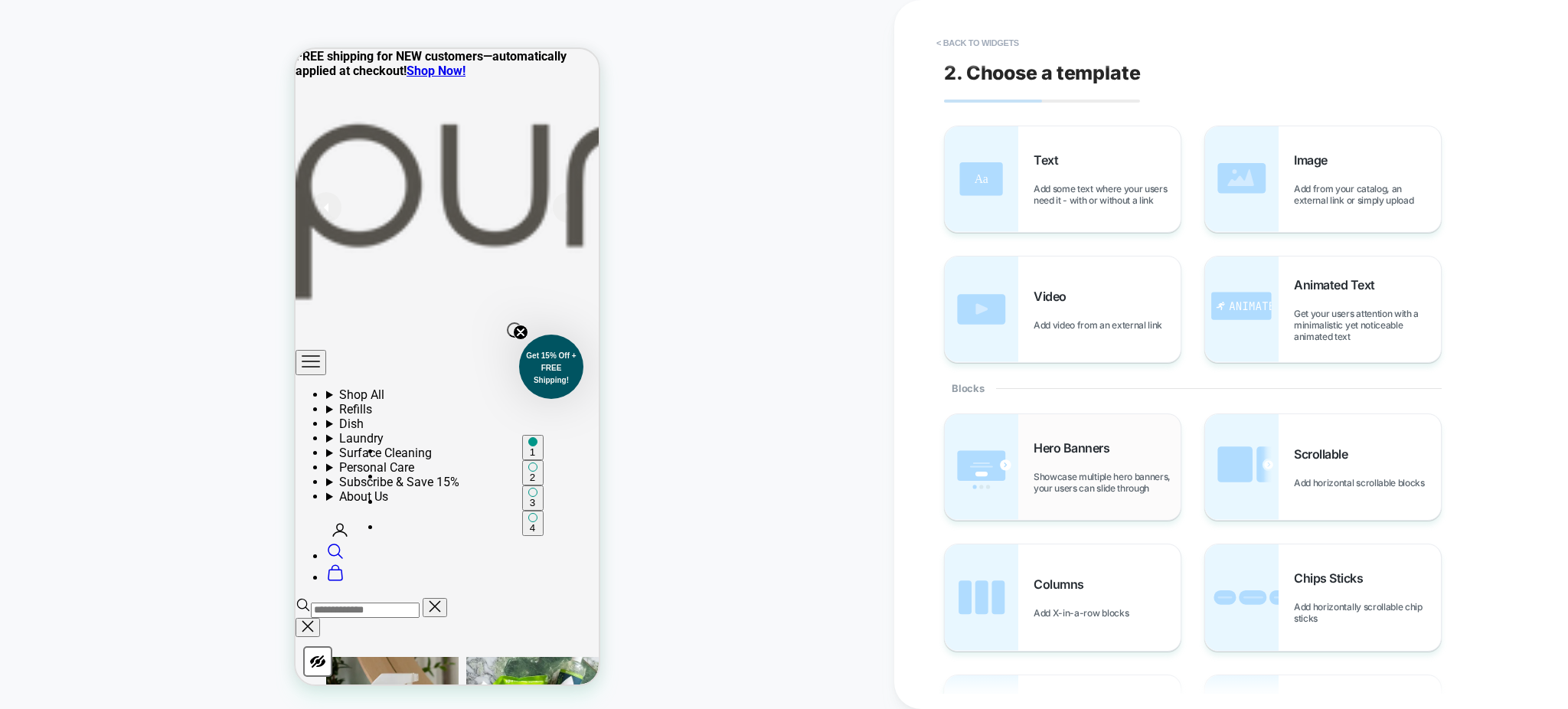
click at [1069, 473] on span "Showcase multiple hero banners, your users can slide through" at bounding box center [1107, 482] width 147 height 23
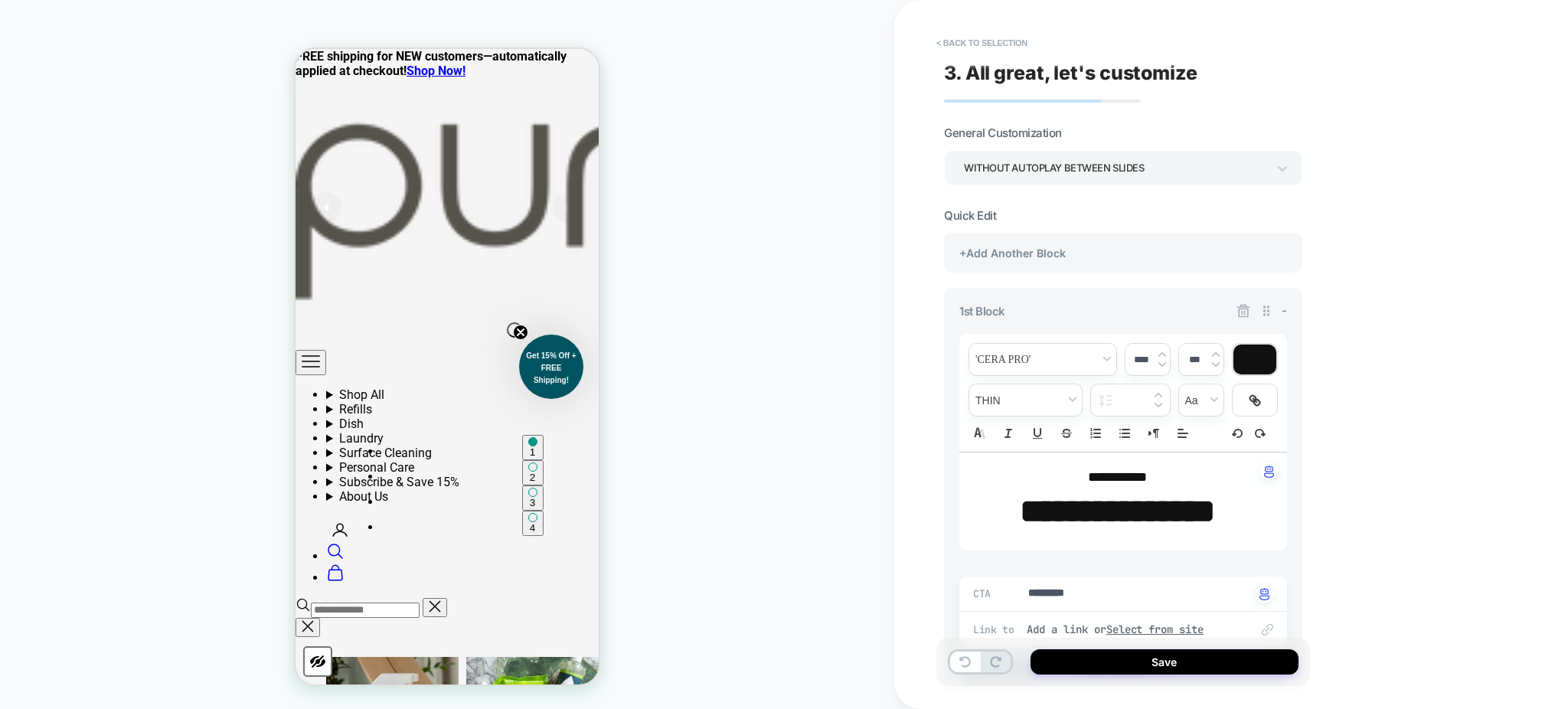
scroll to position [411, 0]
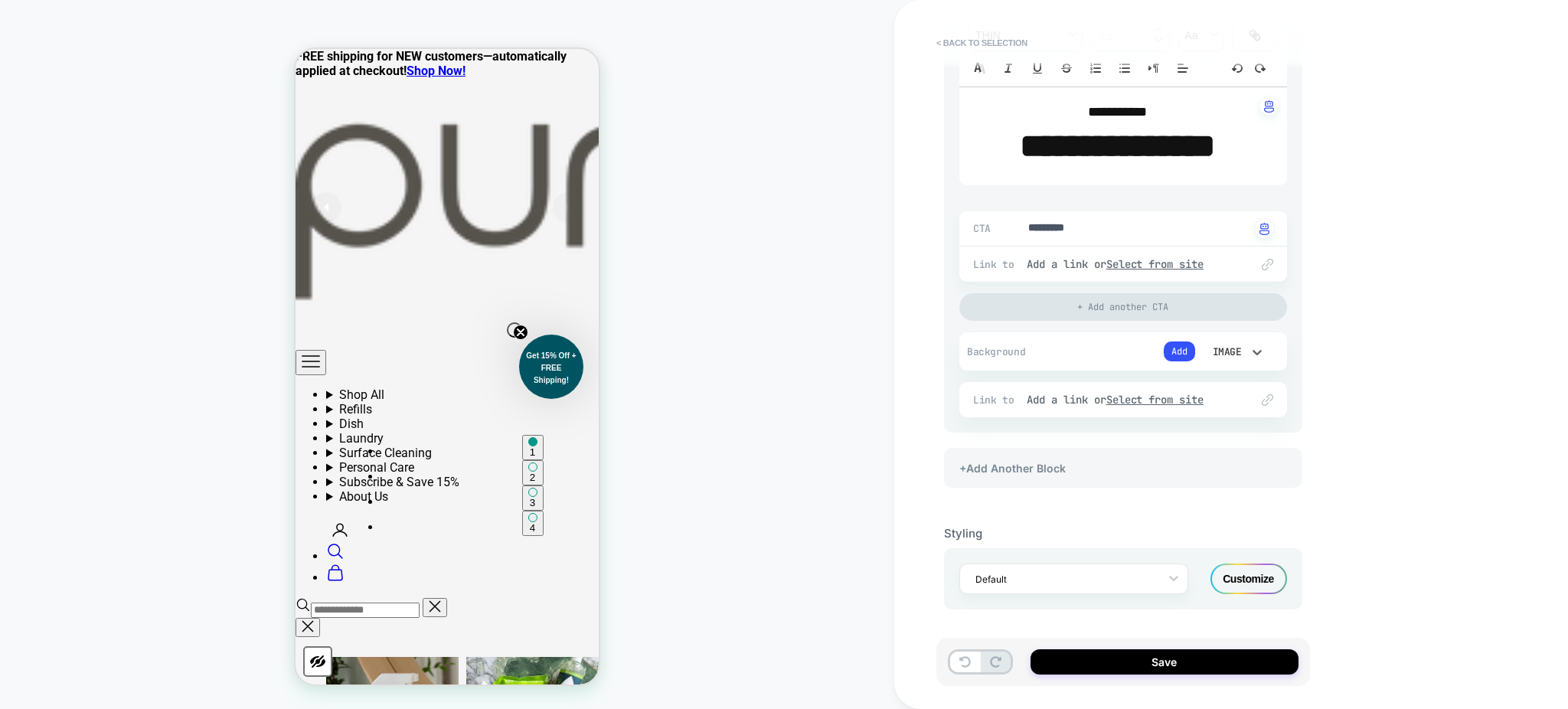
click at [1214, 354] on div "Image" at bounding box center [1225, 352] width 32 height 13
click at [897, 433] on div at bounding box center [784, 354] width 1568 height 709
click at [1239, 574] on div "Customize" at bounding box center [1249, 579] width 76 height 31
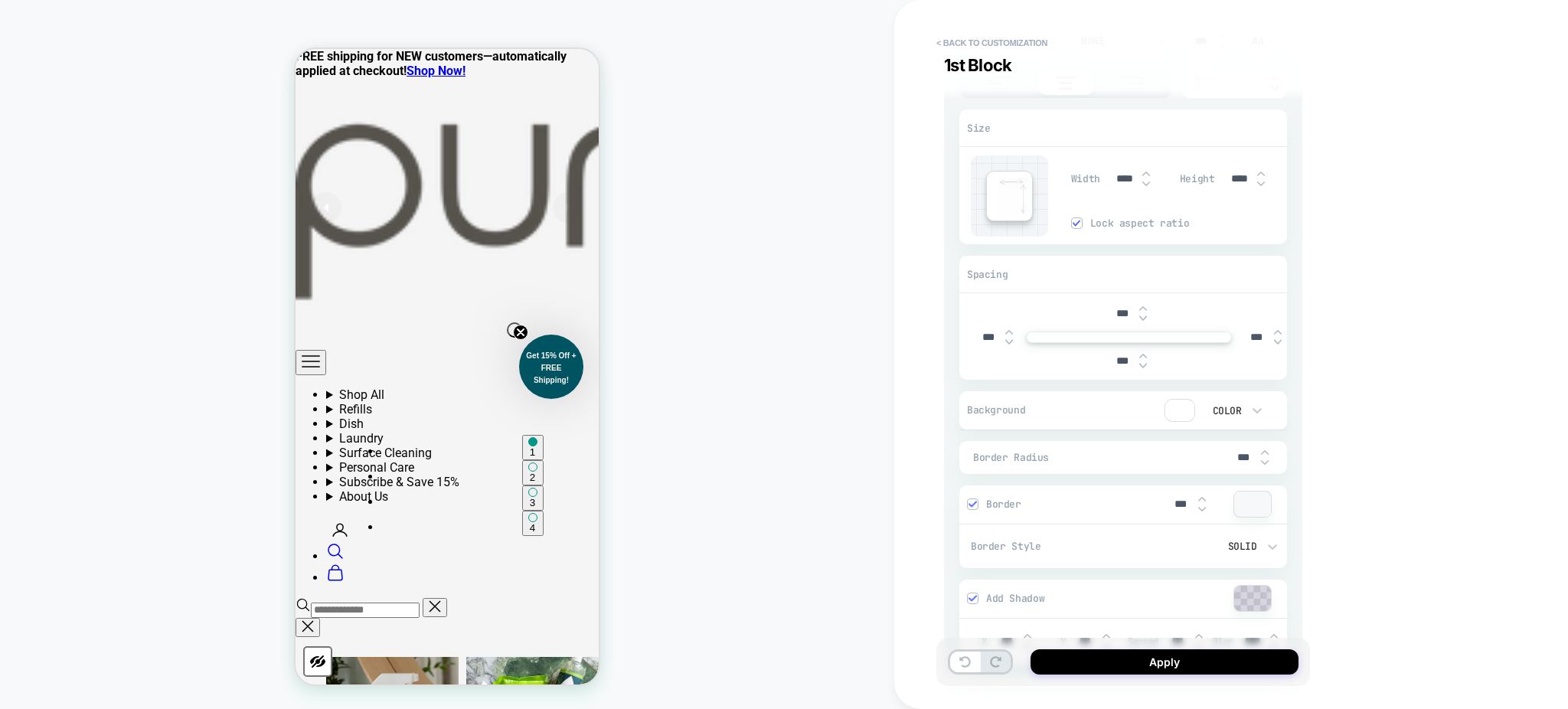
scroll to position [812, 0]
click at [997, 91] on img at bounding box center [1000, 85] width 38 height 13
click at [1057, 91] on img at bounding box center [1065, 85] width 37 height 13
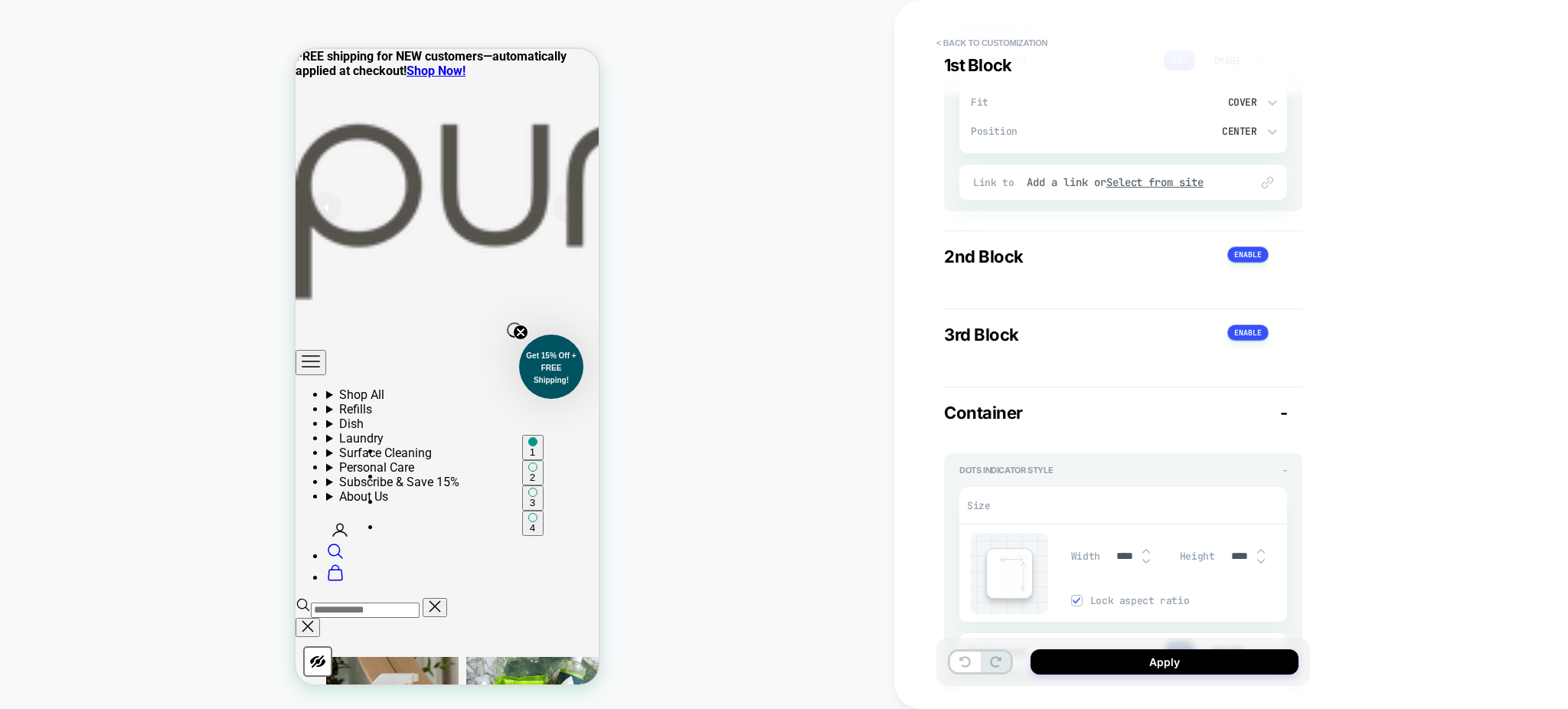
scroll to position [1494, 0]
click at [945, 43] on button "< Back to customization" at bounding box center [991, 43] width 126 height 25
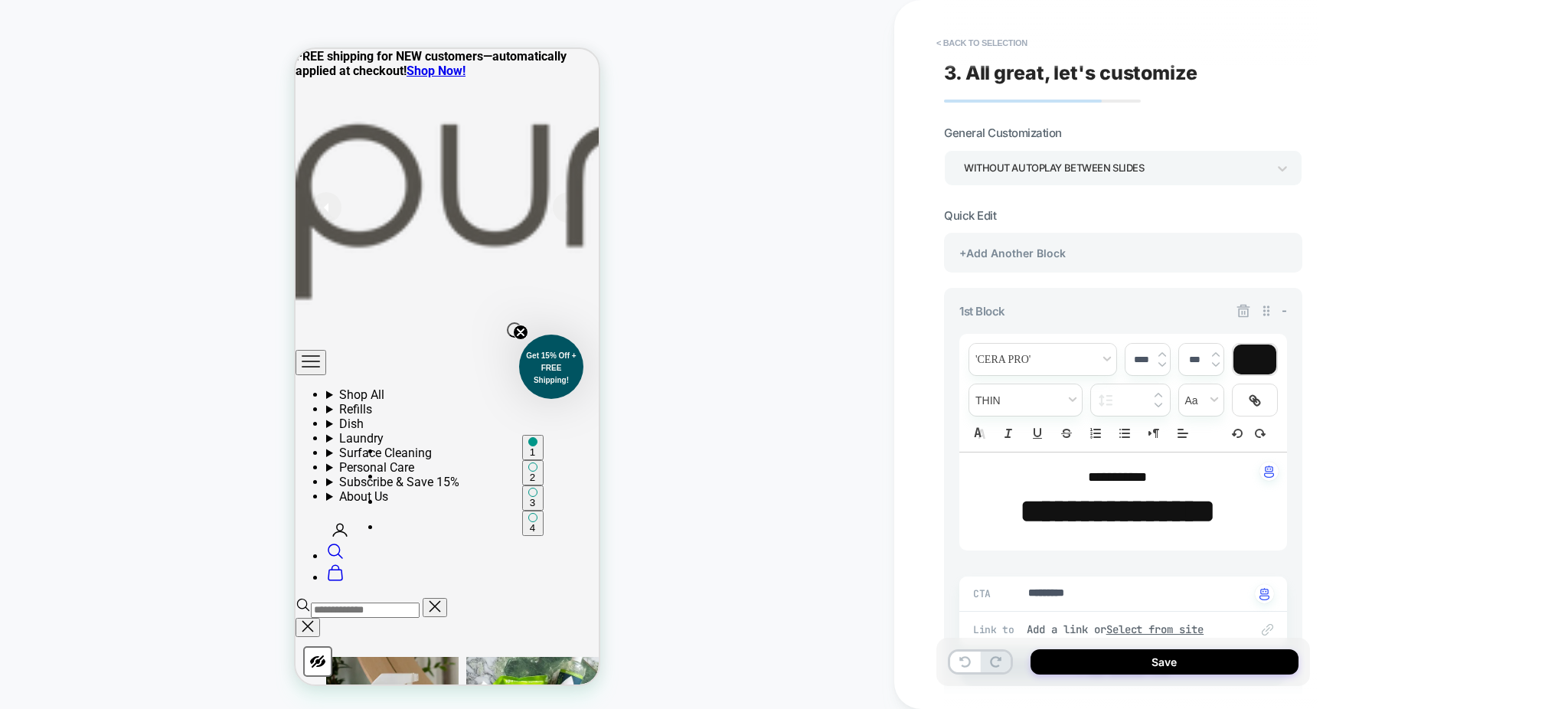
type textarea "*"
click at [960, 42] on button "< Back to selection" at bounding box center [981, 43] width 106 height 25
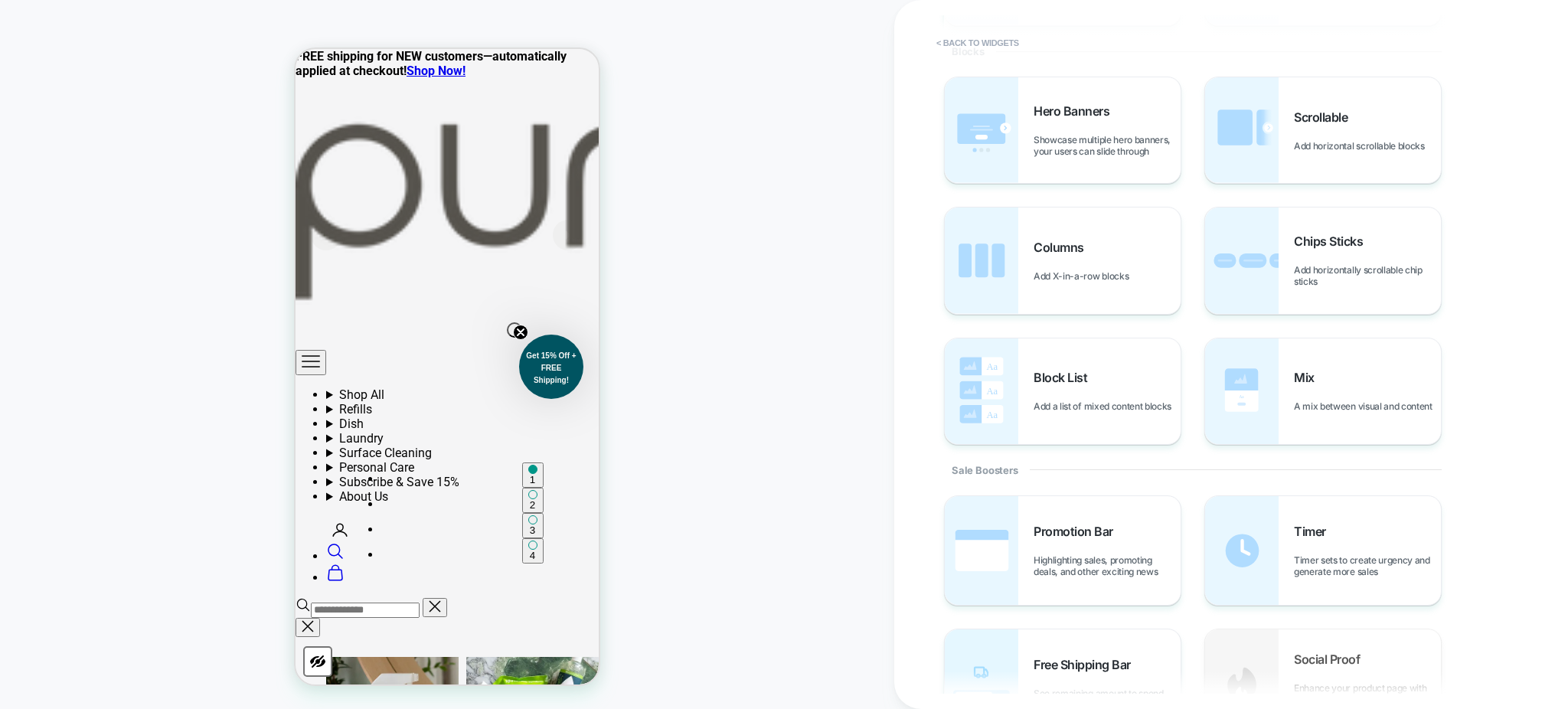
scroll to position [335, 0]
click at [1017, 399] on img at bounding box center [981, 393] width 74 height 105
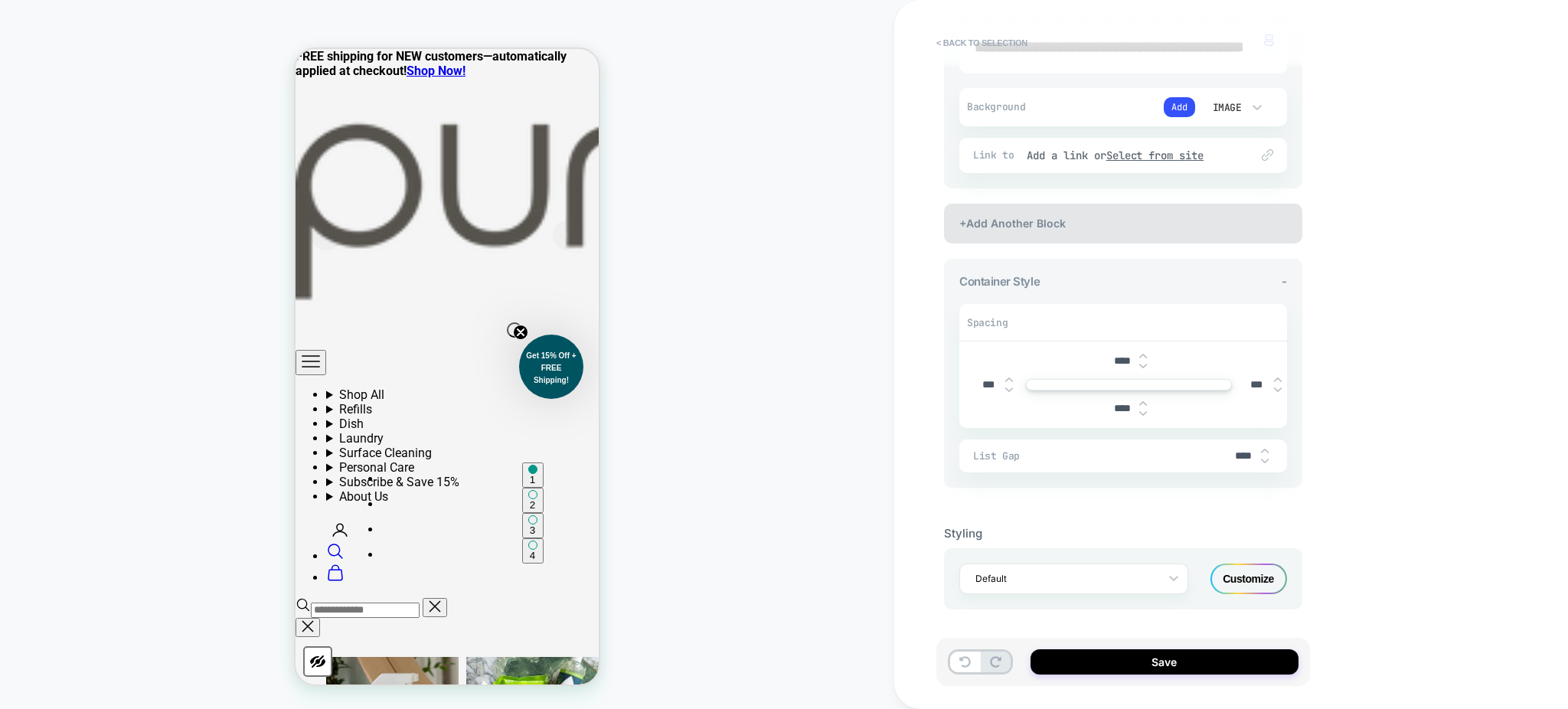
scroll to position [738, 0]
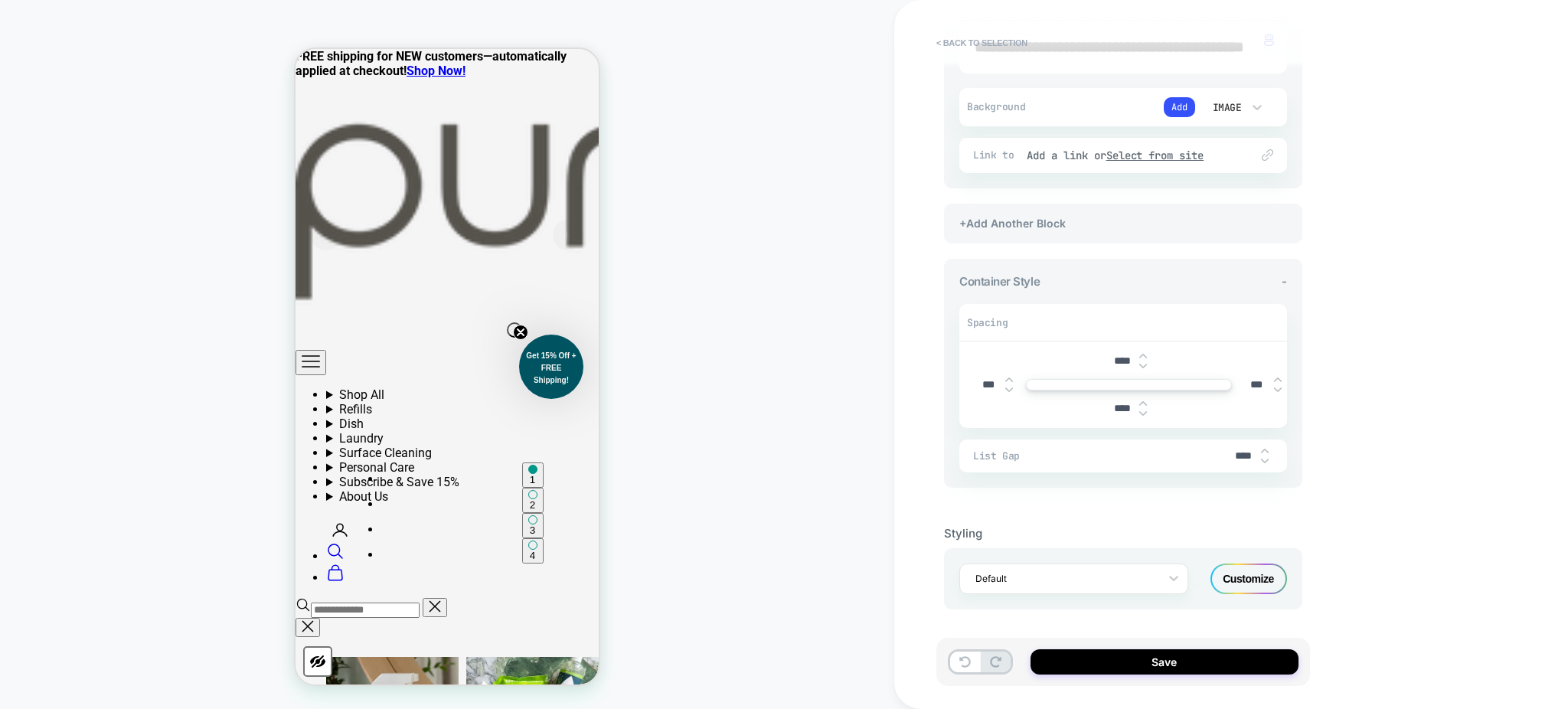
click at [1243, 580] on div "Customize" at bounding box center [1249, 579] width 76 height 31
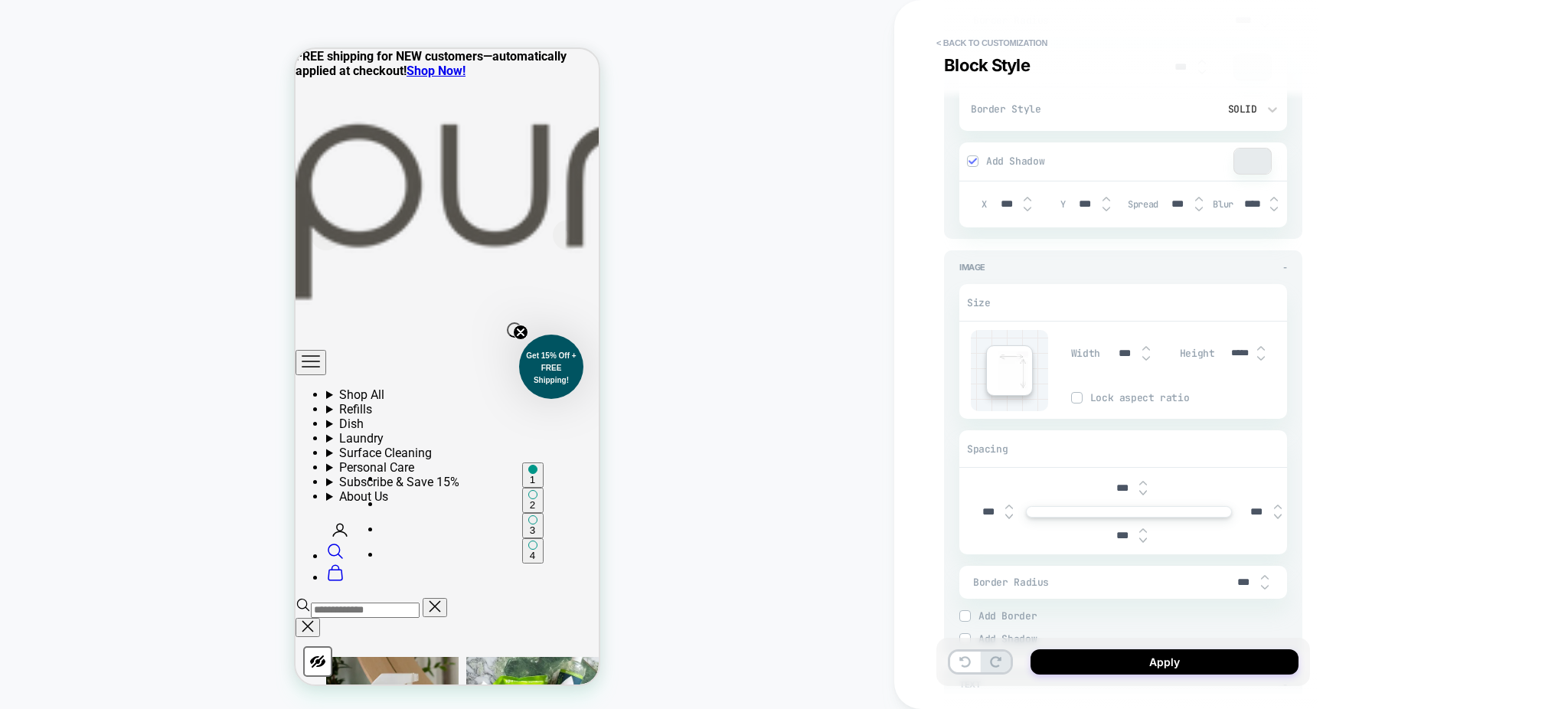
scroll to position [446, 0]
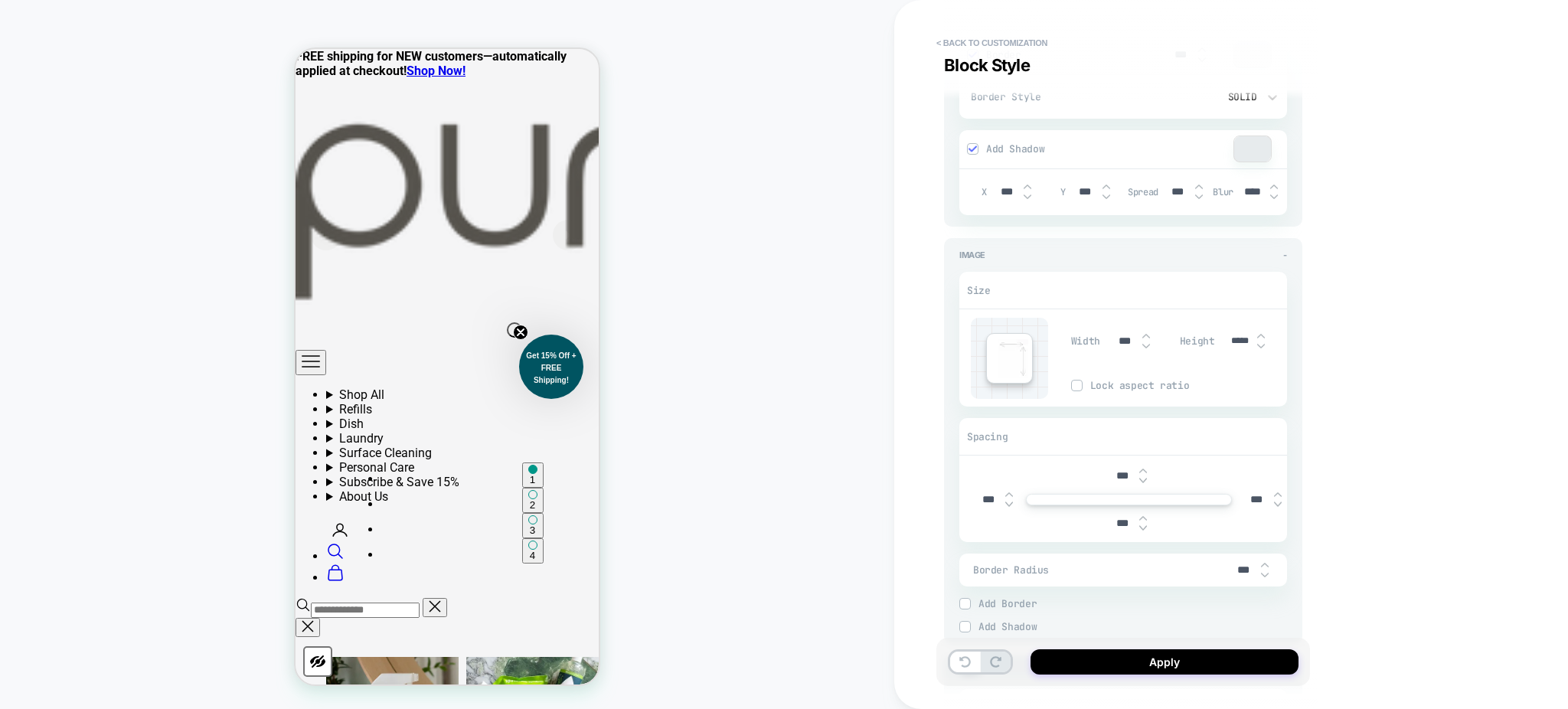
click at [1143, 337] on img at bounding box center [1146, 335] width 7 height 6
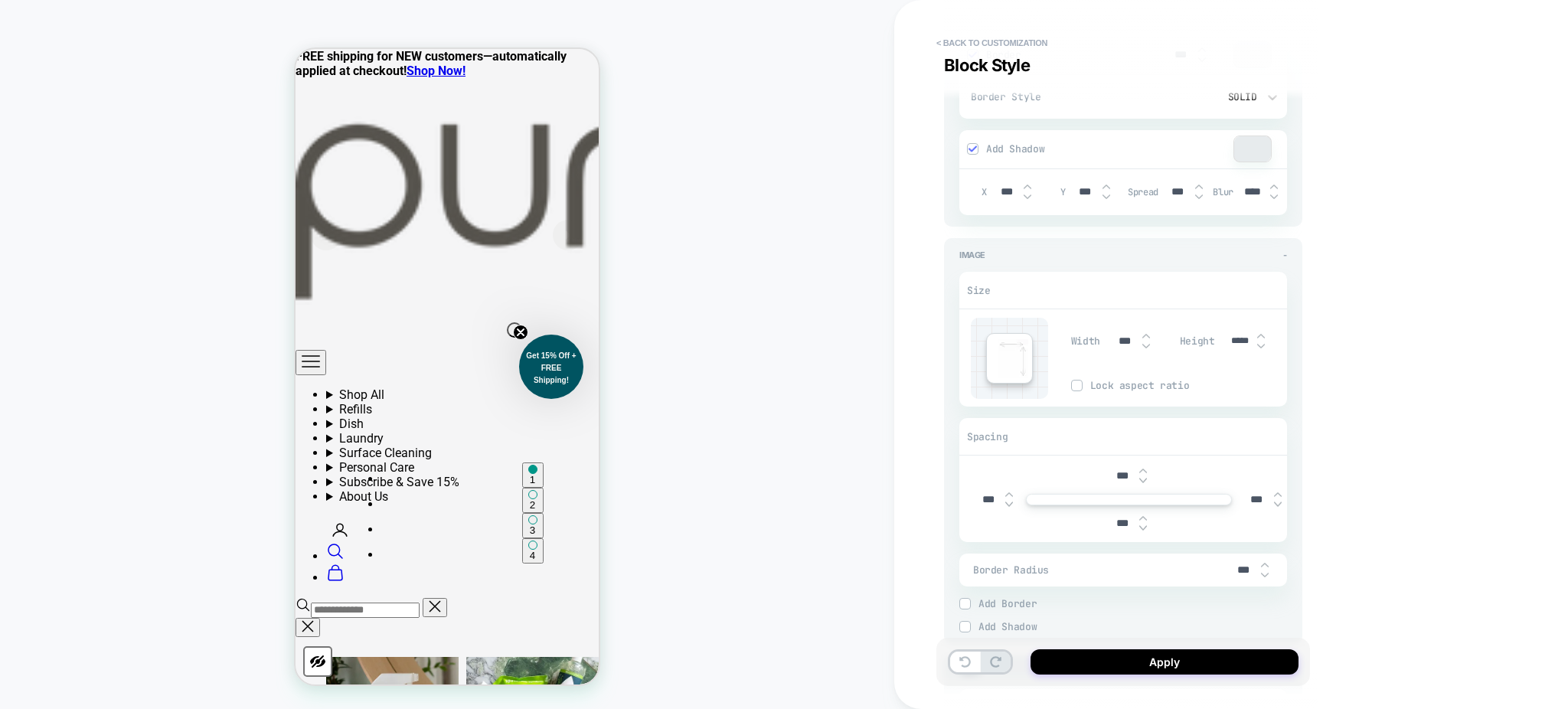
type input "***"
click at [986, 42] on button "< Back to customization" at bounding box center [991, 43] width 126 height 25
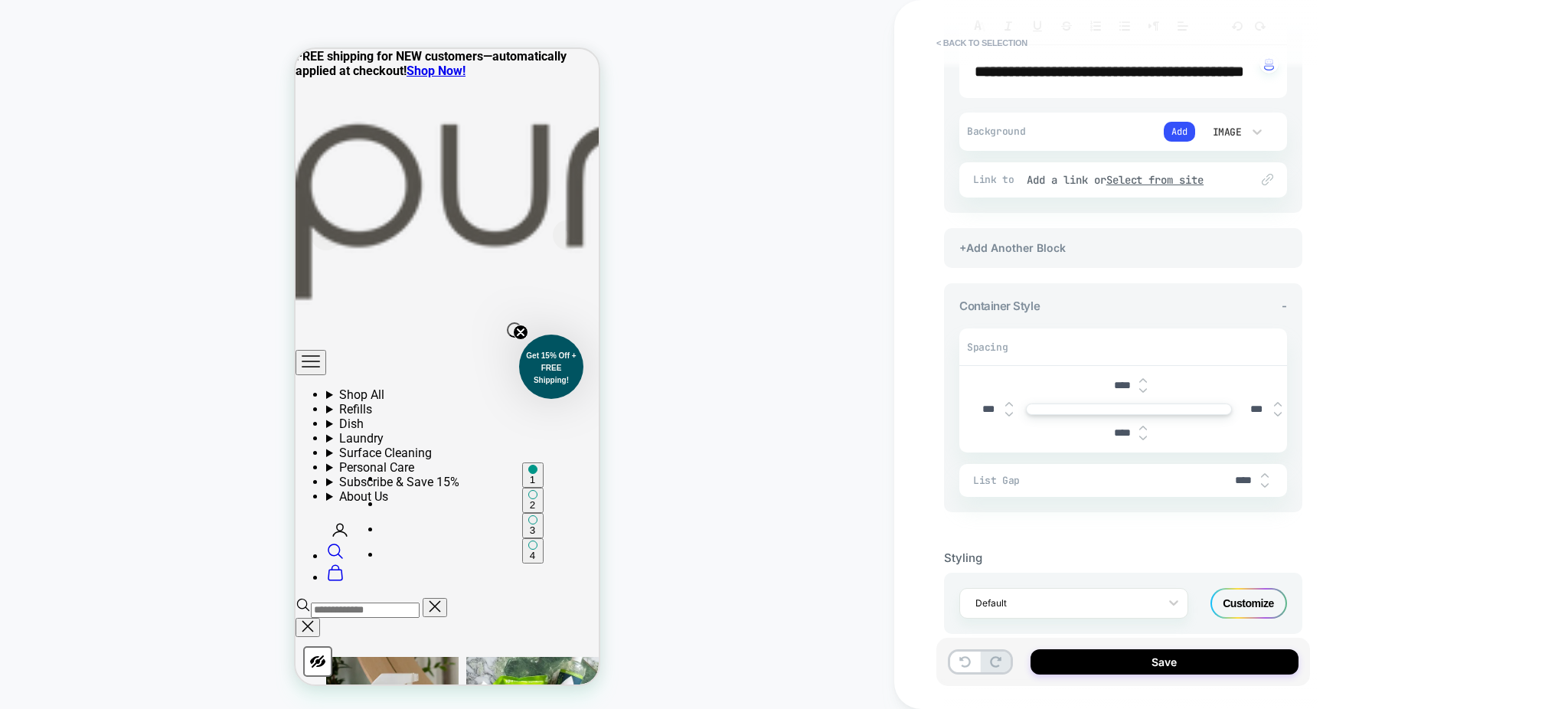
scroll to position [738, 0]
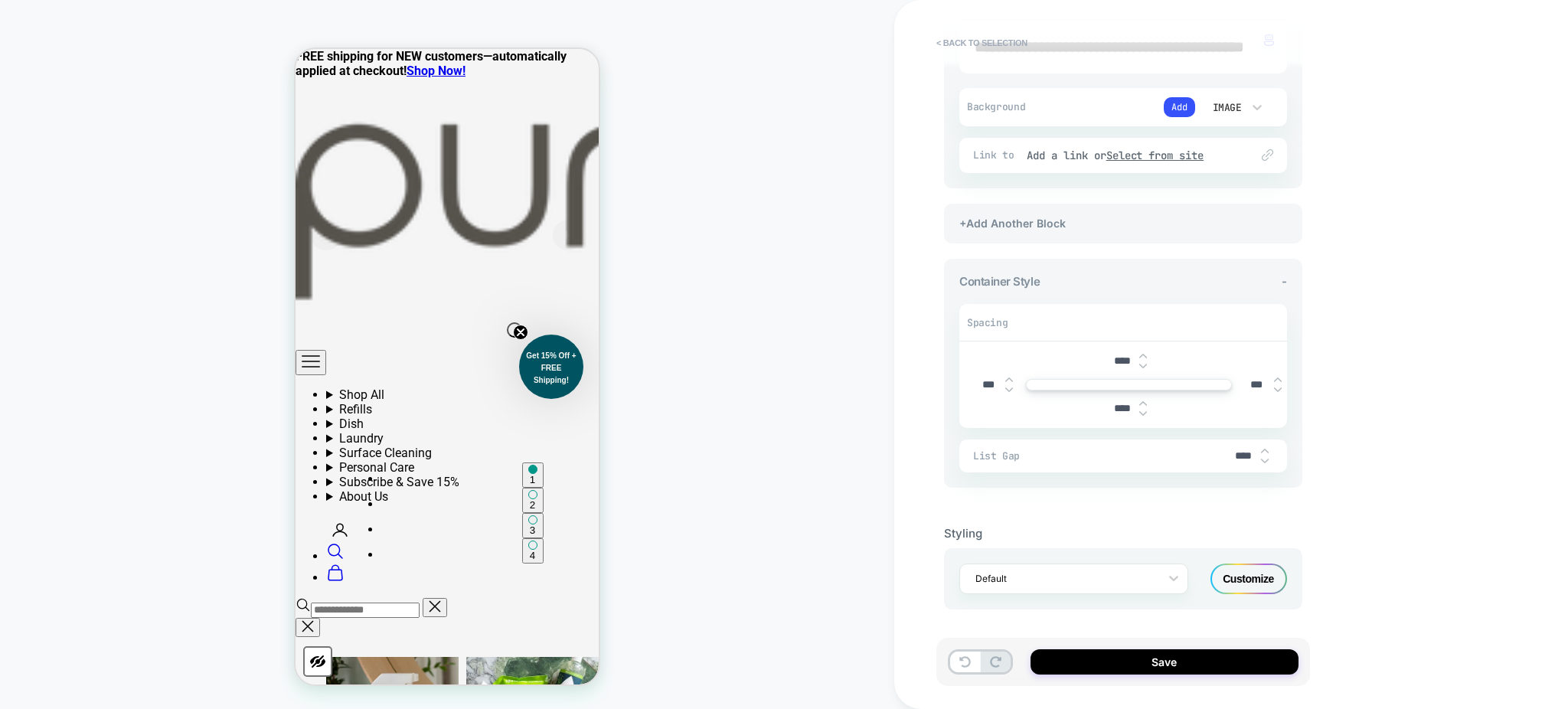
click at [1252, 579] on div "Customize" at bounding box center [1249, 579] width 76 height 31
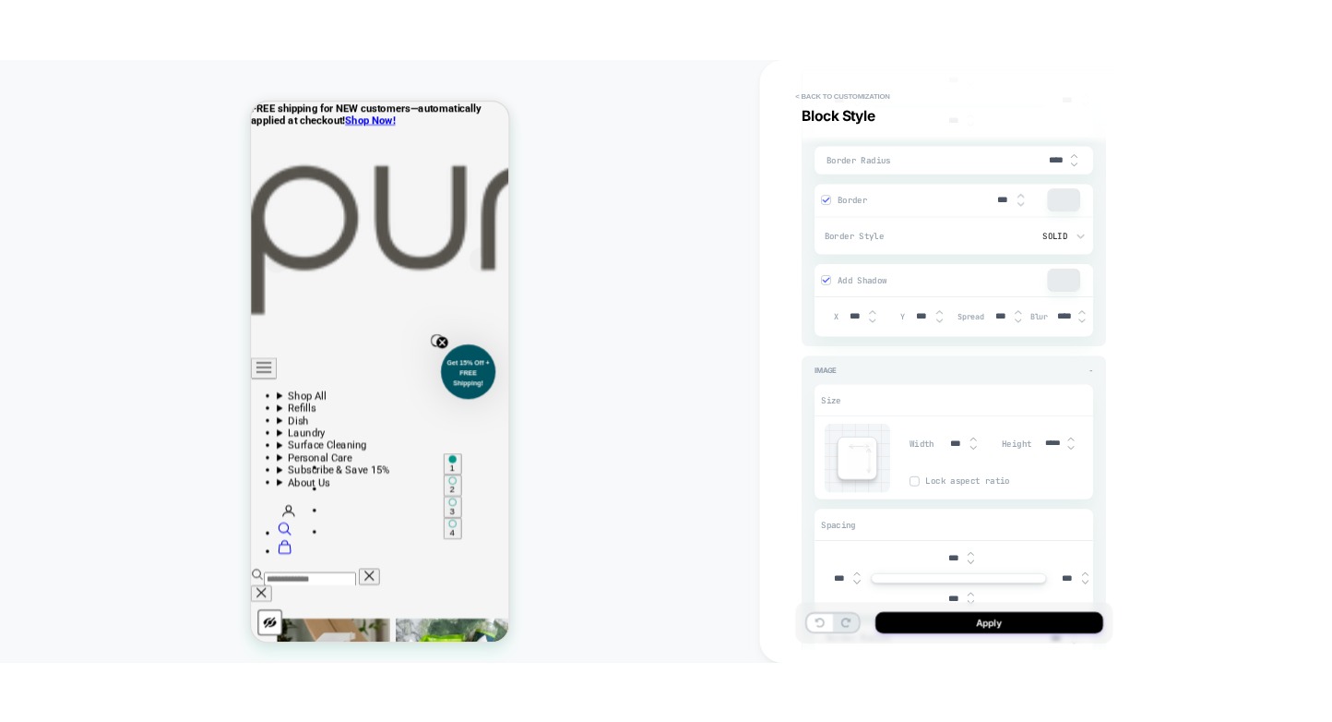
scroll to position [407, 0]
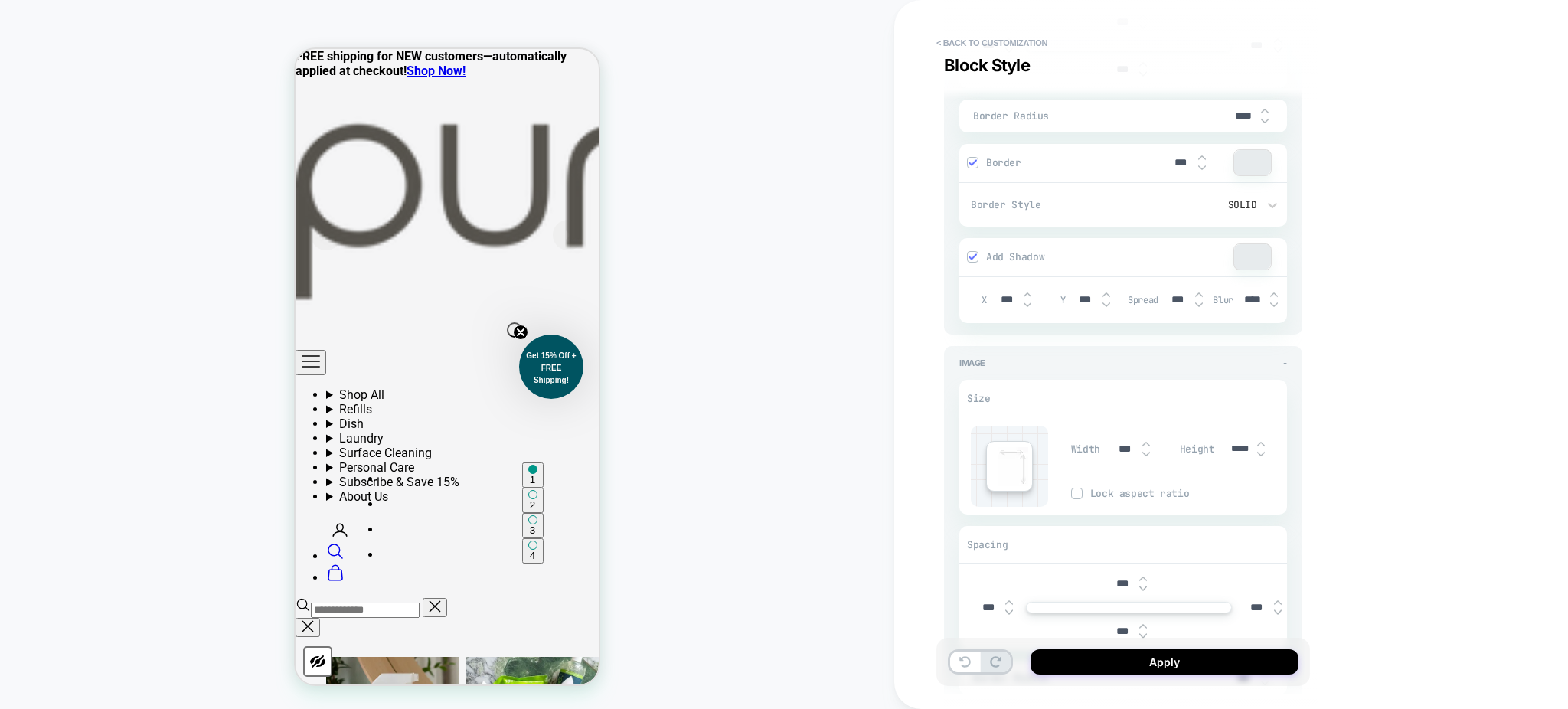
click at [1142, 443] on img at bounding box center [1146, 444] width 7 height 6
click at [1143, 452] on img at bounding box center [1146, 454] width 7 height 6
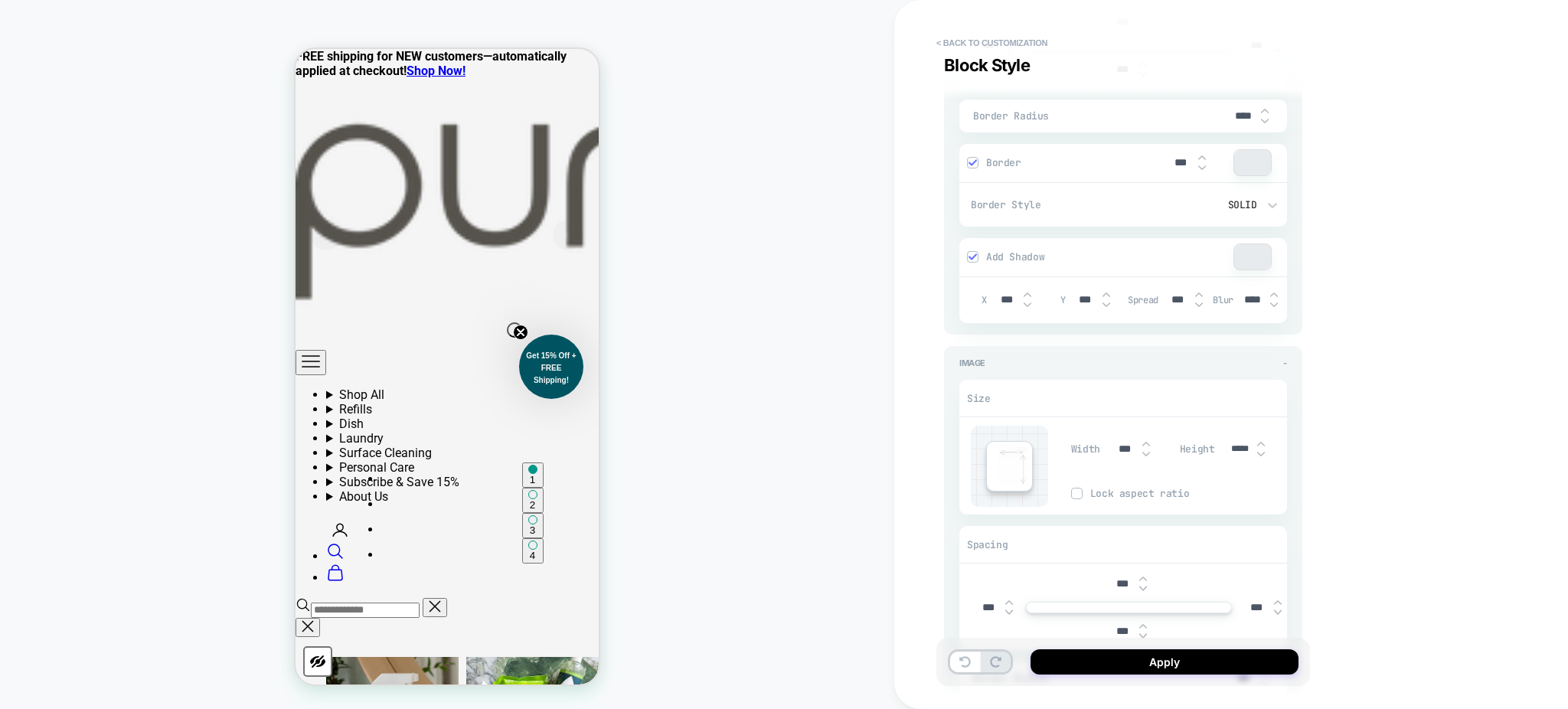
click at [1143, 452] on img at bounding box center [1146, 454] width 7 height 6
type input "***"
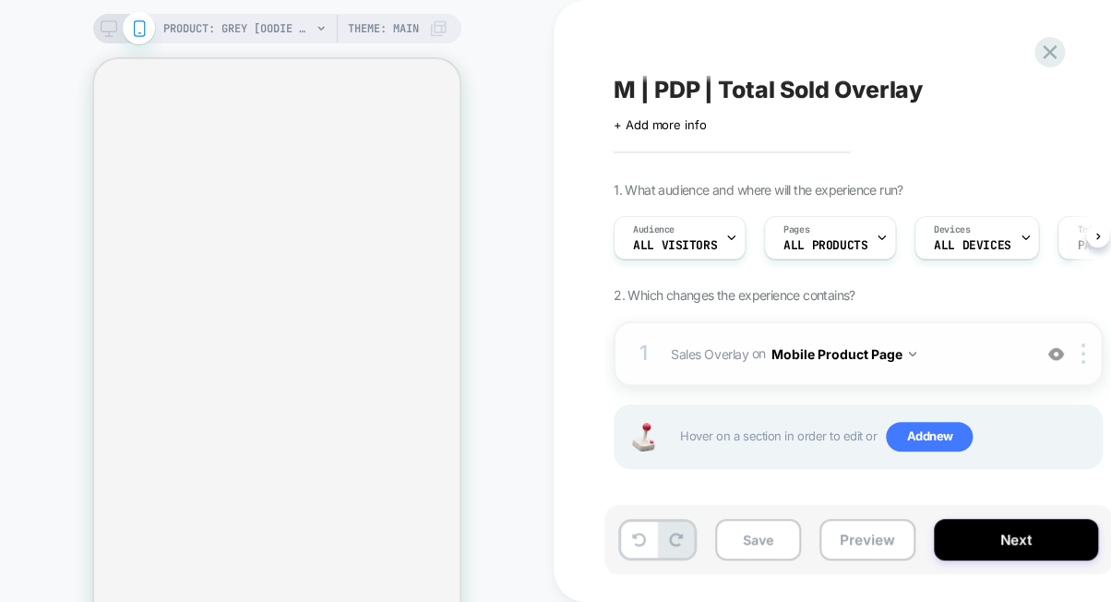
click at [1052, 357] on img at bounding box center [1056, 354] width 16 height 16
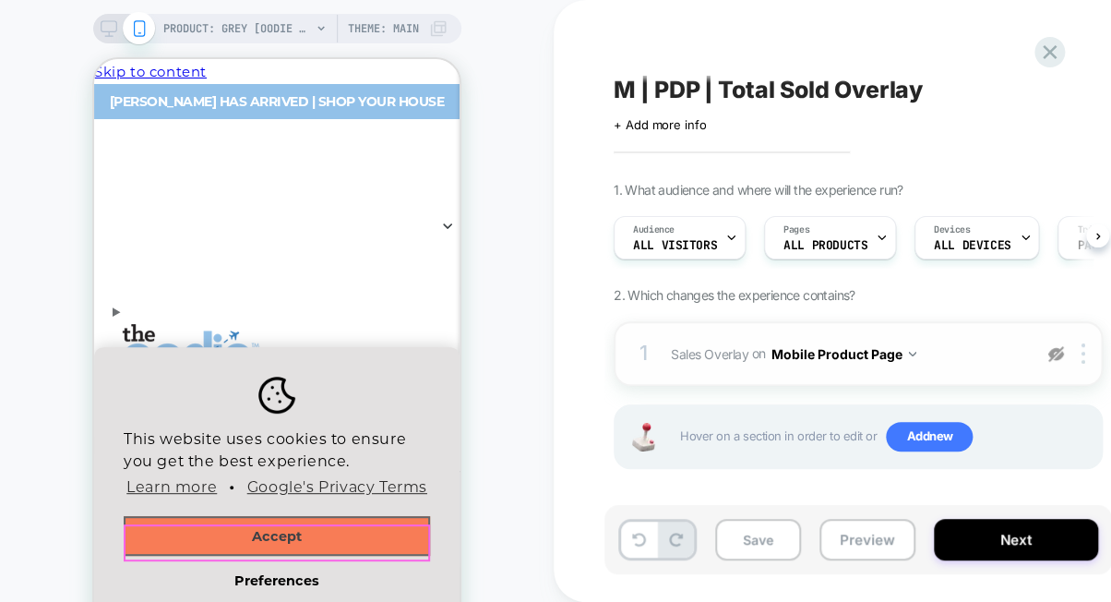
click at [343, 532] on button "Accept" at bounding box center [277, 536] width 306 height 41
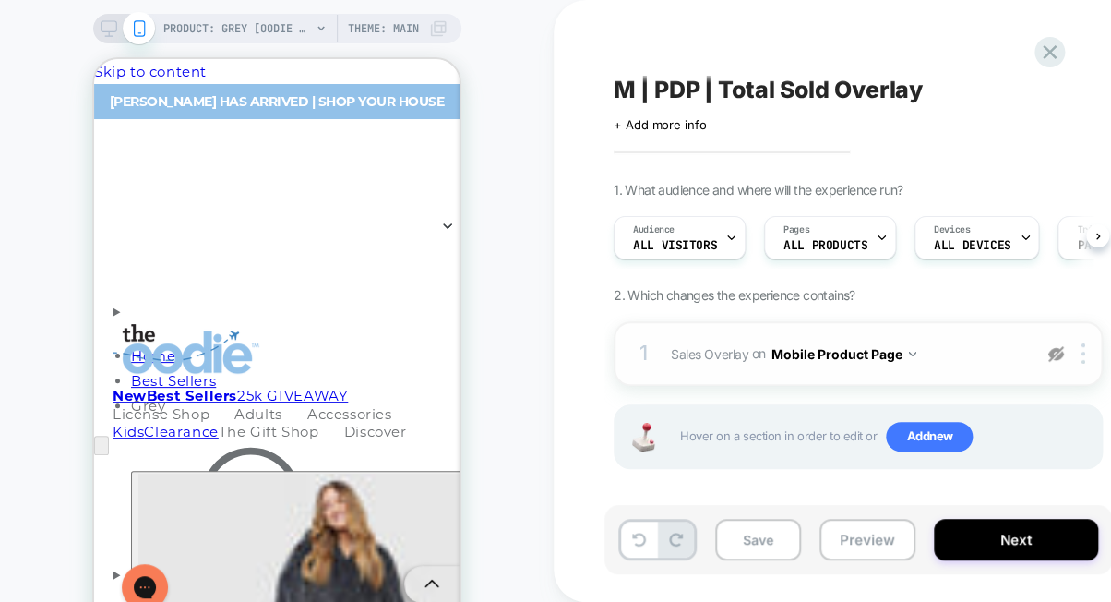
click at [1054, 354] on img at bounding box center [1056, 354] width 16 height 16
click at [694, 122] on span "+ Add more info" at bounding box center [660, 124] width 92 height 15
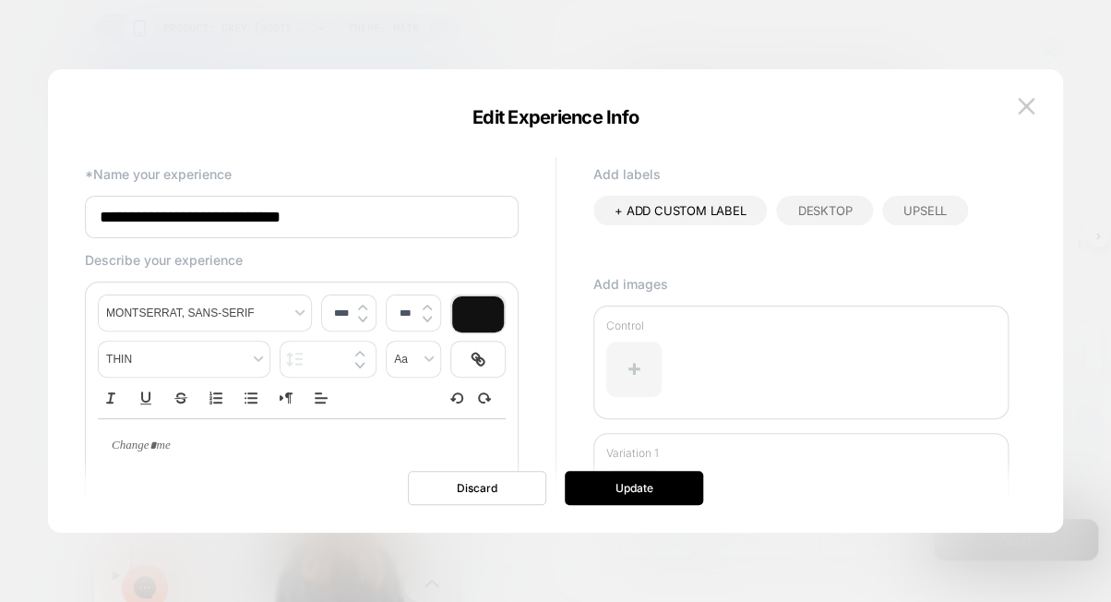
click at [619, 367] on div at bounding box center [633, 368] width 55 height 55
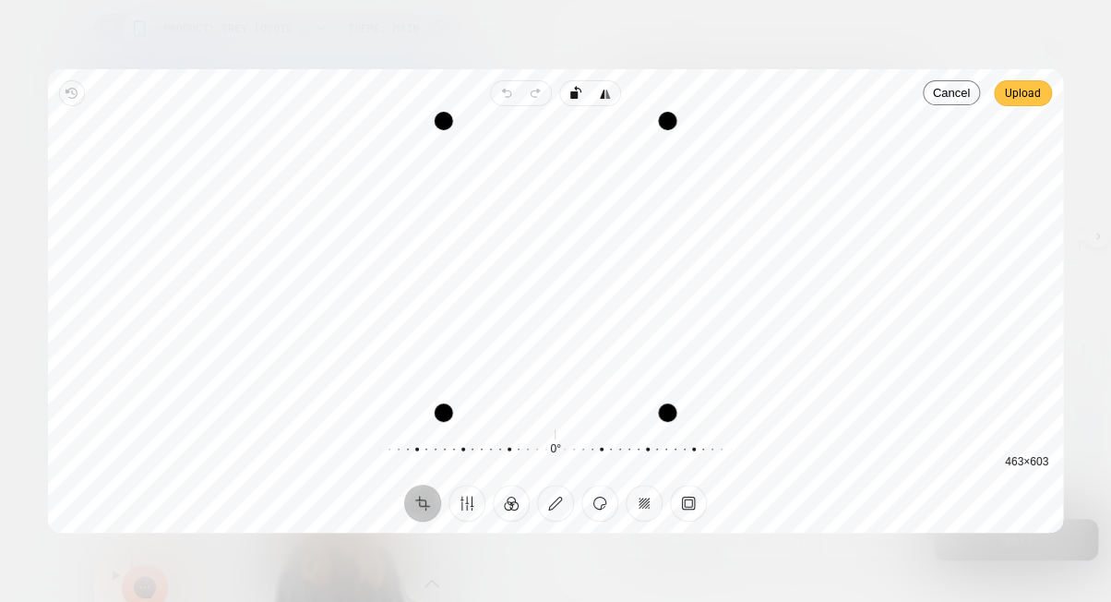
click at [1036, 90] on span "Upload" at bounding box center [1023, 93] width 36 height 22
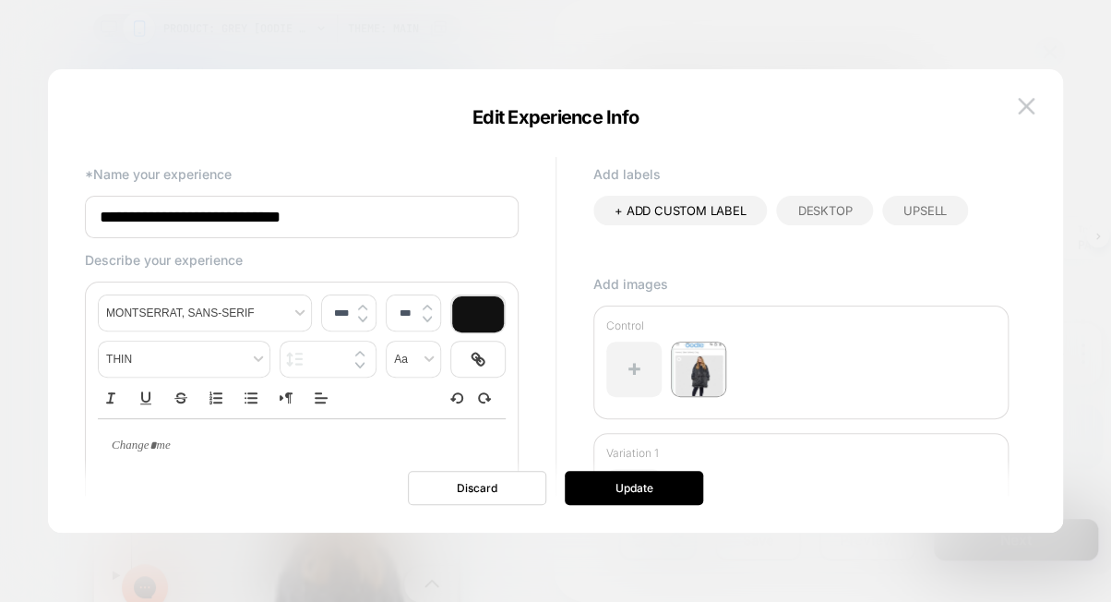
scroll to position [152, 0]
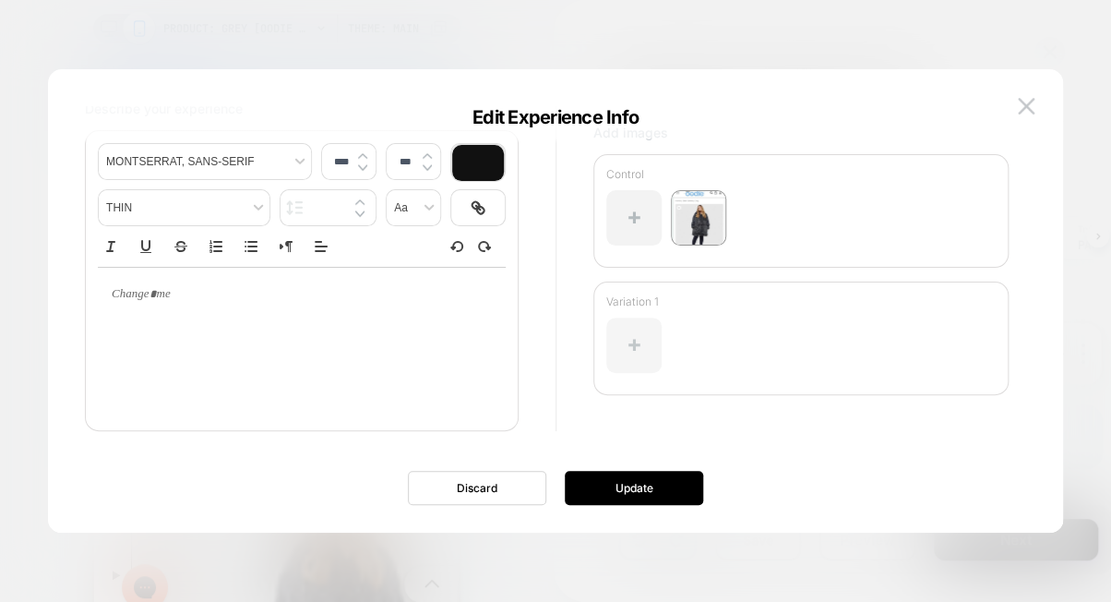
click at [634, 353] on div at bounding box center [633, 344] width 55 height 55
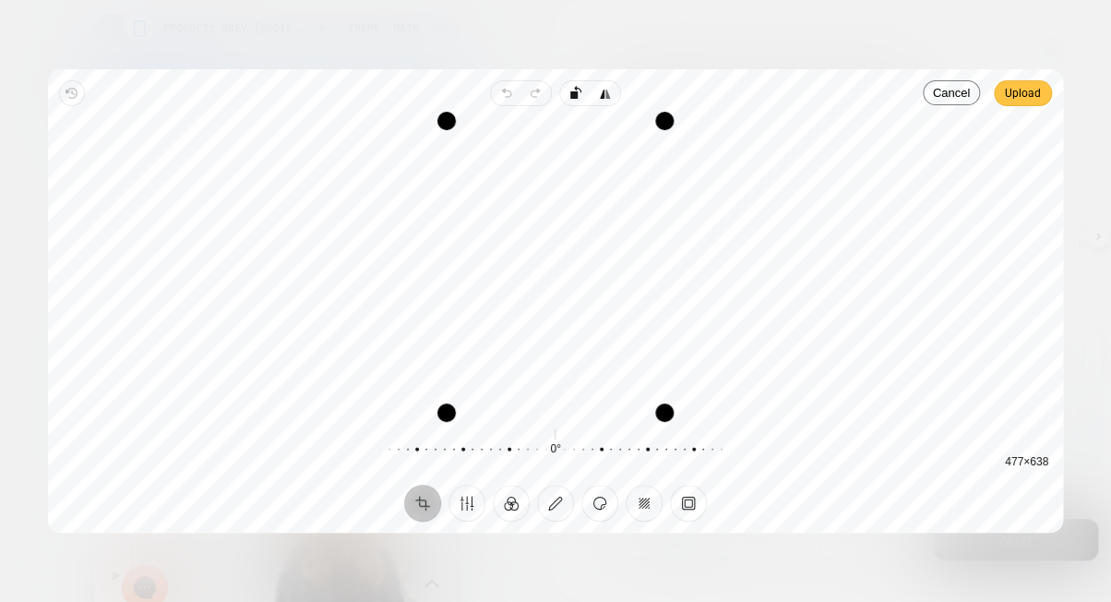
click at [1024, 102] on span "Upload" at bounding box center [1023, 93] width 36 height 22
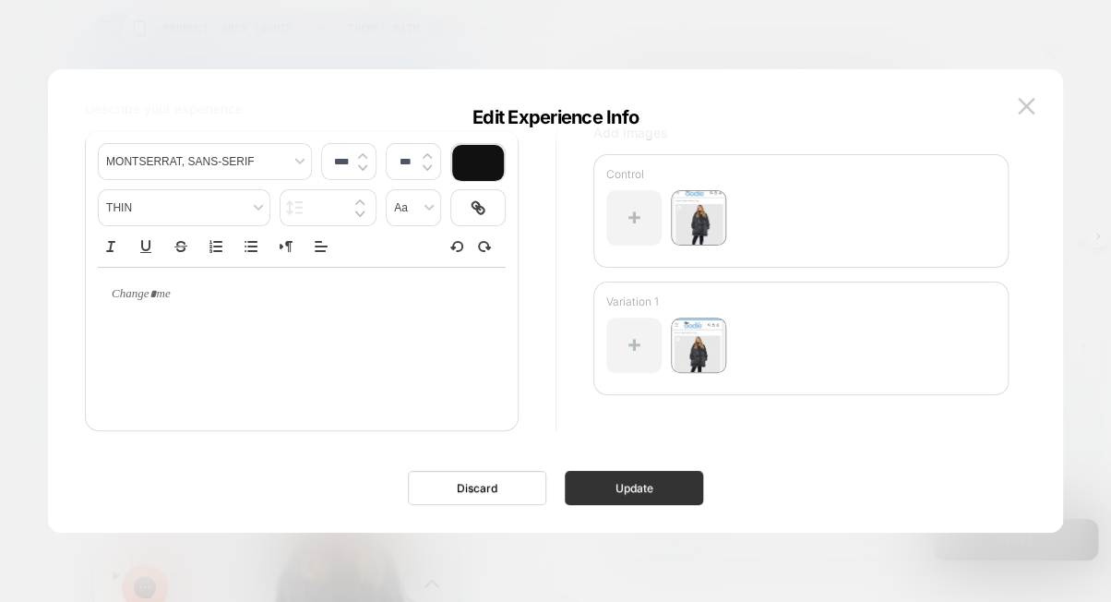
click at [627, 500] on button "Update" at bounding box center [634, 488] width 138 height 34
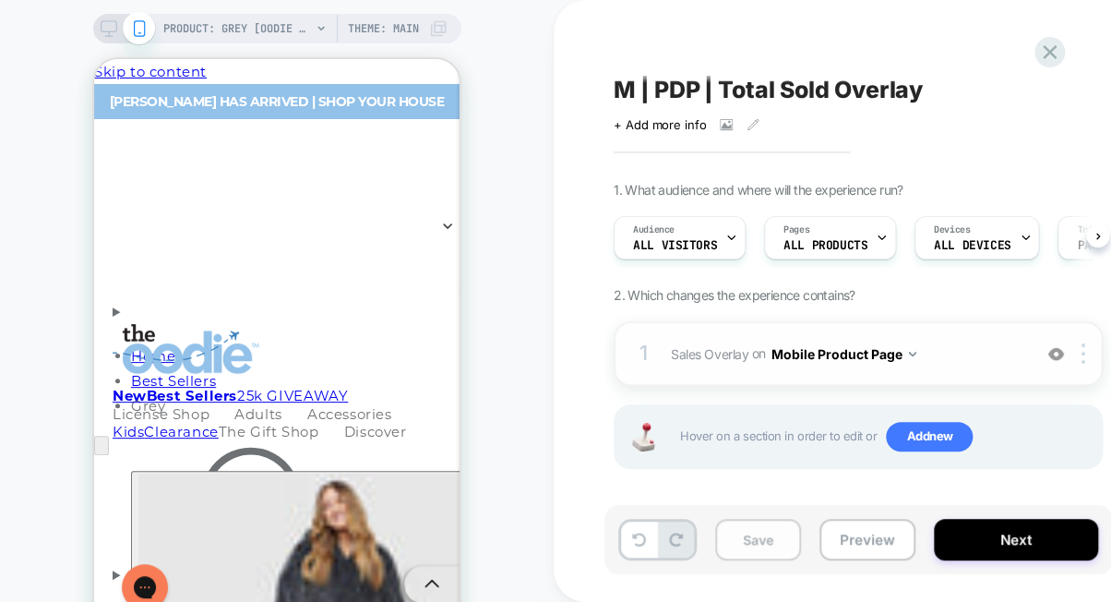
click at [760, 549] on button "Save" at bounding box center [758, 540] width 86 height 42
click at [845, 538] on button "Preview" at bounding box center [867, 540] width 96 height 42
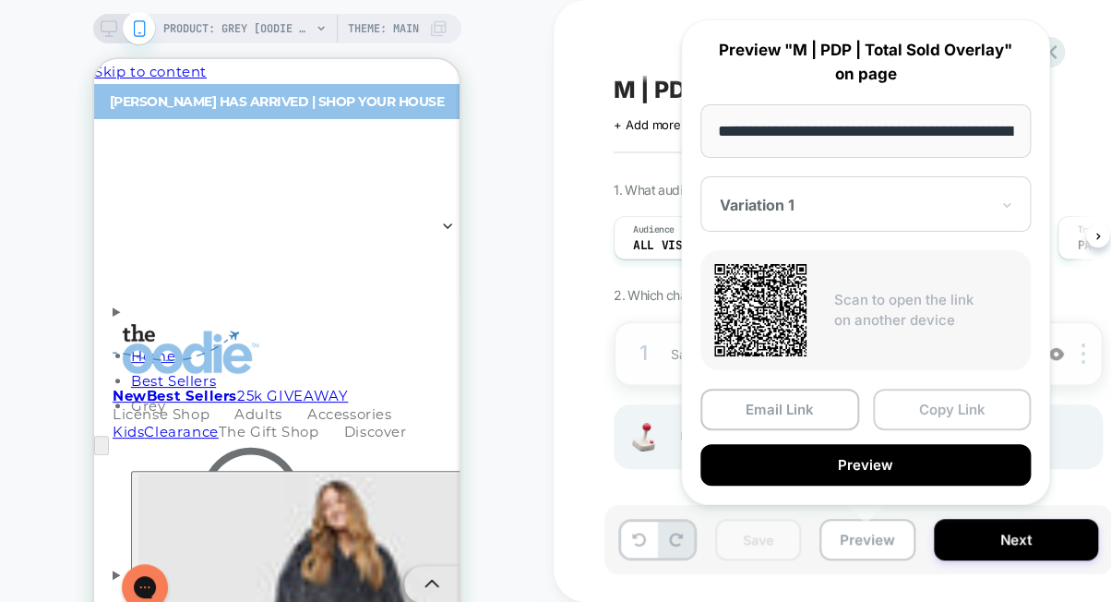
click at [915, 412] on button "Copy Link" at bounding box center [952, 409] width 159 height 42
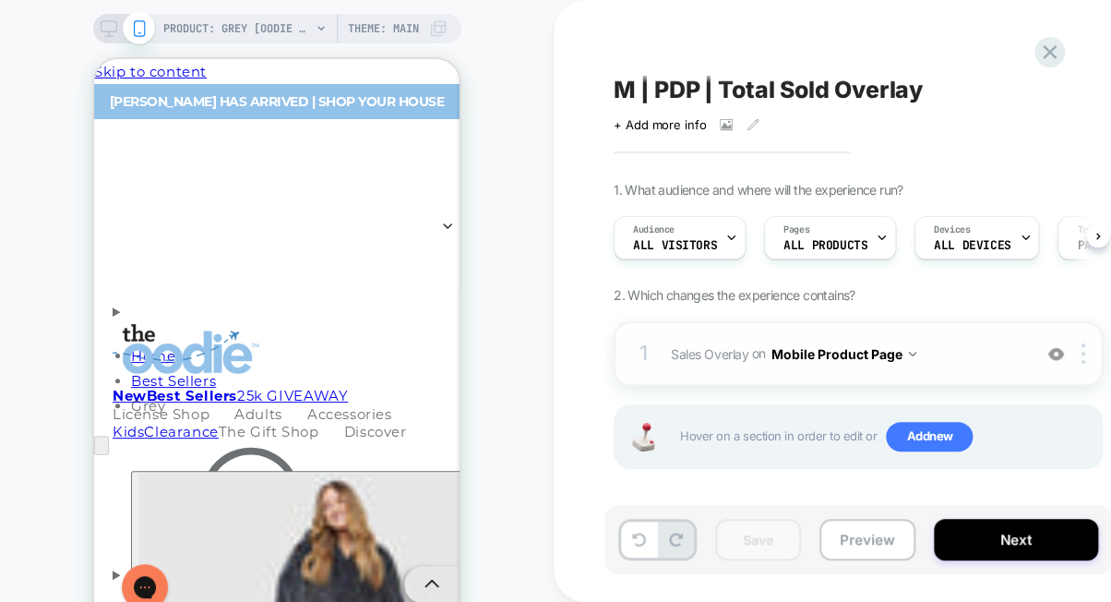
click at [744, 82] on span "M | PDP | Total Sold Overlay" at bounding box center [768, 90] width 309 height 28
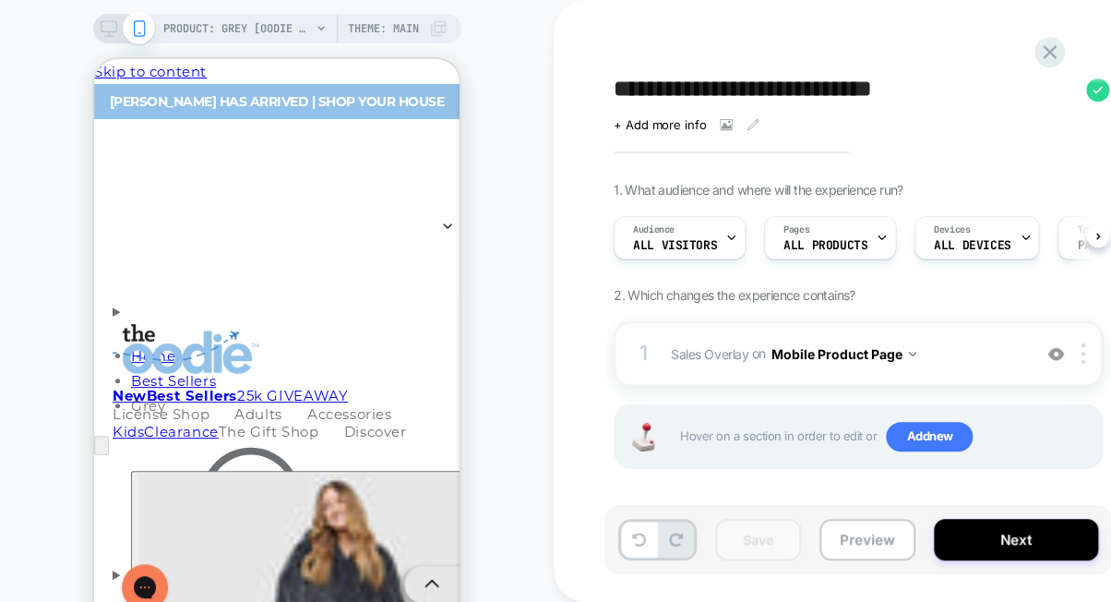
click at [744, 82] on textarea "**********" at bounding box center [845, 90] width 463 height 28
click at [858, 536] on button "Preview" at bounding box center [867, 540] width 96 height 42
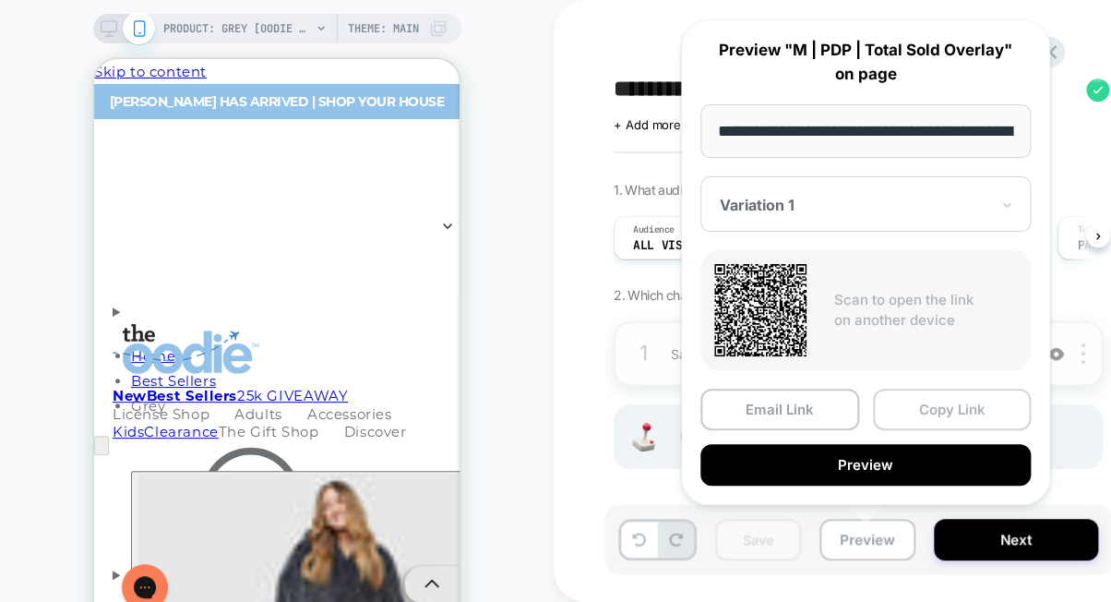
click at [905, 411] on button "Copy Link" at bounding box center [952, 409] width 159 height 42
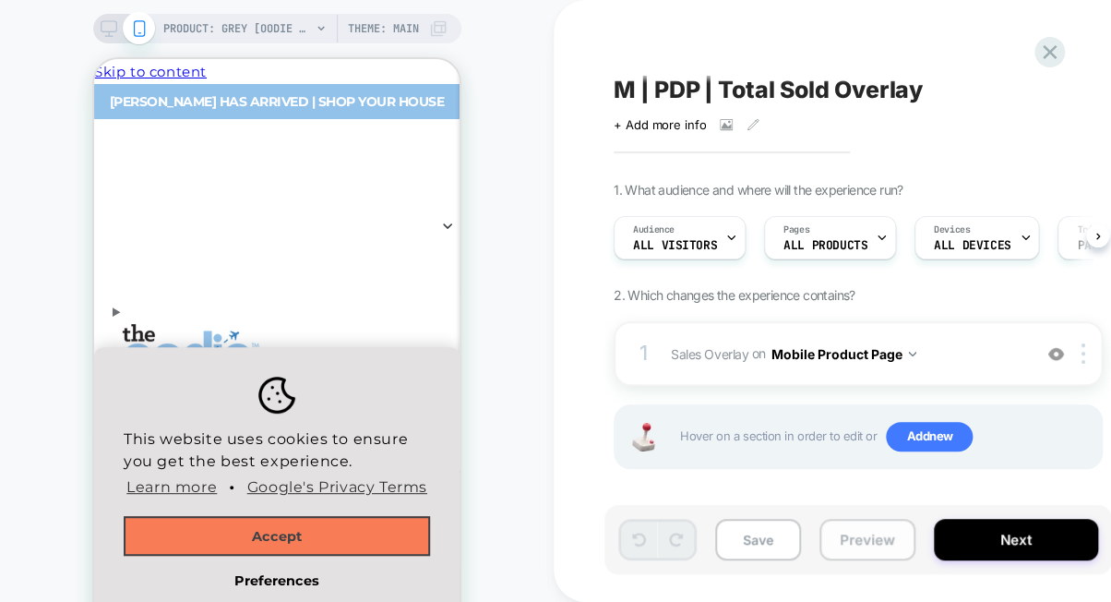
click at [856, 529] on button "Preview" at bounding box center [867, 540] width 96 height 42
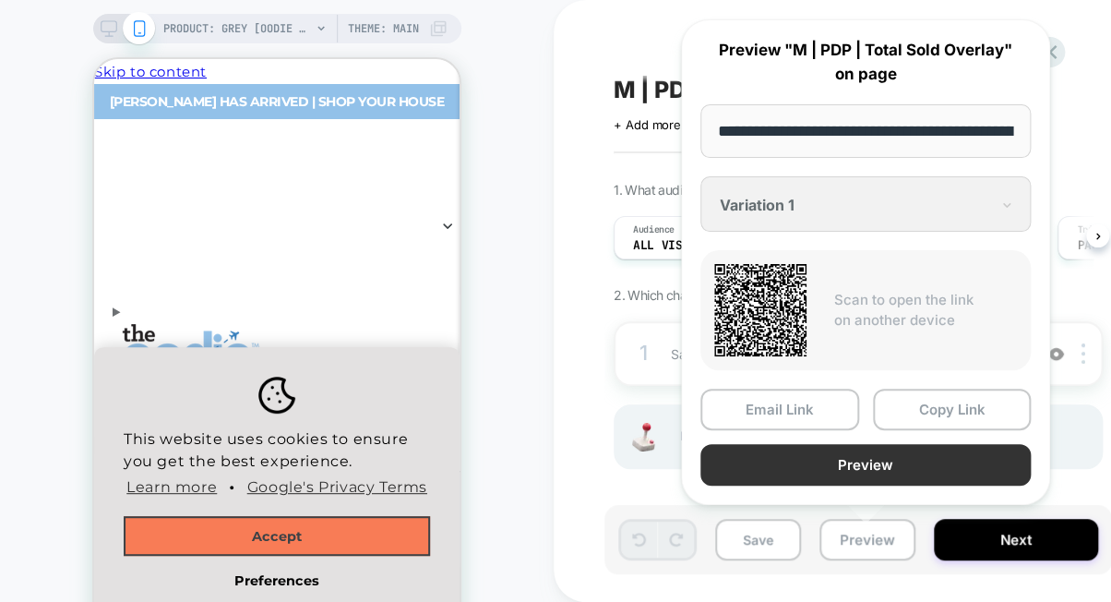
click at [914, 448] on button "Preview" at bounding box center [865, 465] width 330 height 42
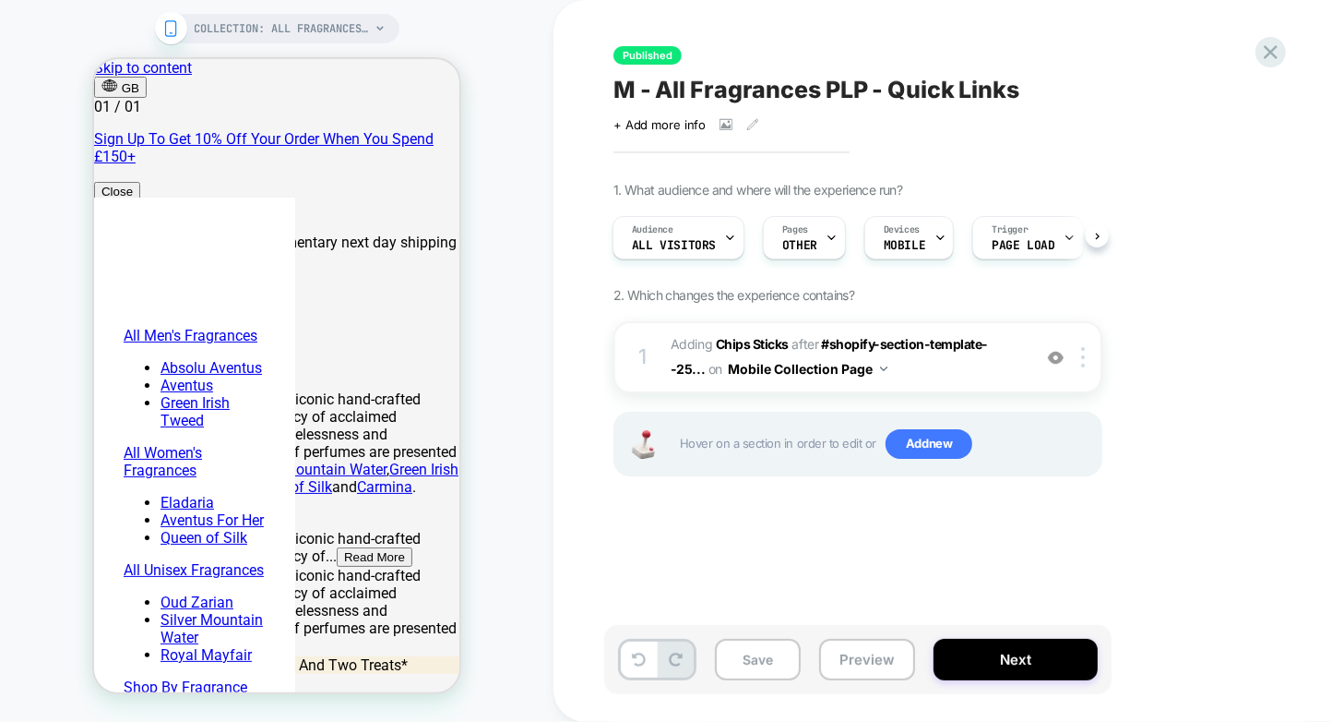
click at [866, 670] on button "Preview" at bounding box center [867, 660] width 96 height 42
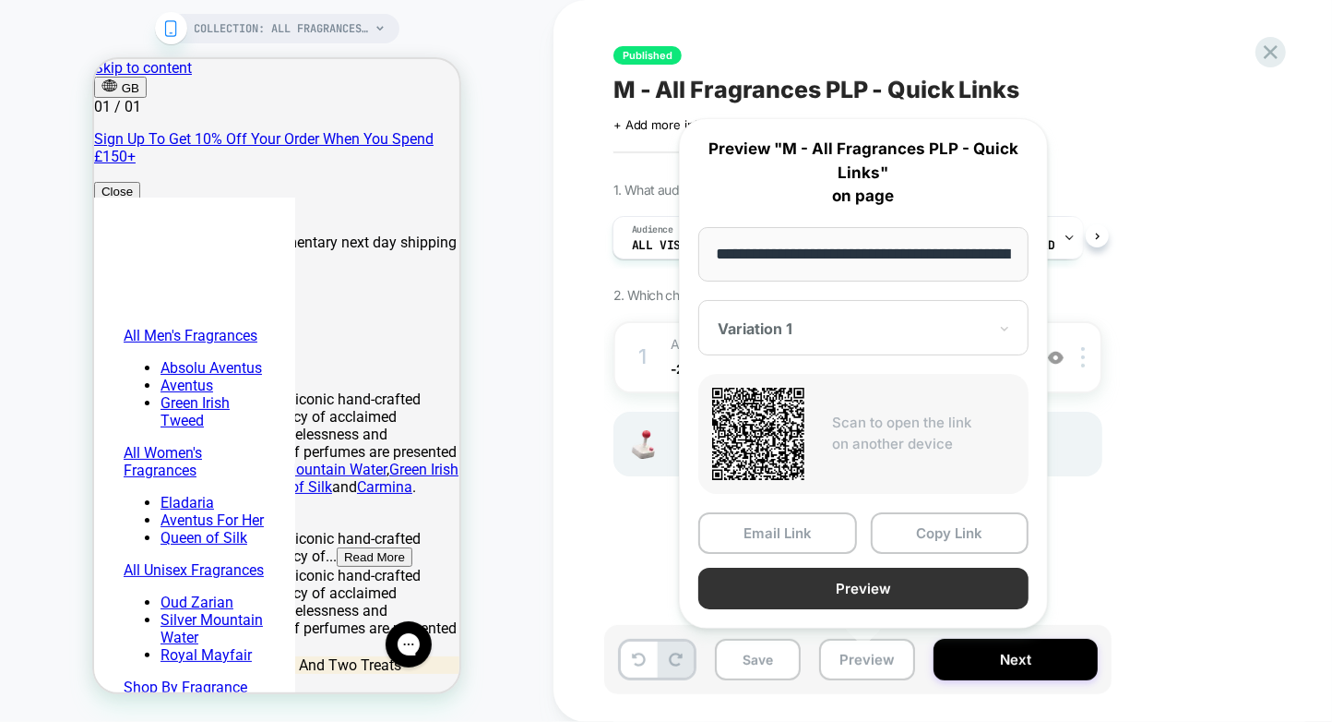
click at [906, 583] on button "Preview" at bounding box center [864, 588] width 330 height 42
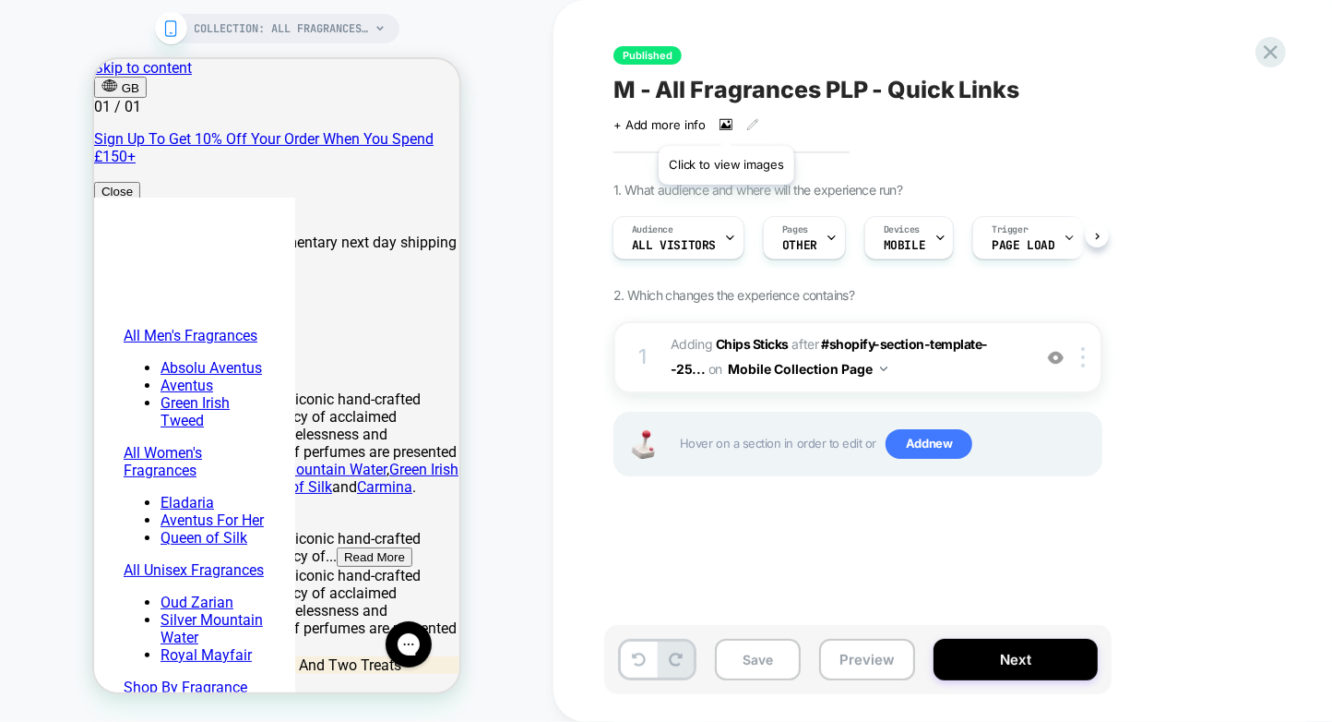
click at [728, 123] on icon at bounding box center [729, 122] width 3 height 3
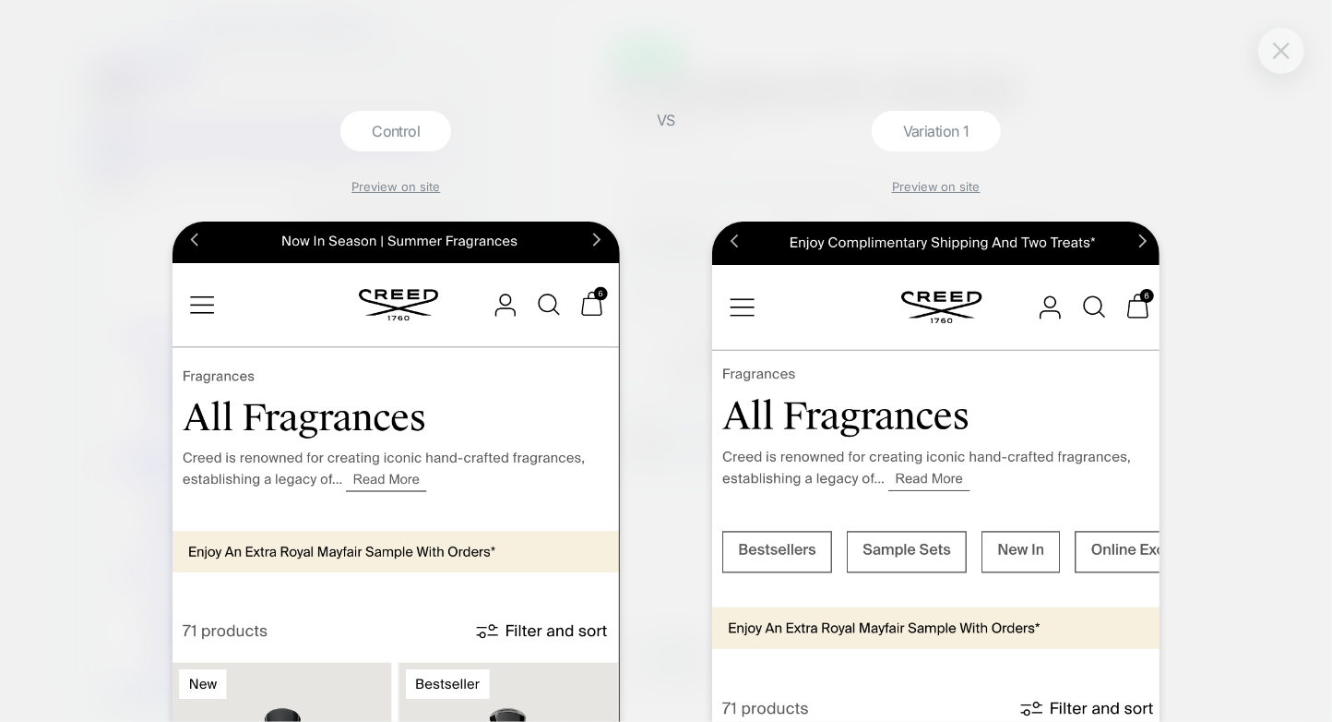
click at [1278, 54] on img at bounding box center [1281, 50] width 17 height 16
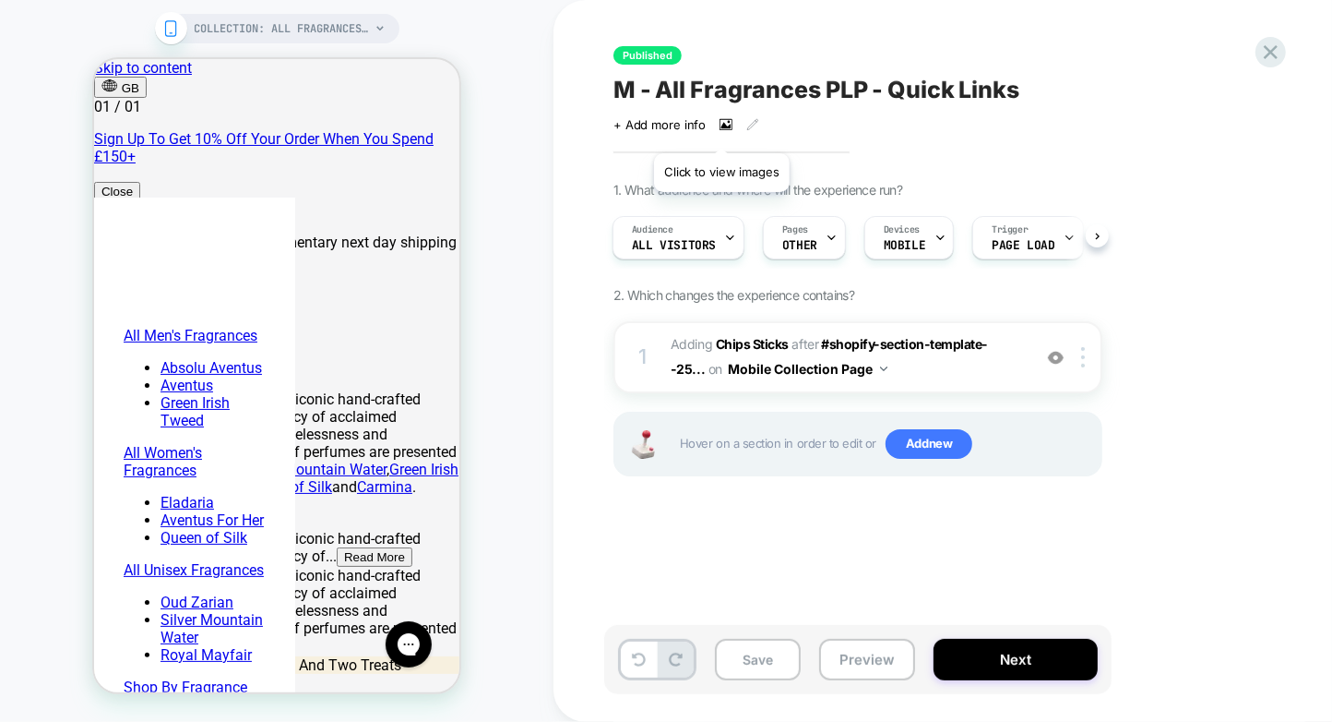
click at [722, 130] on icon at bounding box center [726, 124] width 13 height 11
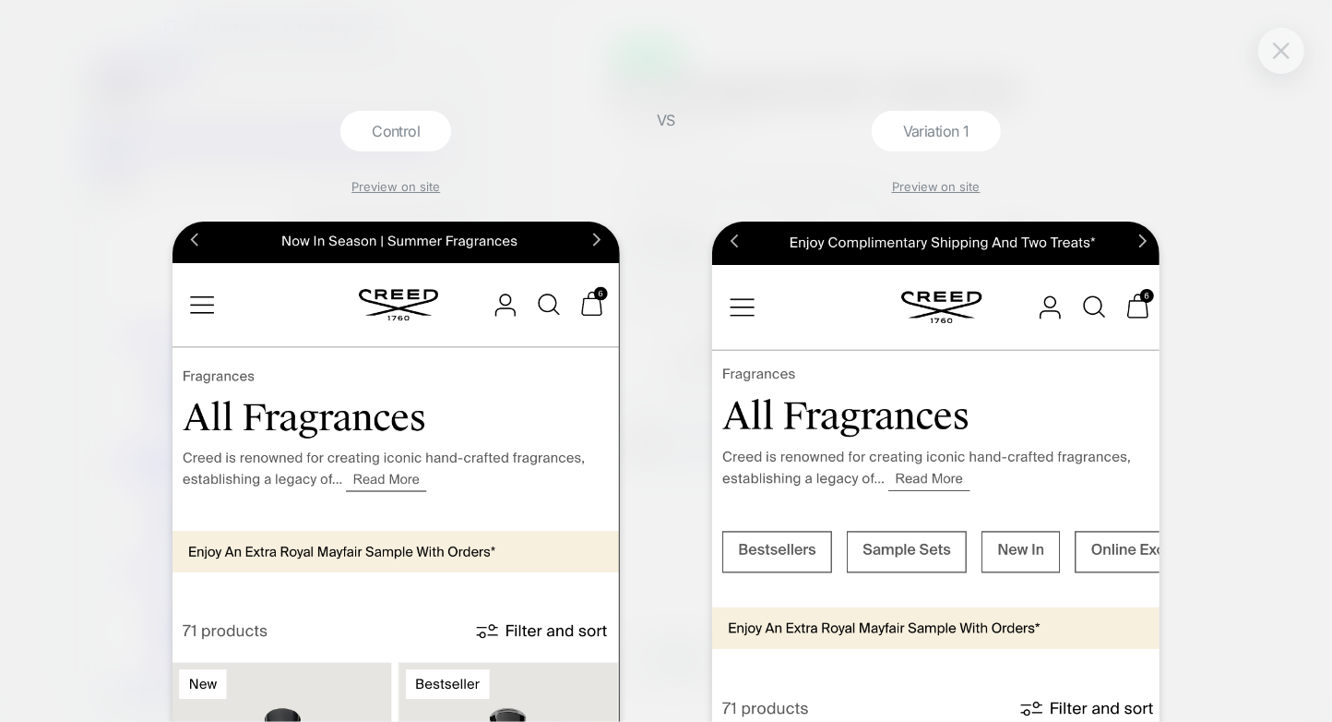
click at [1285, 42] on img at bounding box center [1281, 50] width 17 height 16
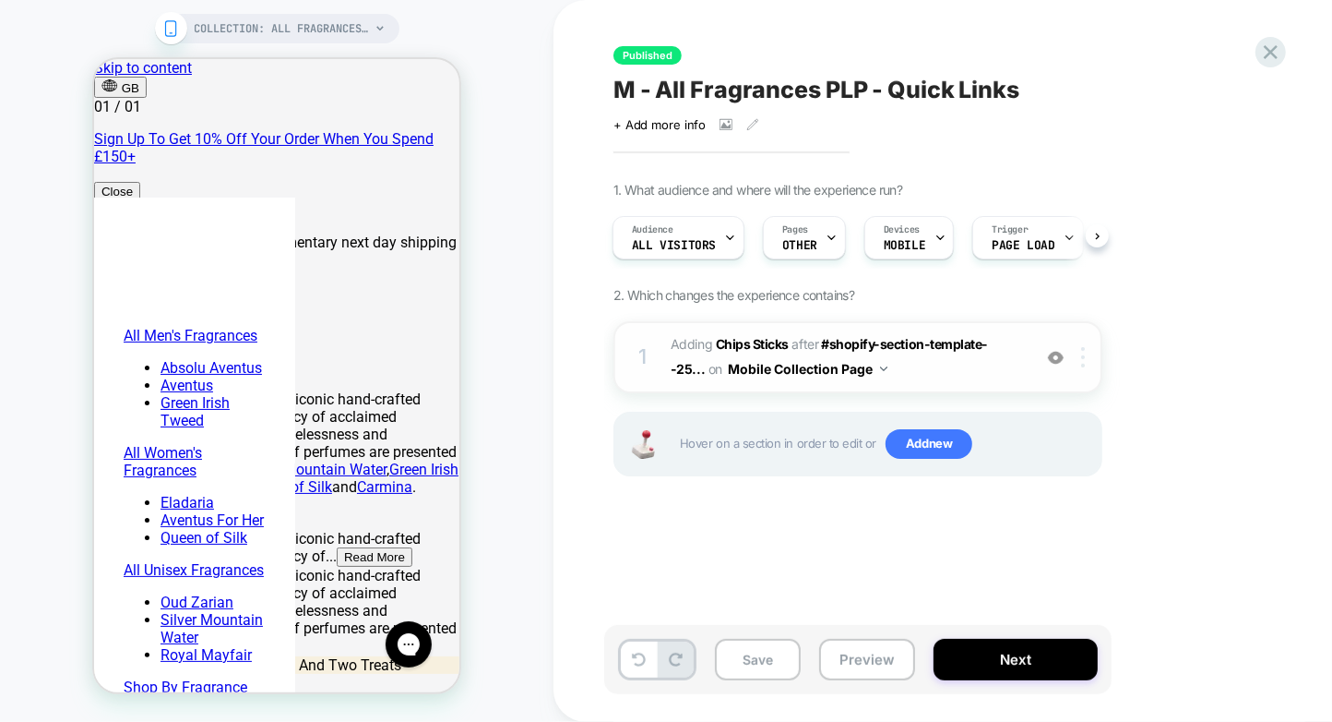
click at [1086, 364] on div at bounding box center [1086, 357] width 30 height 20
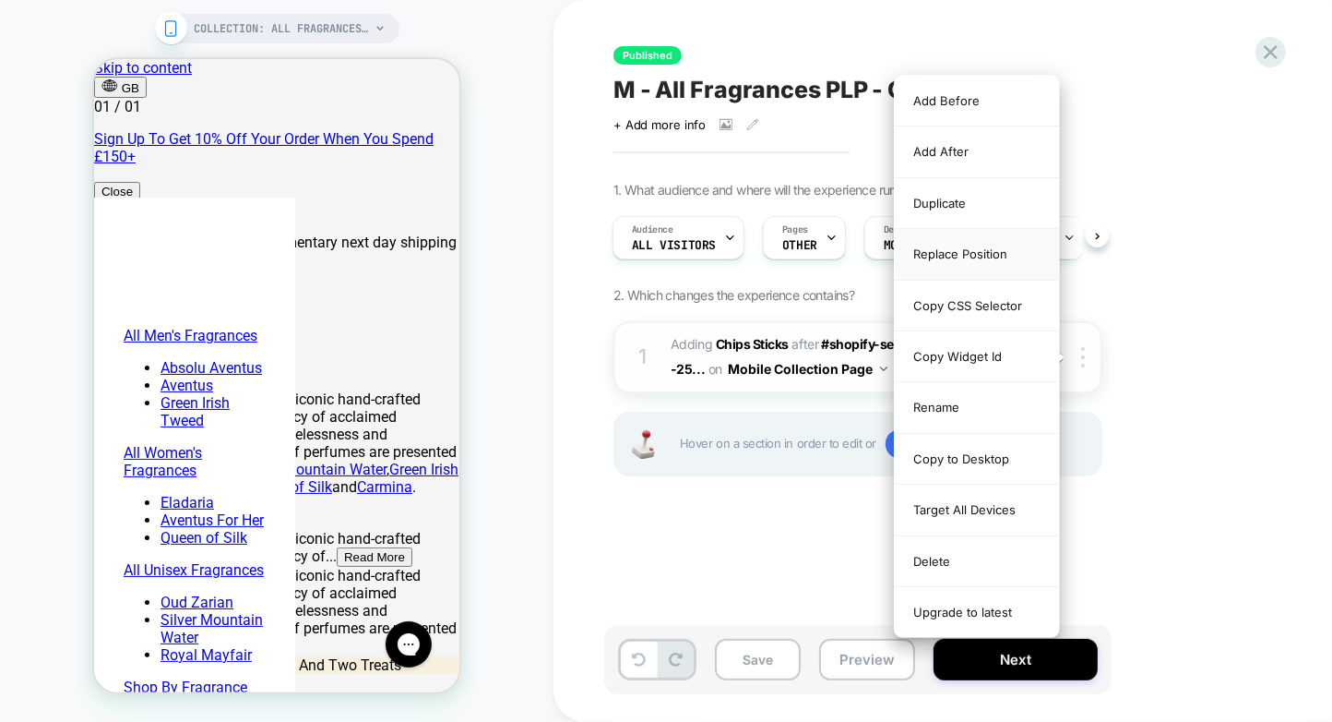
click at [1006, 248] on div "Replace Position" at bounding box center [977, 254] width 164 height 51
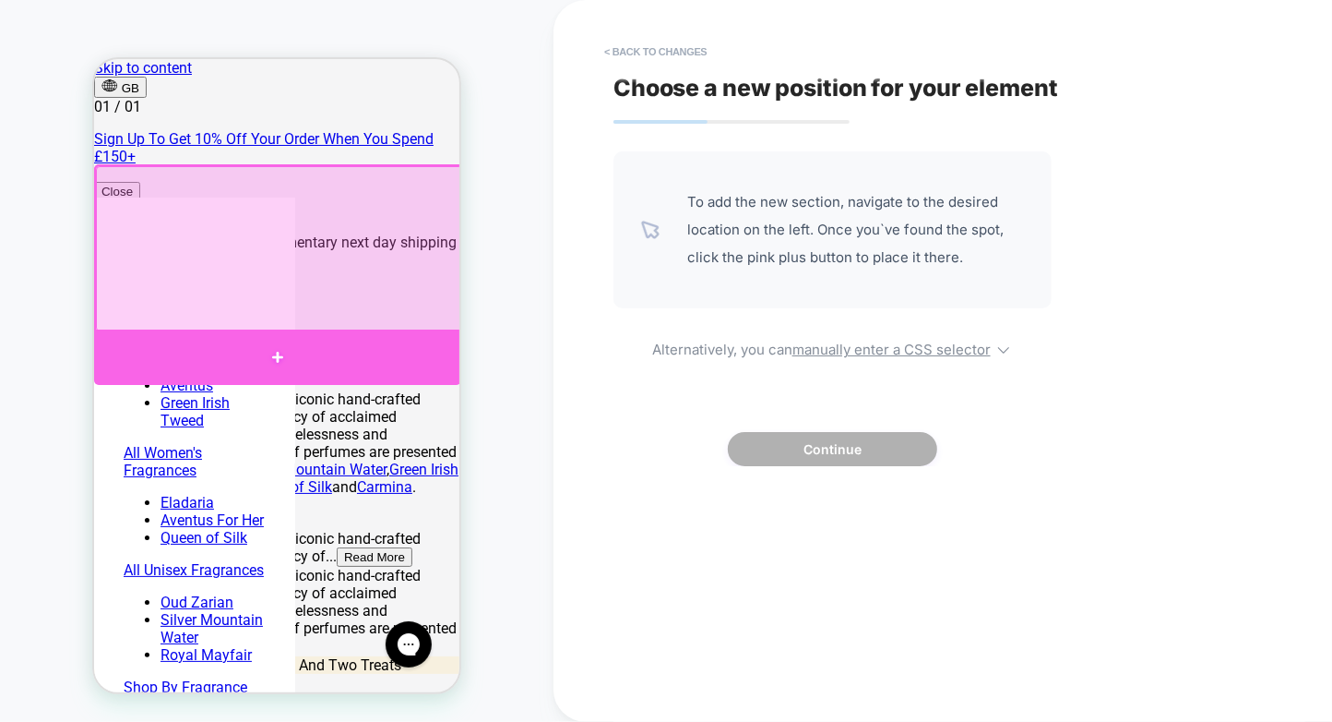
click at [275, 352] on div at bounding box center [276, 356] width 367 height 55
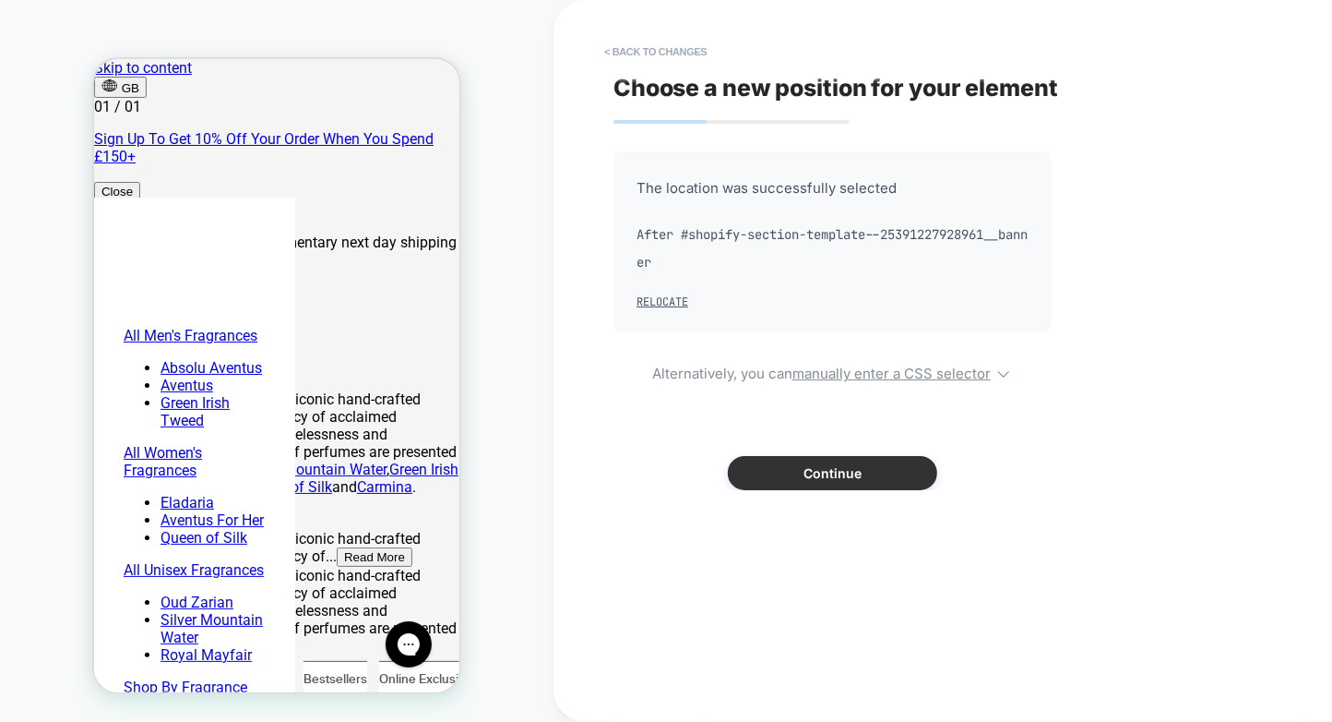
click at [754, 461] on button "Continue" at bounding box center [832, 473] width 209 height 34
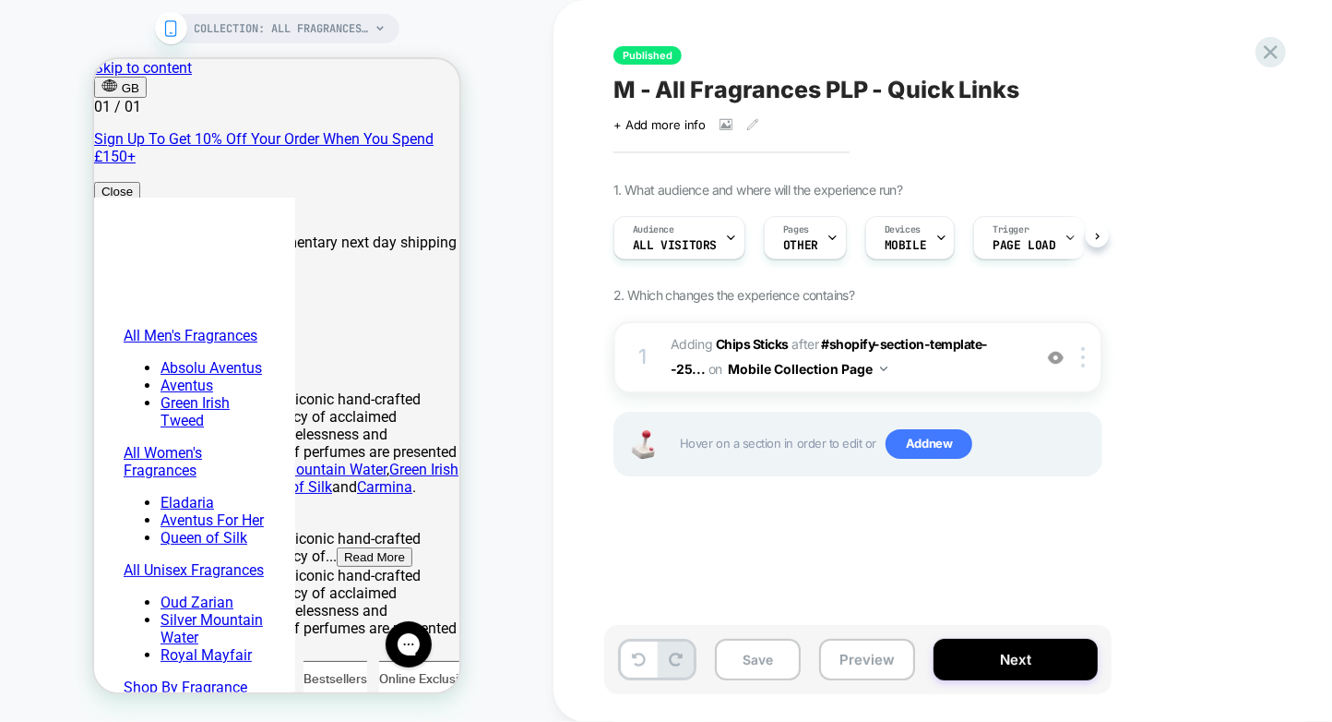
scroll to position [0, 1]
click at [847, 646] on button "Preview" at bounding box center [867, 660] width 96 height 42
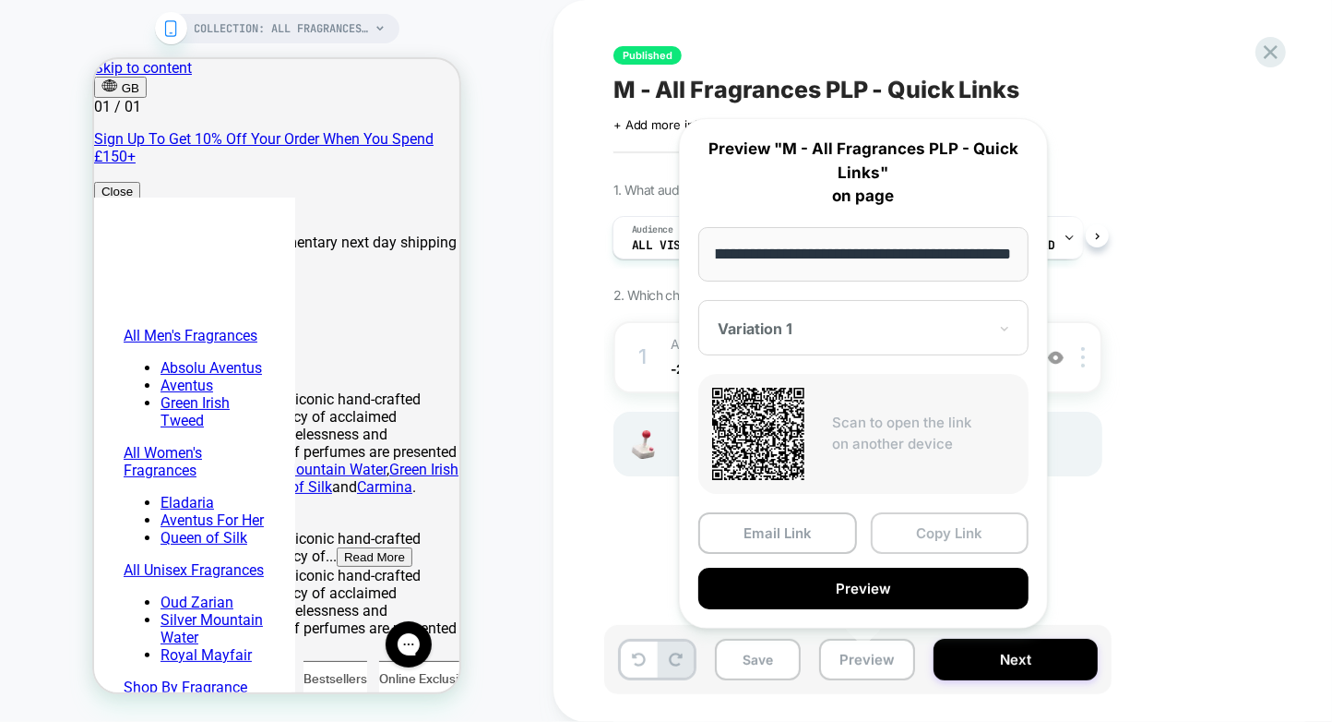
scroll to position [0, 0]
click at [906, 532] on button "Copy Link" at bounding box center [950, 533] width 159 height 42
